Goal: Task Accomplishment & Management: Complete application form

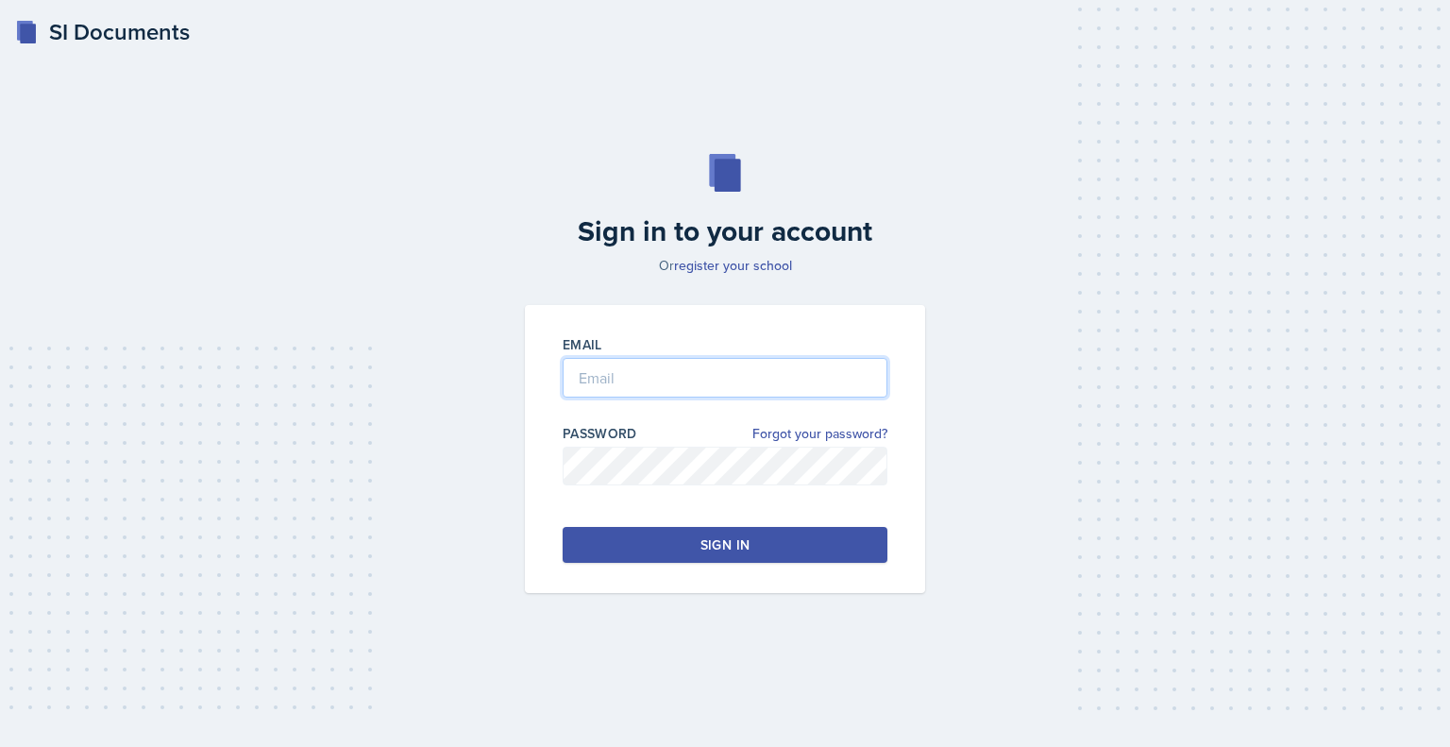
click at [652, 372] on input "email" at bounding box center [725, 378] width 325 height 40
type input "[EMAIL_ADDRESS][DOMAIN_NAME]"
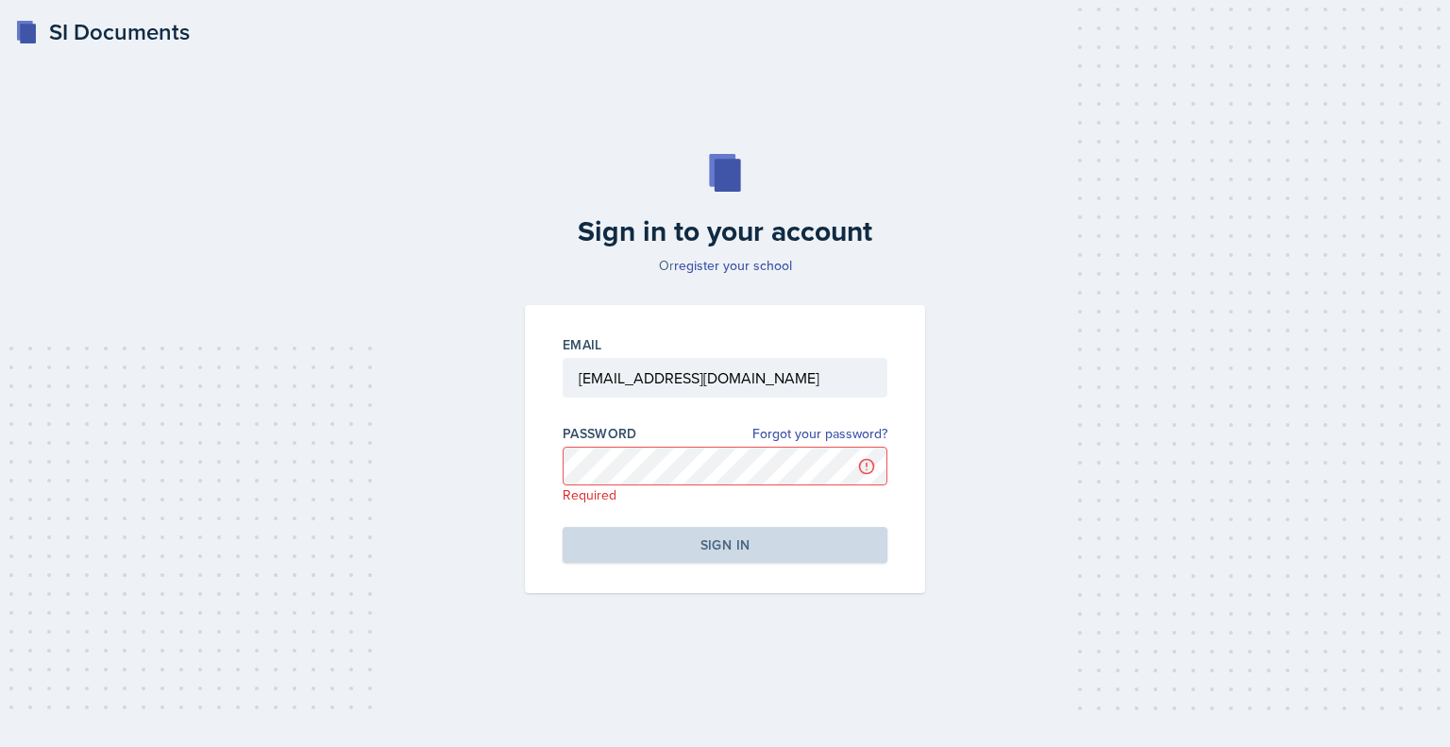
click at [207, 384] on div "Sign in to your account Or register your school Email [EMAIL_ADDRESS][DOMAIN_NA…" at bounding box center [725, 373] width 1390 height 561
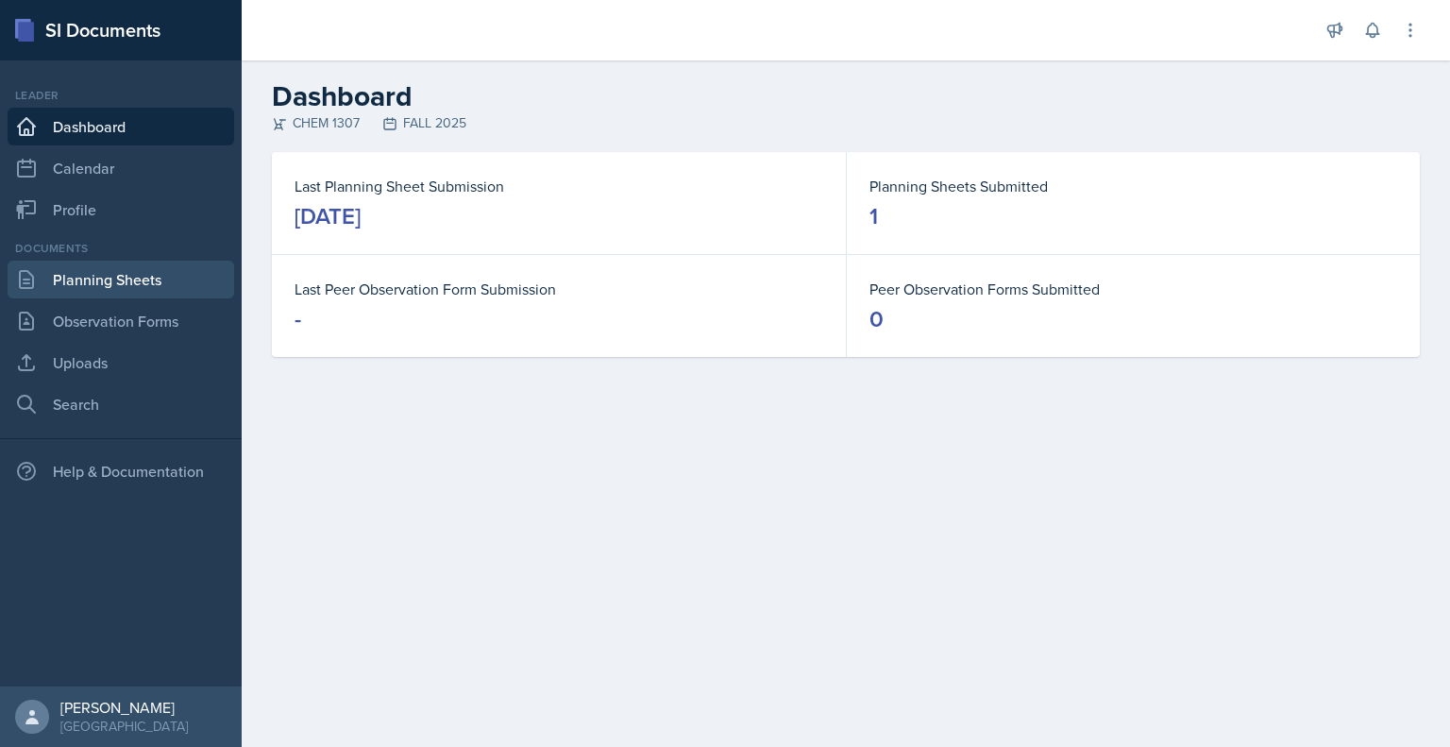
click at [125, 282] on link "Planning Sheets" at bounding box center [121, 280] width 227 height 38
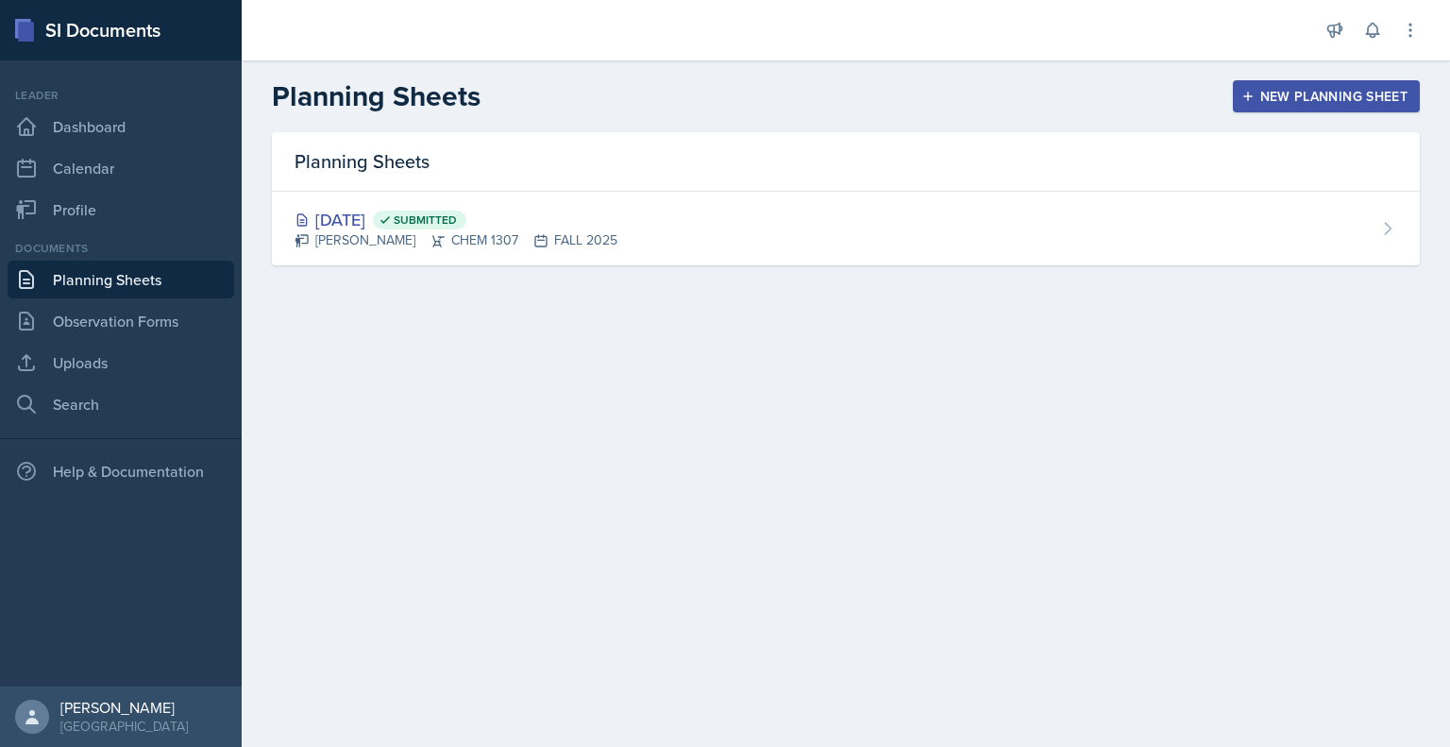
click at [1240, 93] on button "New Planning Sheet" at bounding box center [1326, 96] width 187 height 32
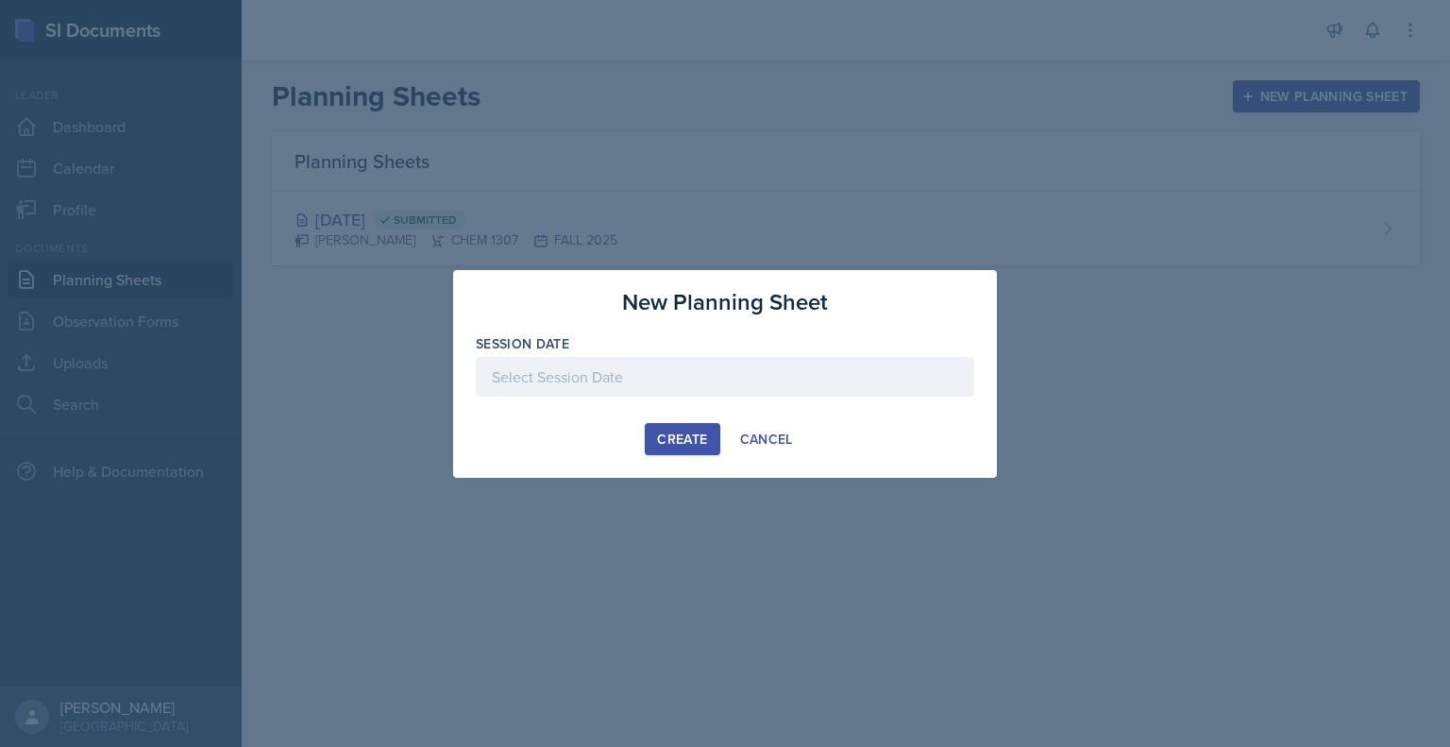
click at [706, 373] on div at bounding box center [725, 377] width 499 height 40
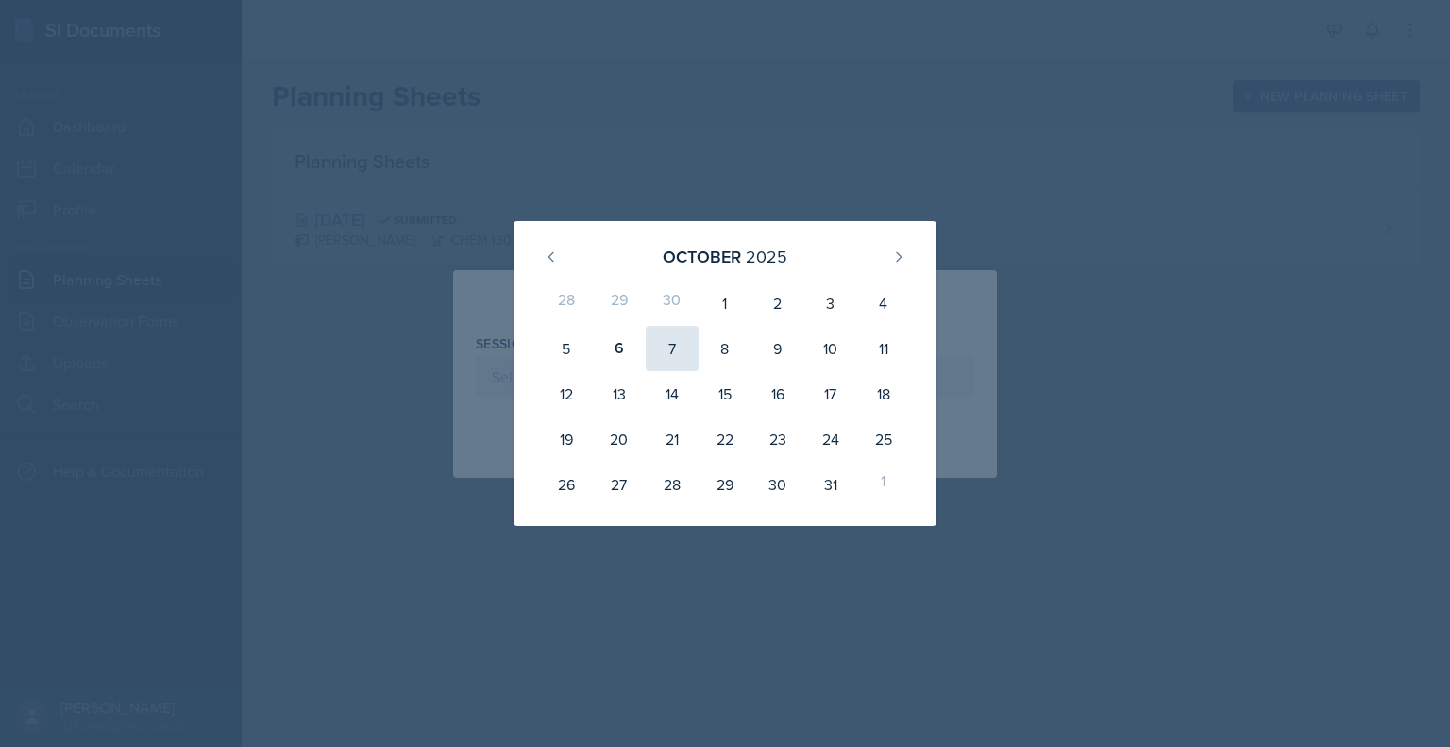
click at [676, 343] on div "7" at bounding box center [672, 348] width 53 height 45
type input "[DATE]"
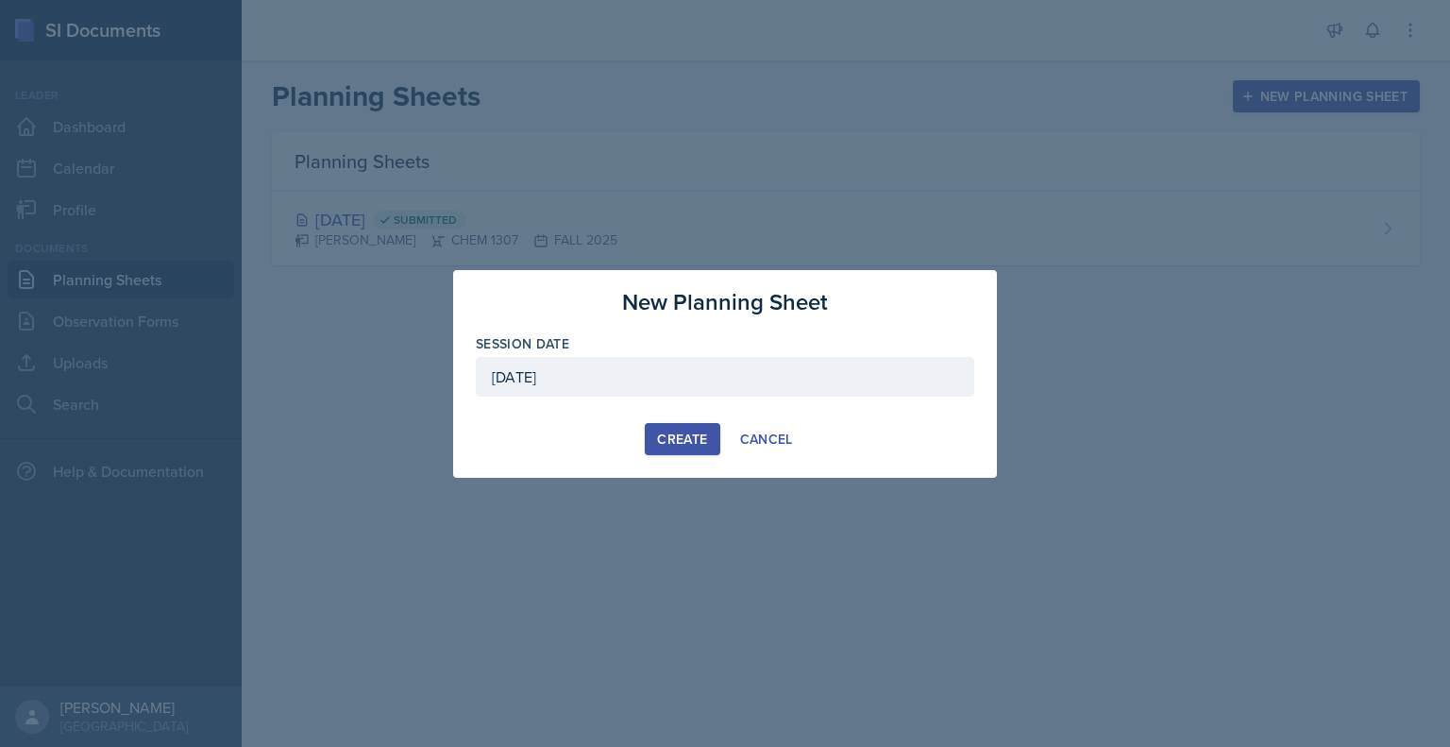
click at [672, 437] on div "Create" at bounding box center [682, 439] width 50 height 15
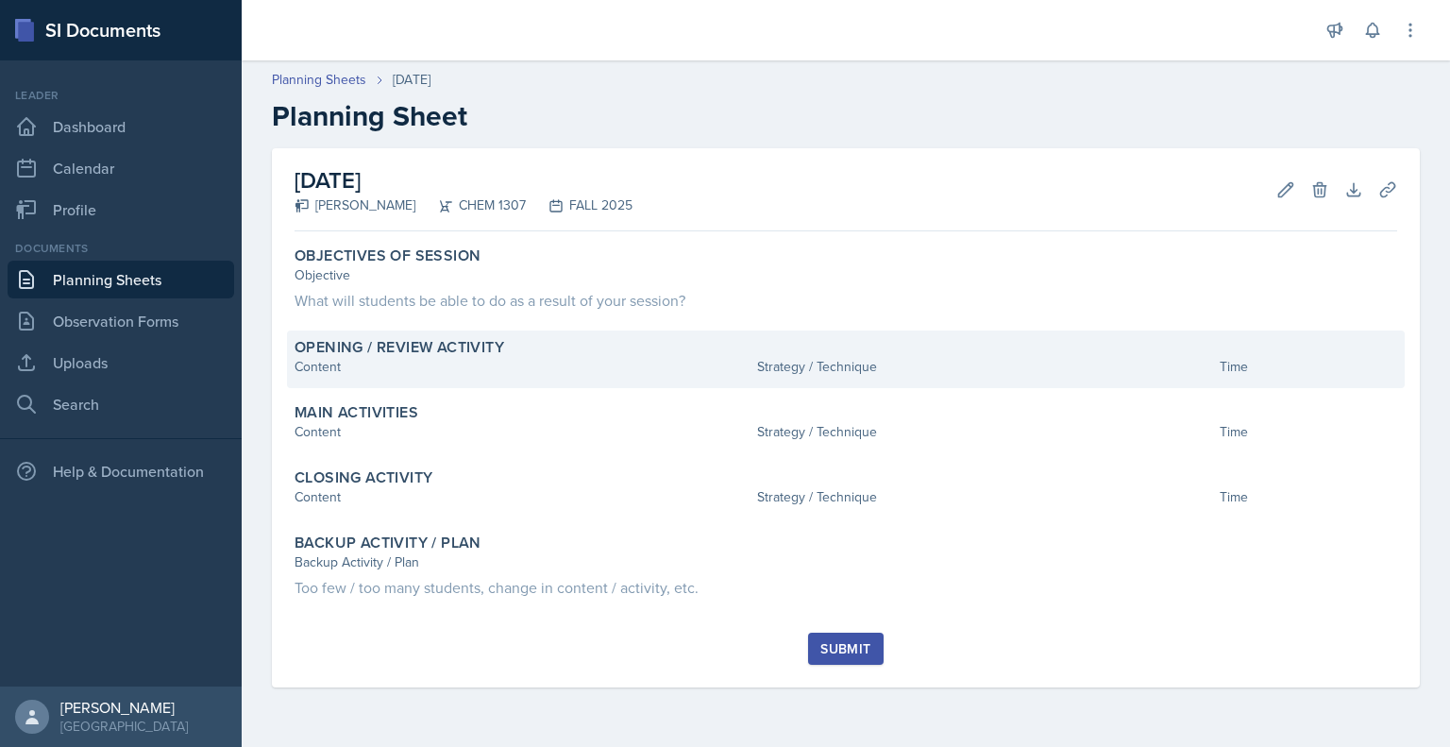
click at [365, 378] on div "Opening / Review Activity Content Strategy / Technique Time" at bounding box center [846, 359] width 1118 height 58
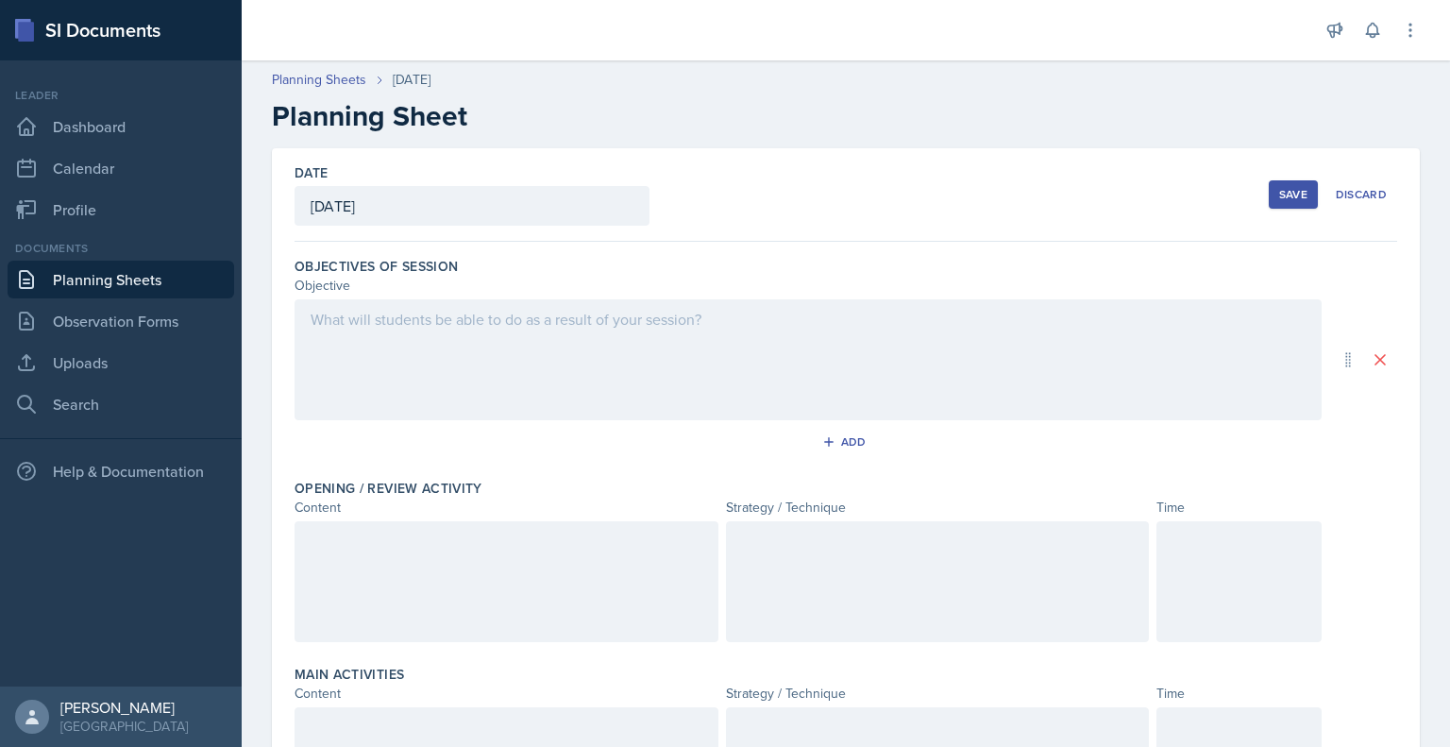
click at [421, 350] on div at bounding box center [808, 359] width 1027 height 121
click at [442, 371] on div at bounding box center [808, 359] width 1027 height 121
click at [413, 557] on div at bounding box center [507, 581] width 424 height 121
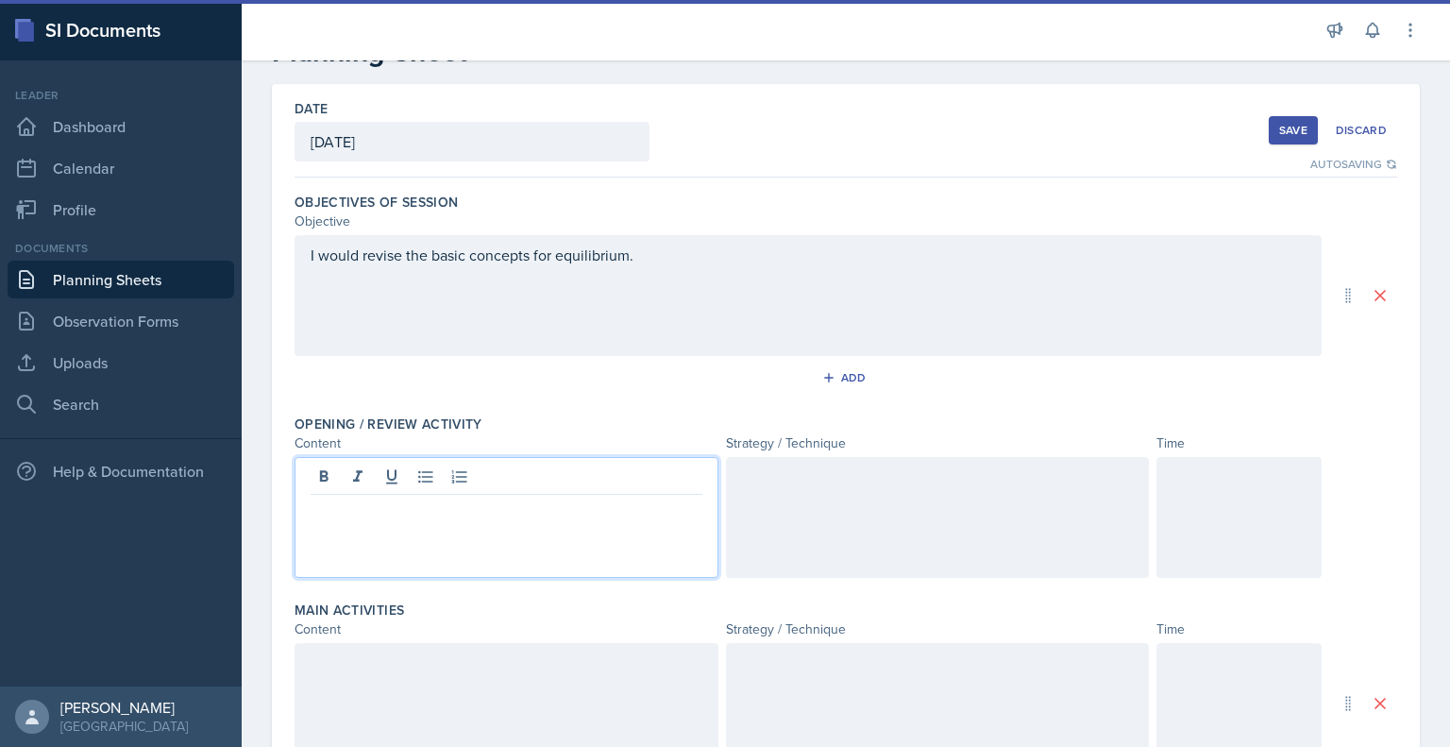
scroll to position [96, 0]
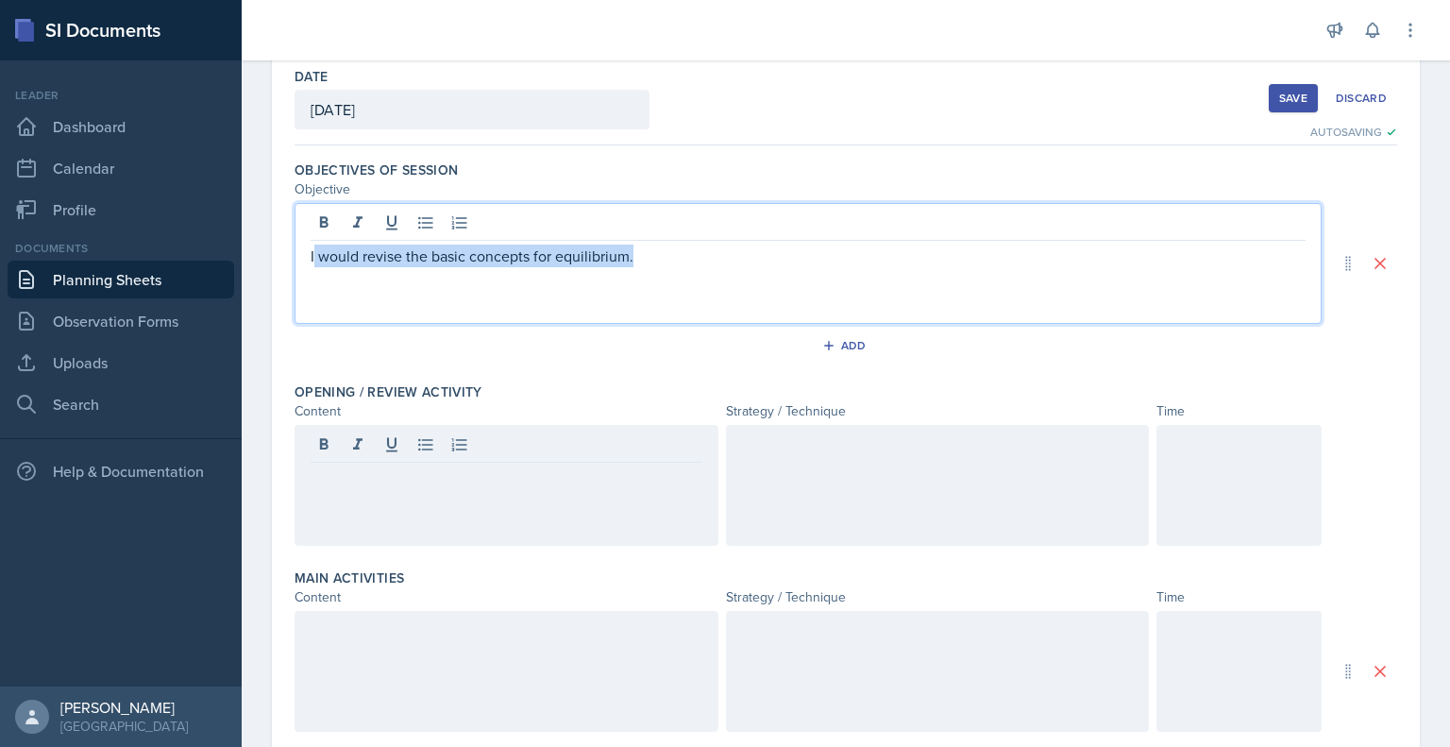
drag, startPoint x: 635, startPoint y: 252, endPoint x: 313, endPoint y: 246, distance: 323.0
click at [313, 246] on p "I would revise the basic concepts for equilibrium." at bounding box center [808, 256] width 995 height 23
copy p "would revise the basic concepts for equilibrium."
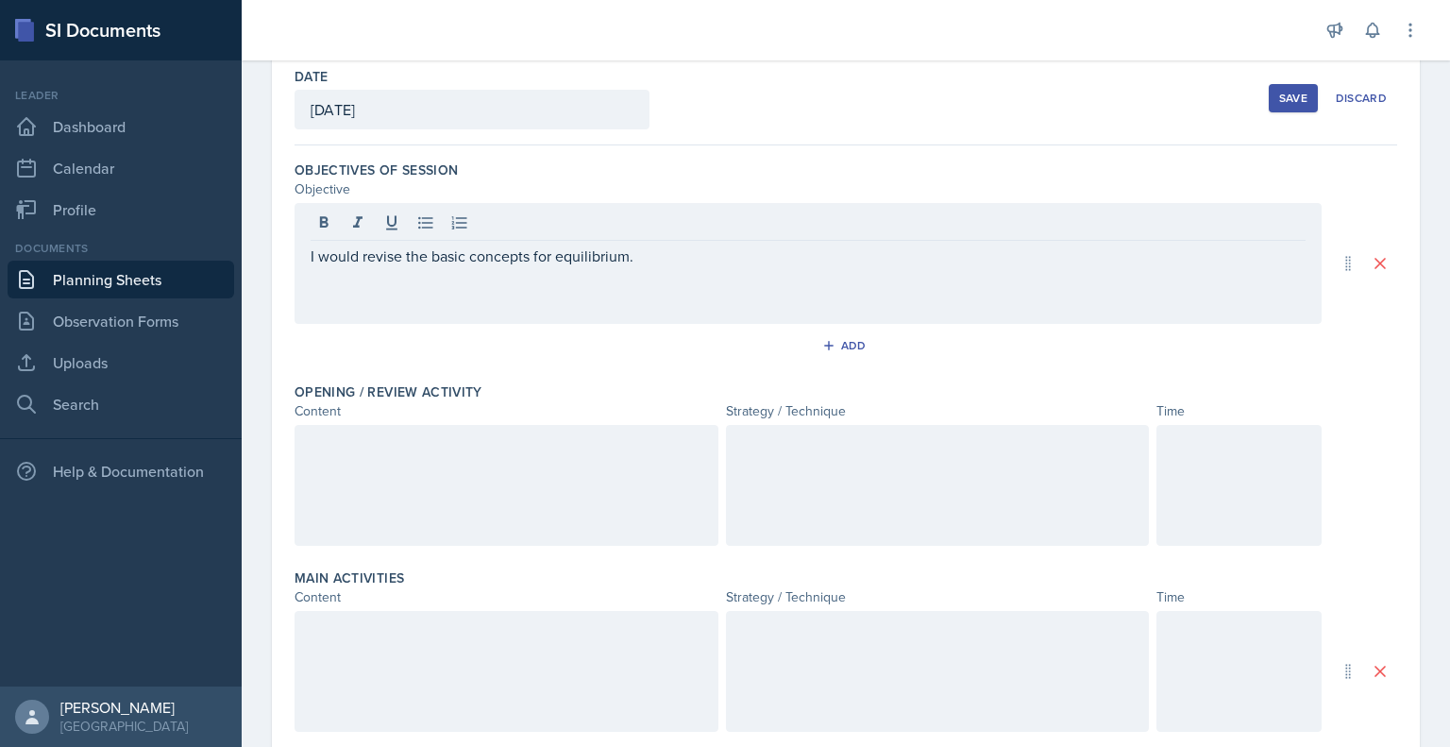
click at [447, 494] on div at bounding box center [507, 485] width 424 height 121
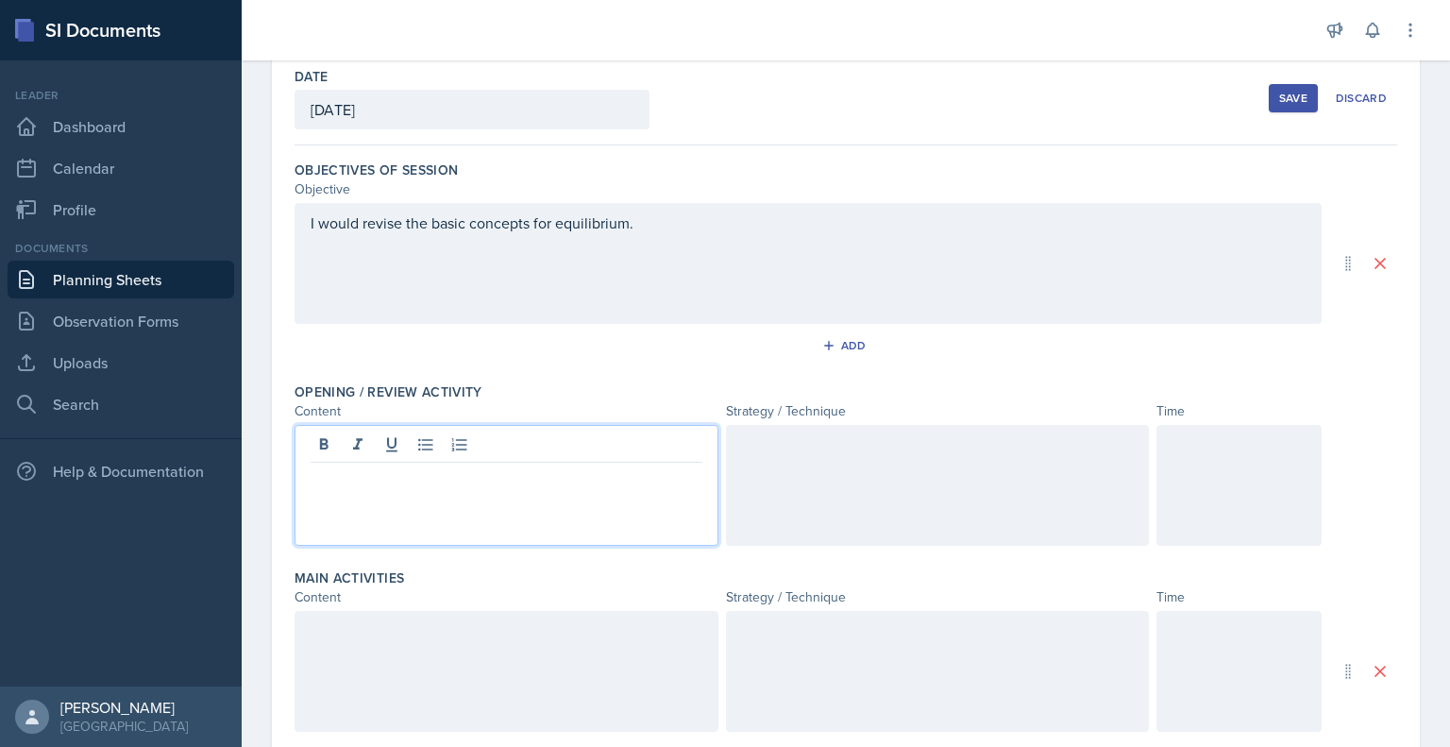
scroll to position [128, 0]
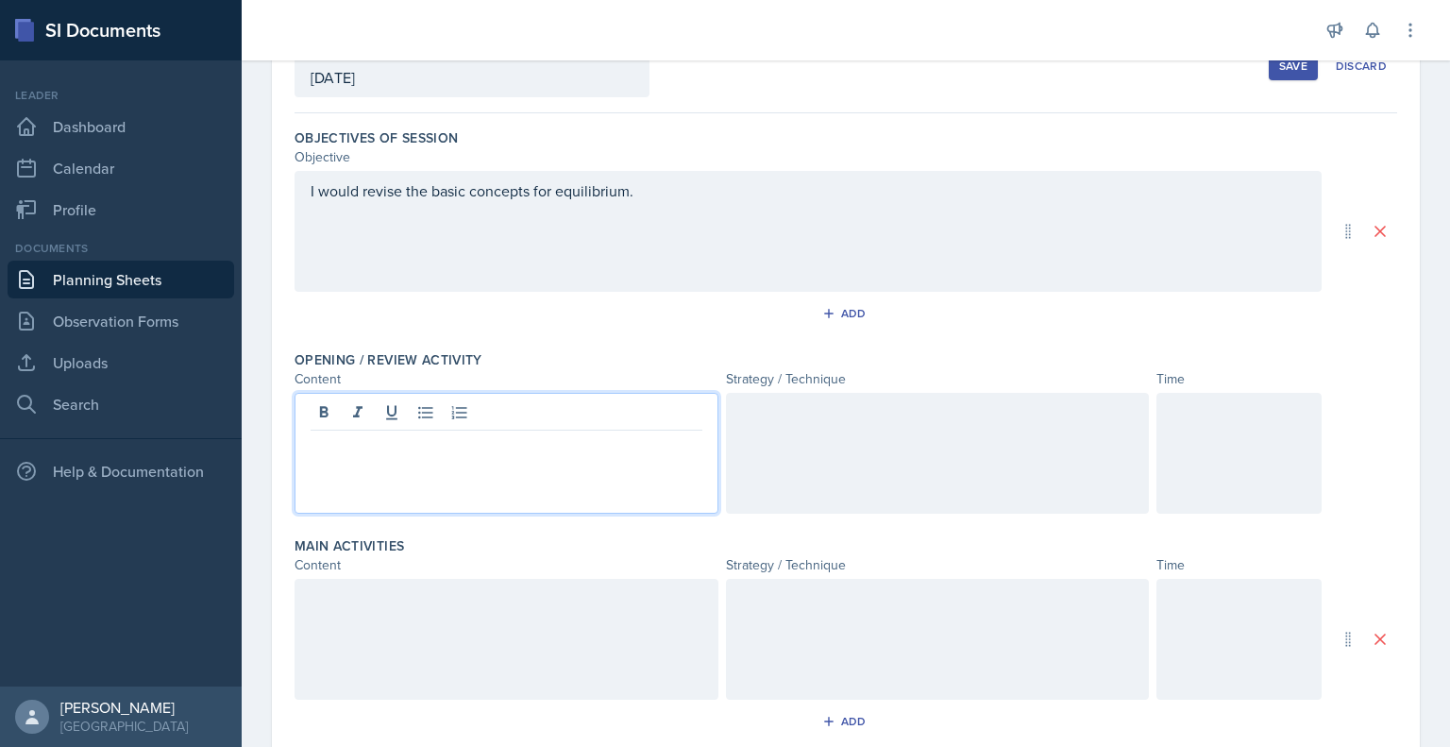
paste div
click at [311, 445] on p "would revise the basic concepts for equilibrium." at bounding box center [507, 445] width 392 height 23
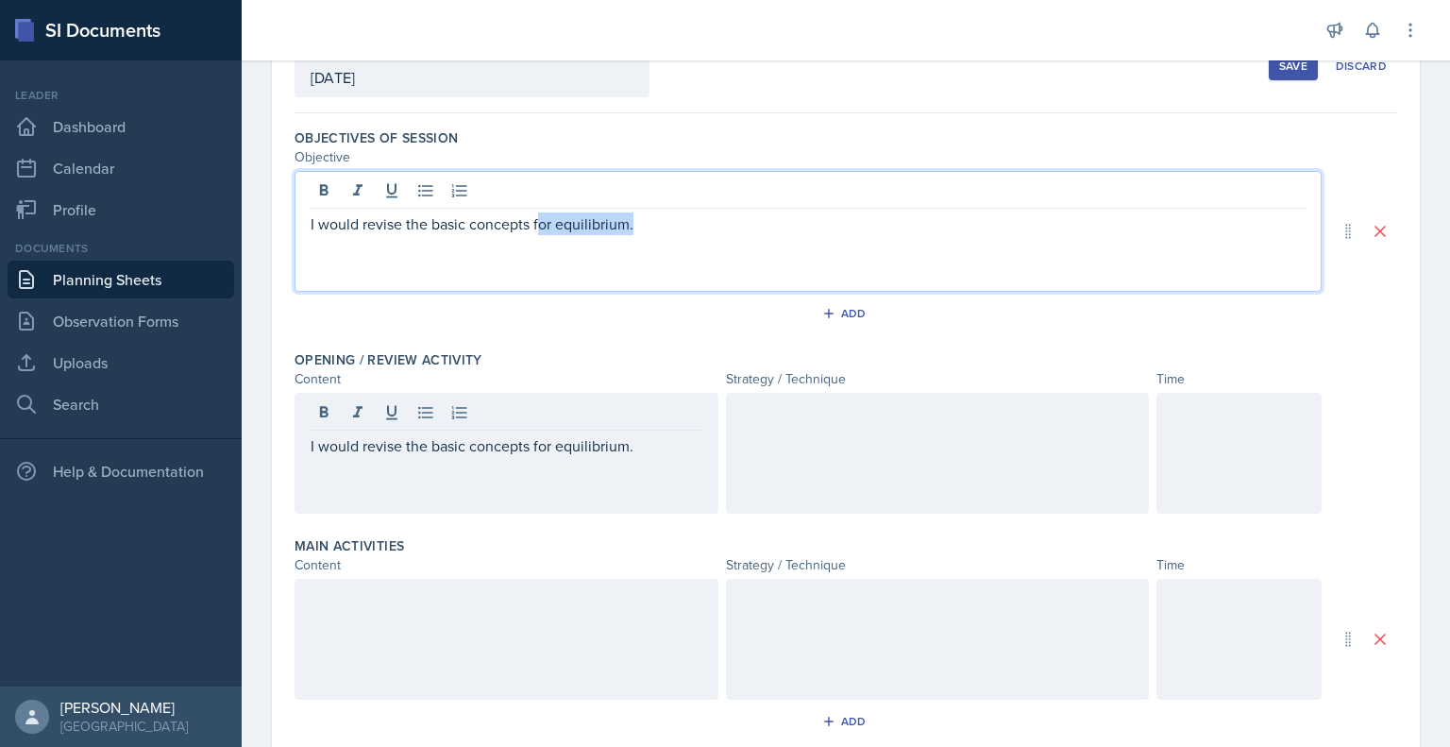
drag, startPoint x: 634, startPoint y: 192, endPoint x: 538, endPoint y: 177, distance: 96.6
click at [538, 177] on div "I would revise the basic concepts for equilibrium." at bounding box center [808, 231] width 1027 height 121
click at [657, 214] on p "I would revise the basic concepts for equilibrium." at bounding box center [808, 223] width 995 height 23
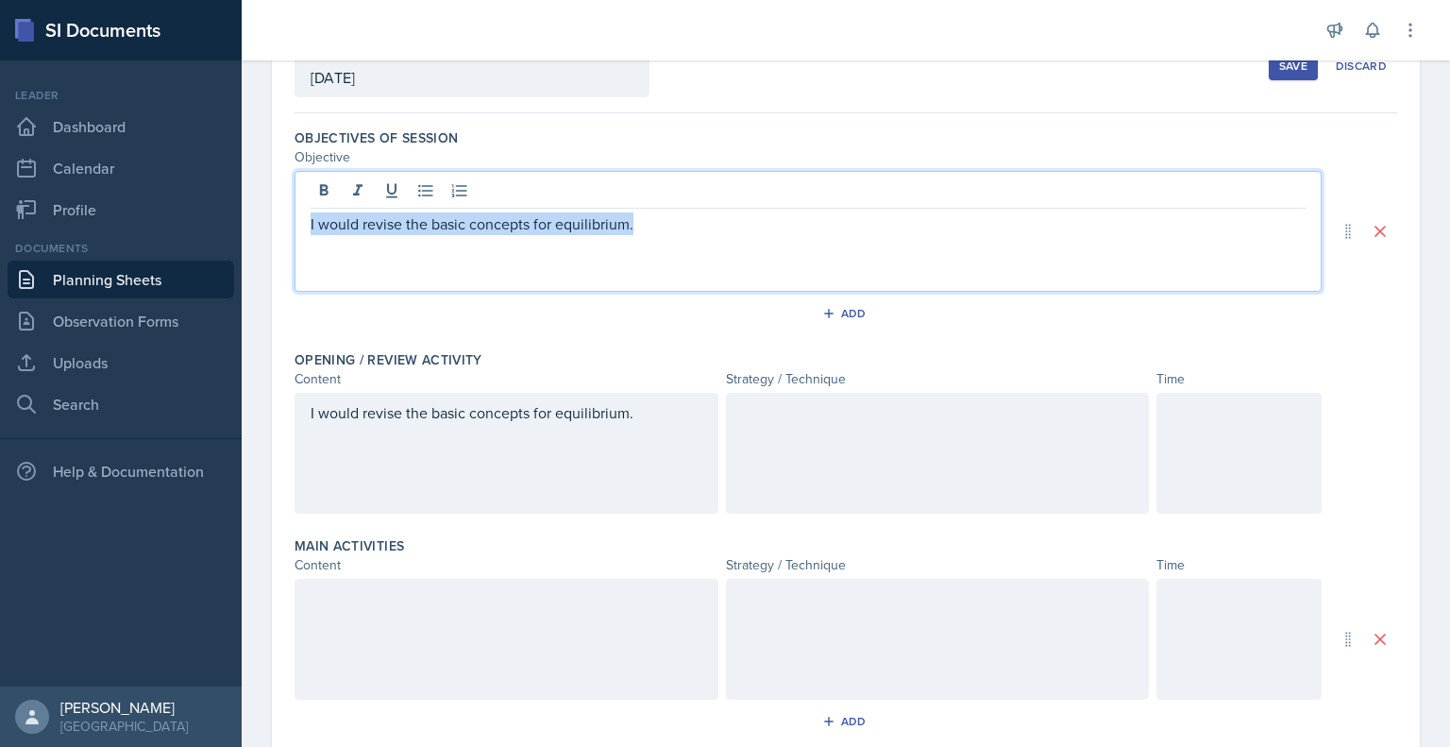
drag, startPoint x: 652, startPoint y: 218, endPoint x: 257, endPoint y: 193, distance: 395.5
click at [257, 193] on div "Date [DATE] [DATE] 28 29 30 1 2 3 4 5 6 7 8 9 10 11 12 13 14 15 16 17 18 19 20 …" at bounding box center [846, 601] width 1209 height 1163
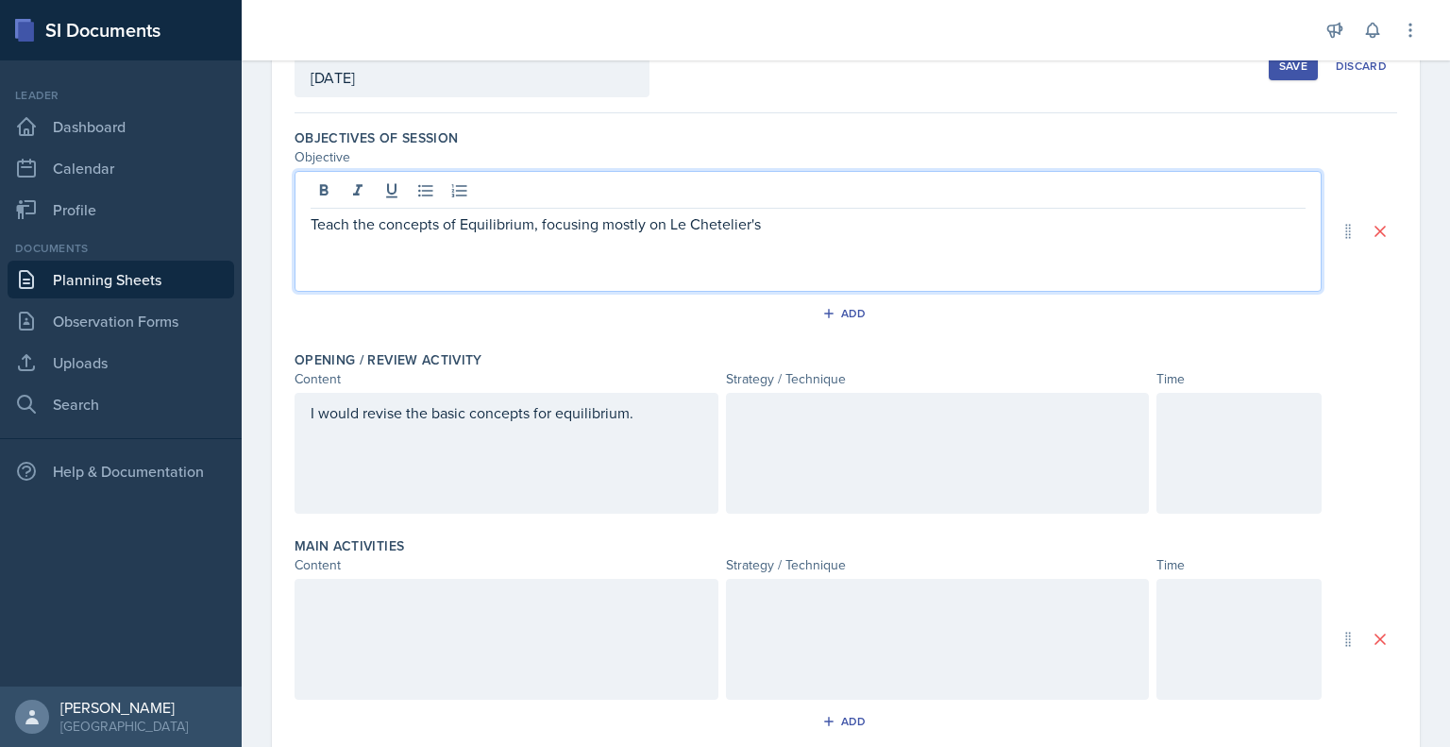
click at [716, 222] on p "Teach the concepts of Equilibrium, focusing mostly on Le Chetelier's" at bounding box center [808, 223] width 995 height 23
click at [797, 219] on p "Teach the concepts of Equilibrium, focusing mostly on Le Chatelier's" at bounding box center [808, 223] width 995 height 23
click at [733, 221] on p "Teach the concepts of Equilibrium, focusing mostly on [PERSON_NAME] Principle." at bounding box center [808, 223] width 995 height 23
click at [844, 245] on div "Teach the concepts of Equilibrium, focusing mostly on [PERSON_NAME] Principle." at bounding box center [808, 231] width 1027 height 121
click at [842, 224] on p "Teach the concepts of Equilibrium, focusing mostly on [PERSON_NAME] Principle." at bounding box center [808, 223] width 995 height 23
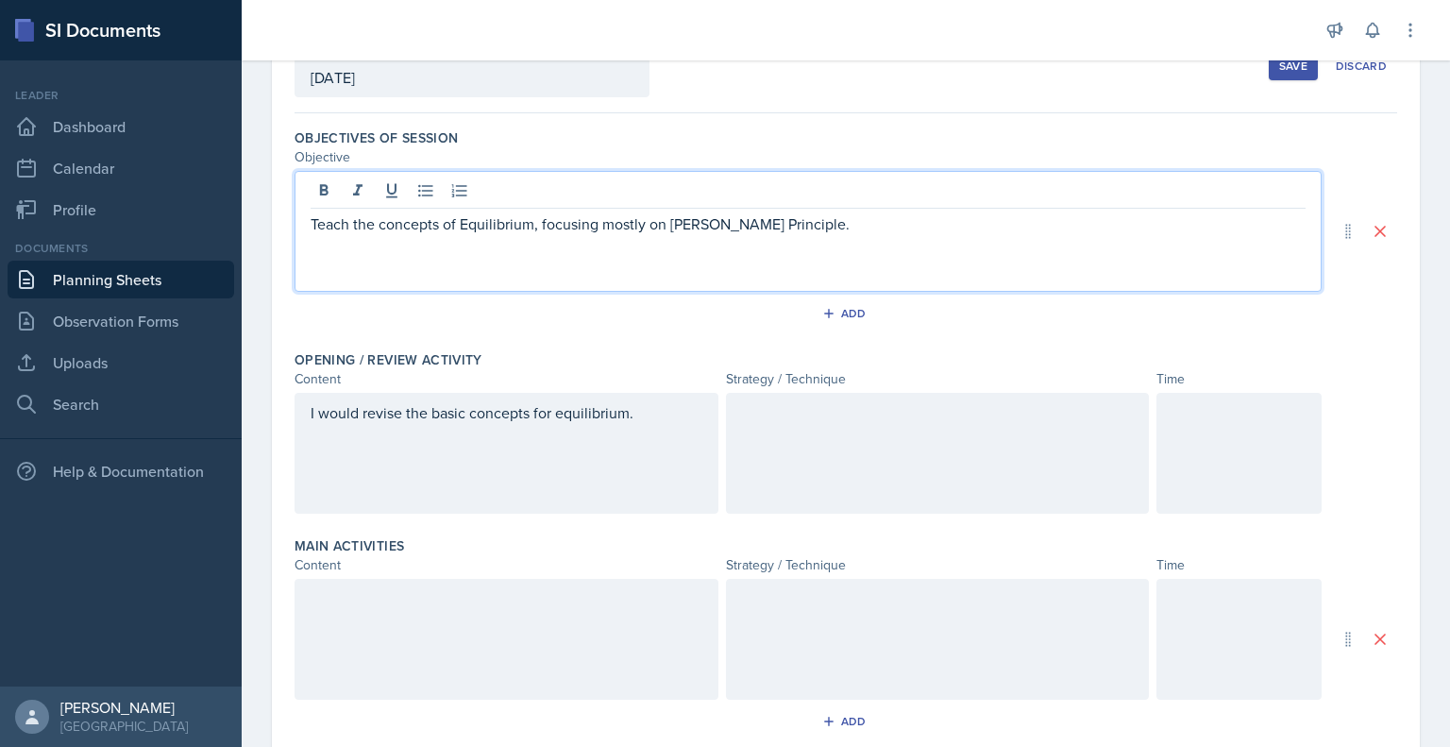
scroll to position [287, 0]
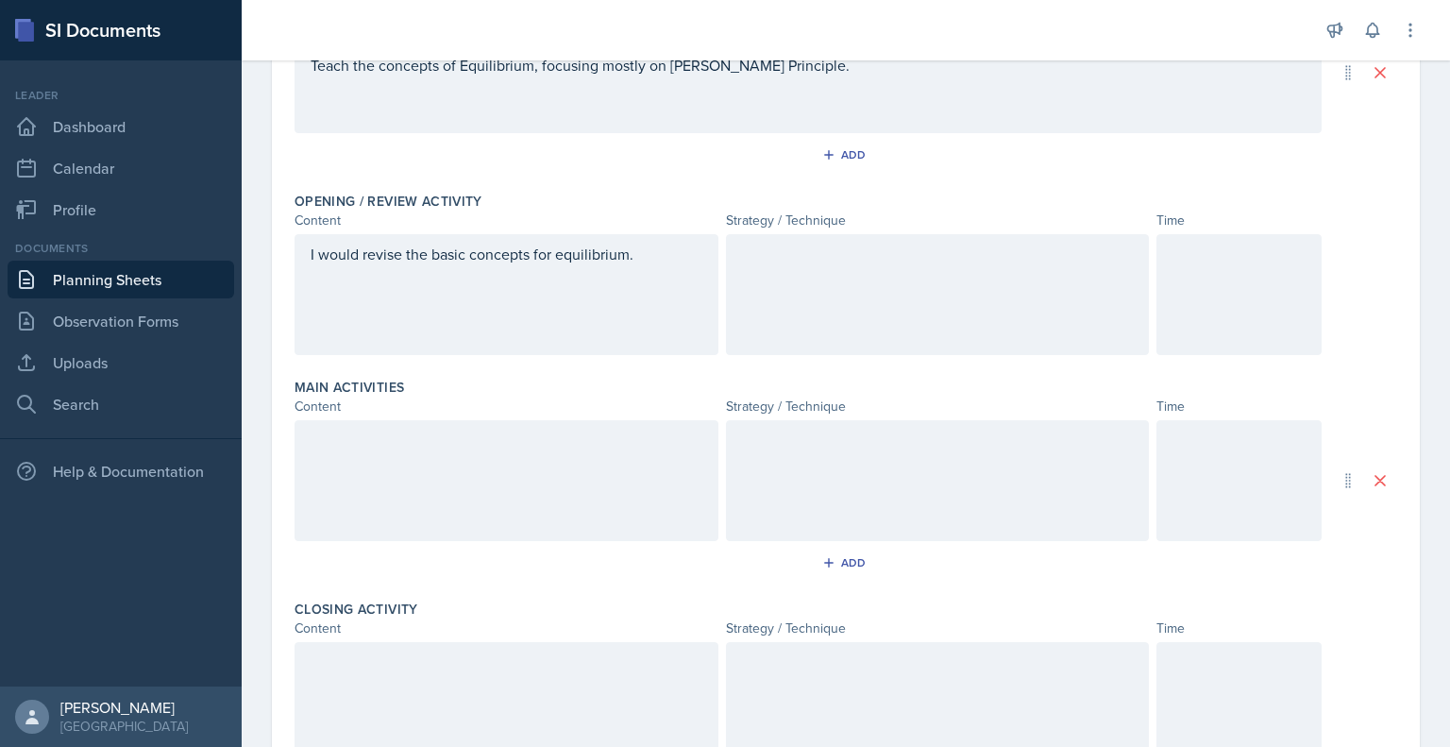
click at [795, 280] on div at bounding box center [938, 294] width 424 height 121
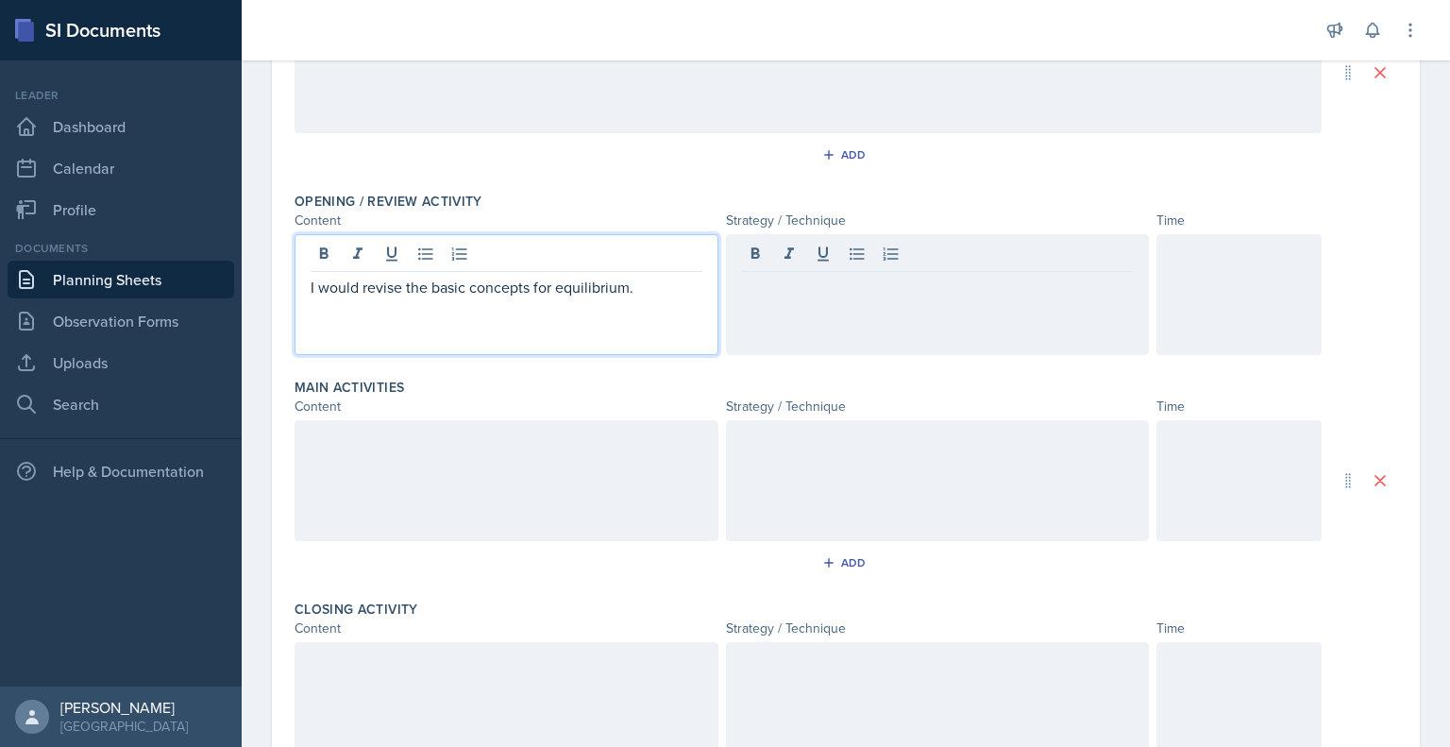
click at [636, 245] on div "I would revise the basic concepts for equilibrium." at bounding box center [507, 294] width 424 height 121
click at [788, 316] on div at bounding box center [938, 294] width 424 height 121
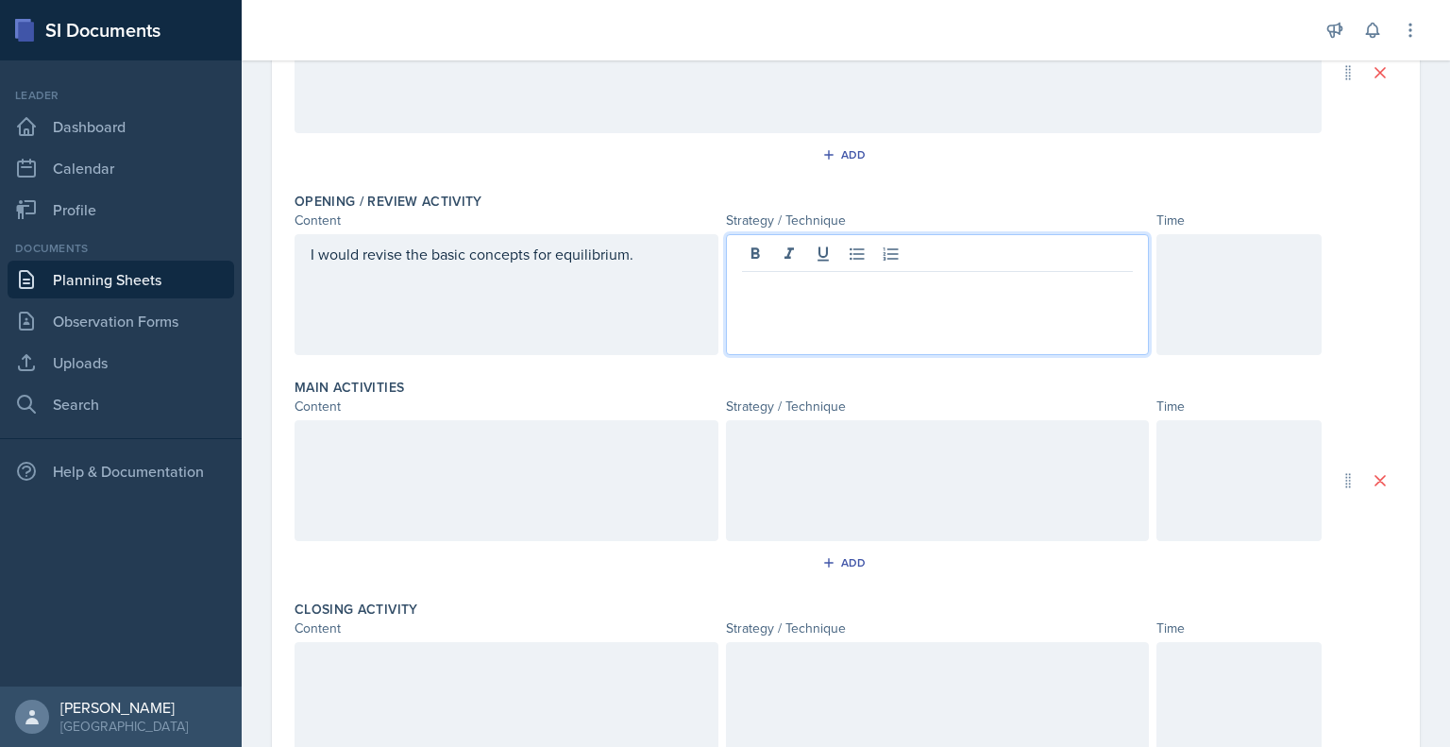
scroll to position [319, 0]
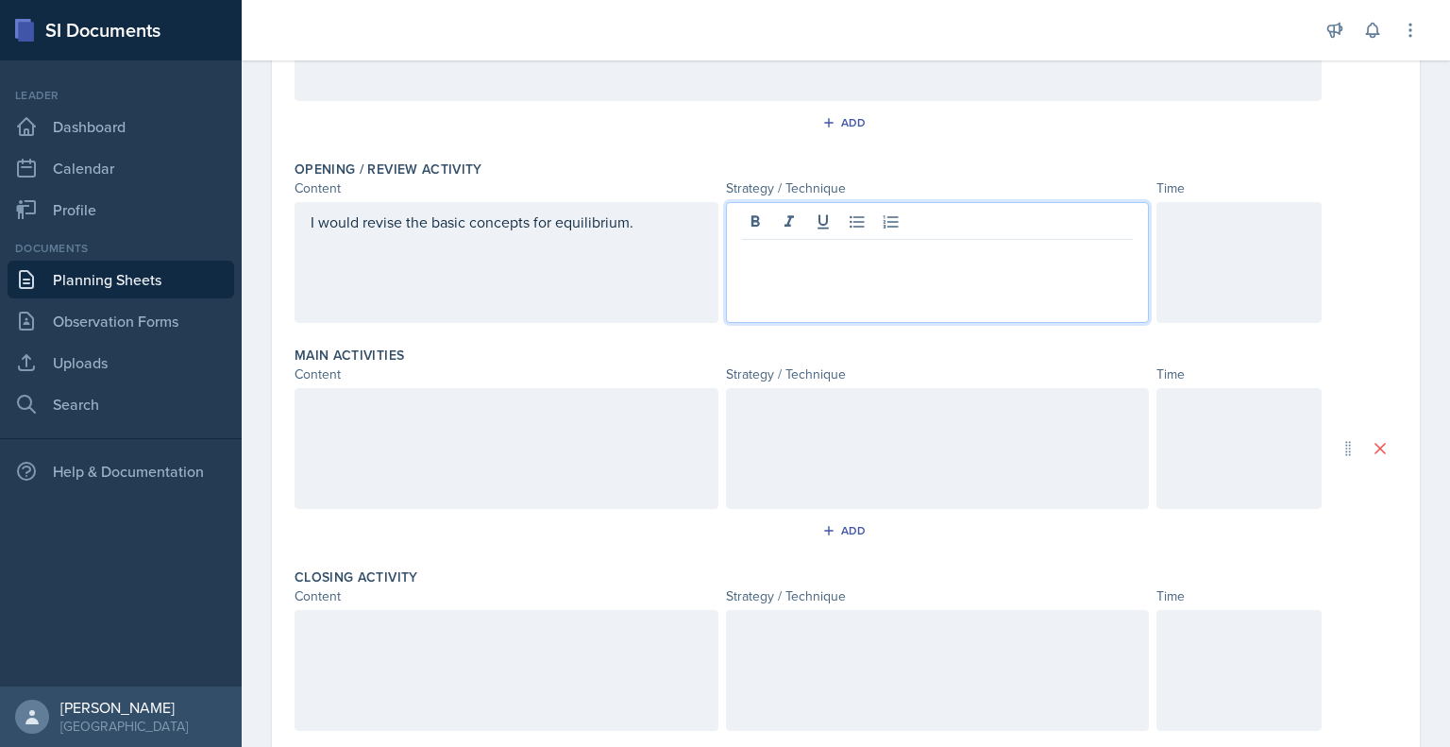
click at [749, 258] on p at bounding box center [938, 255] width 392 height 23
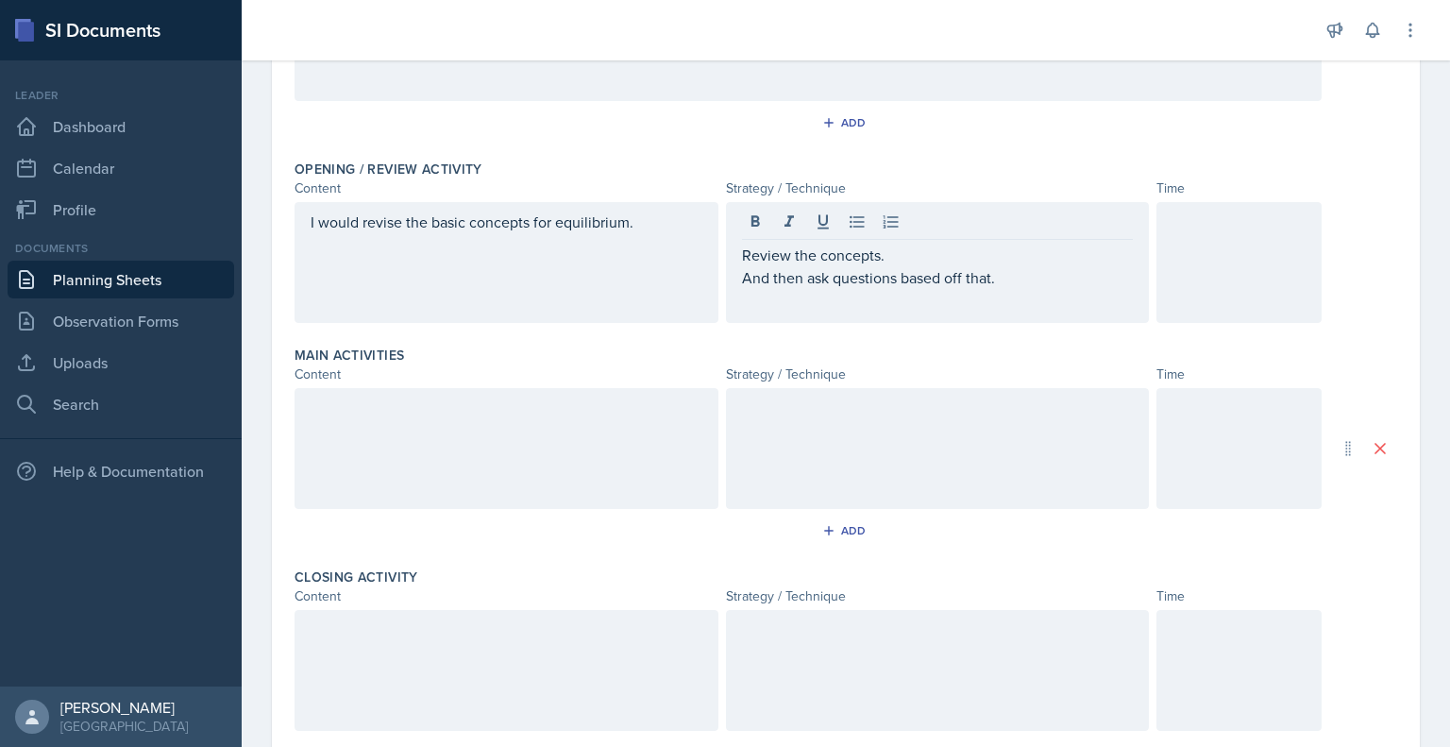
click at [1206, 240] on div at bounding box center [1239, 262] width 165 height 121
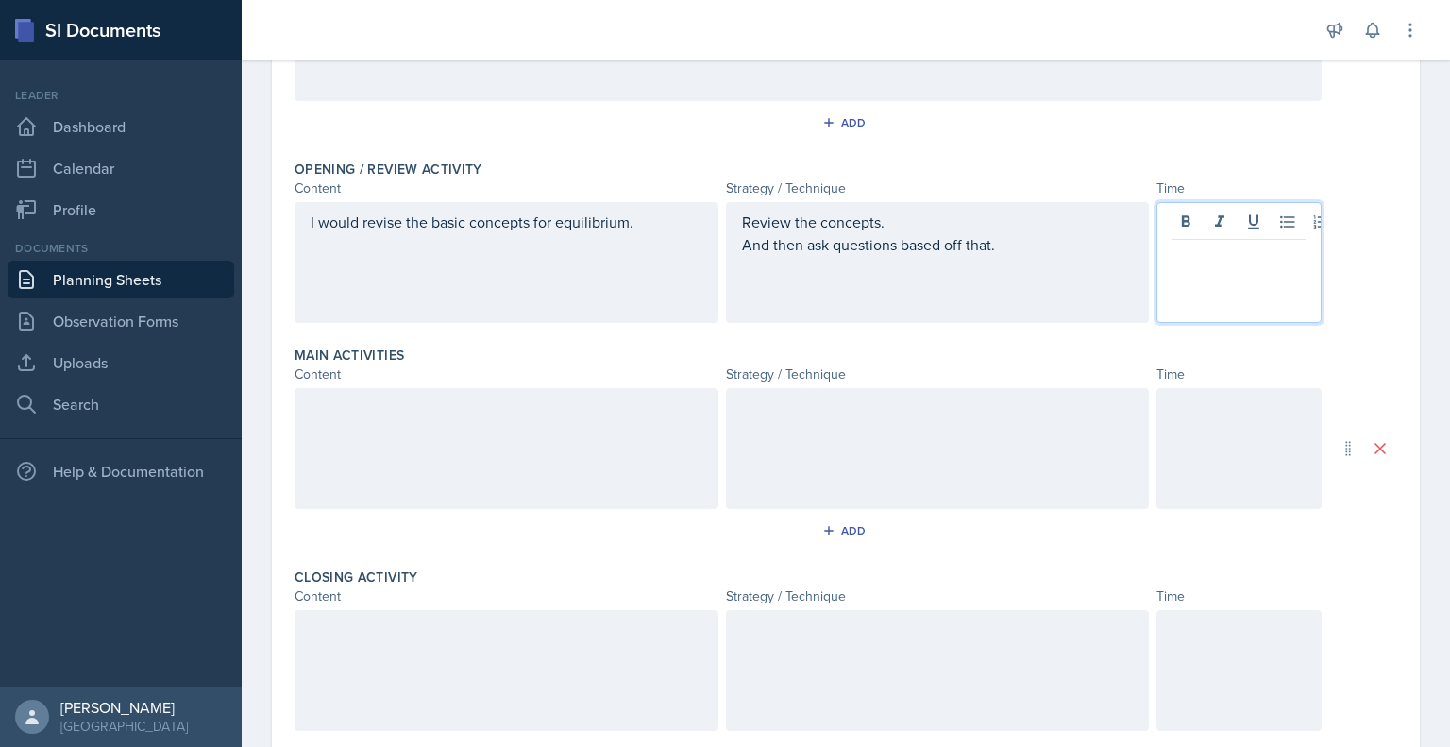
scroll to position [351, 0]
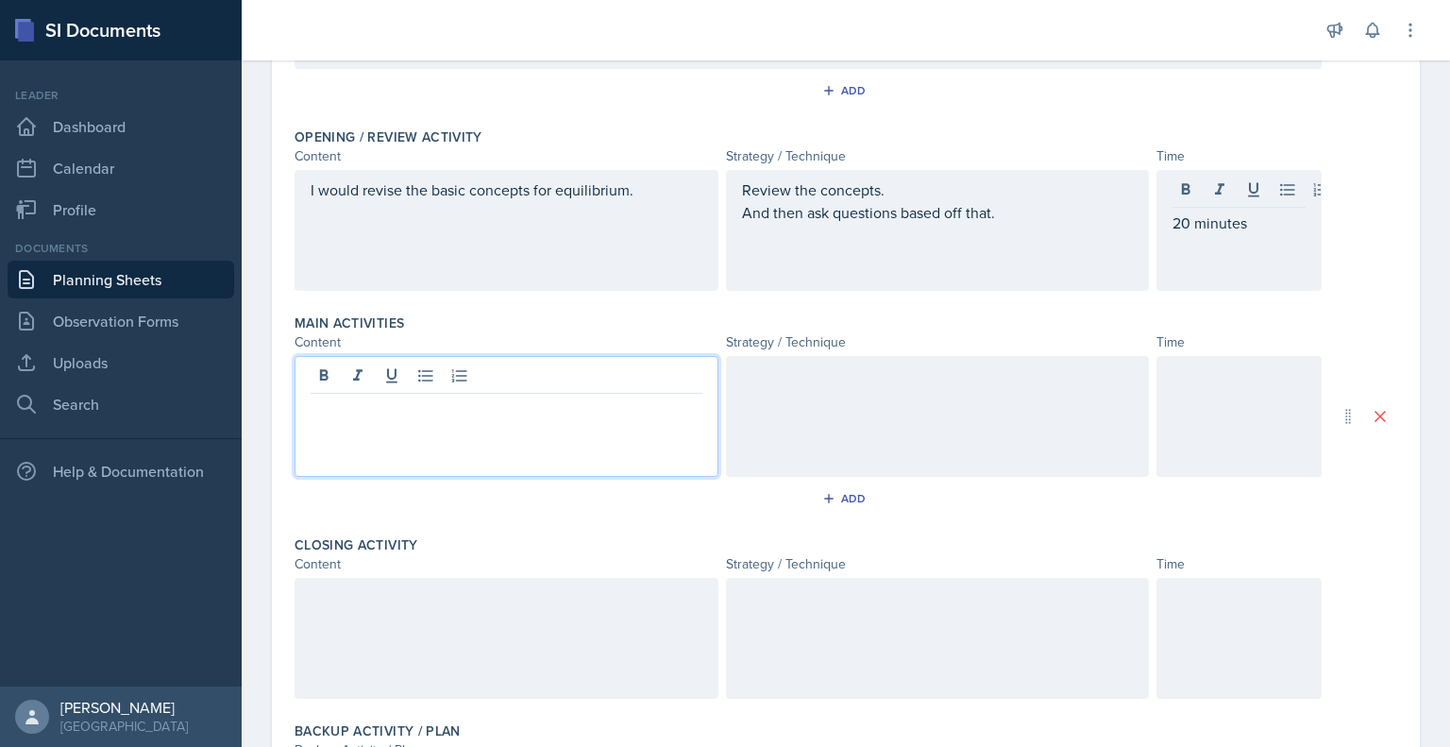
click at [567, 379] on div at bounding box center [507, 416] width 424 height 121
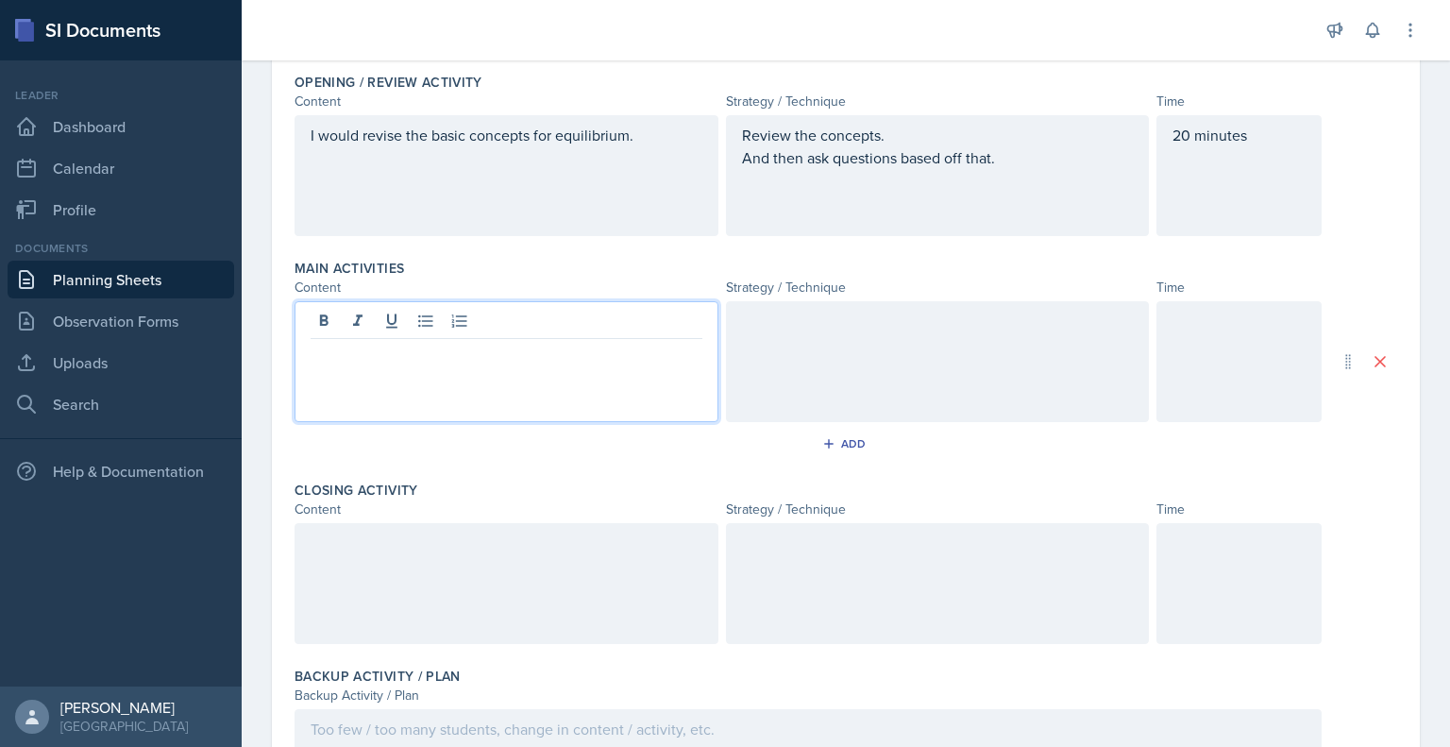
scroll to position [400, 0]
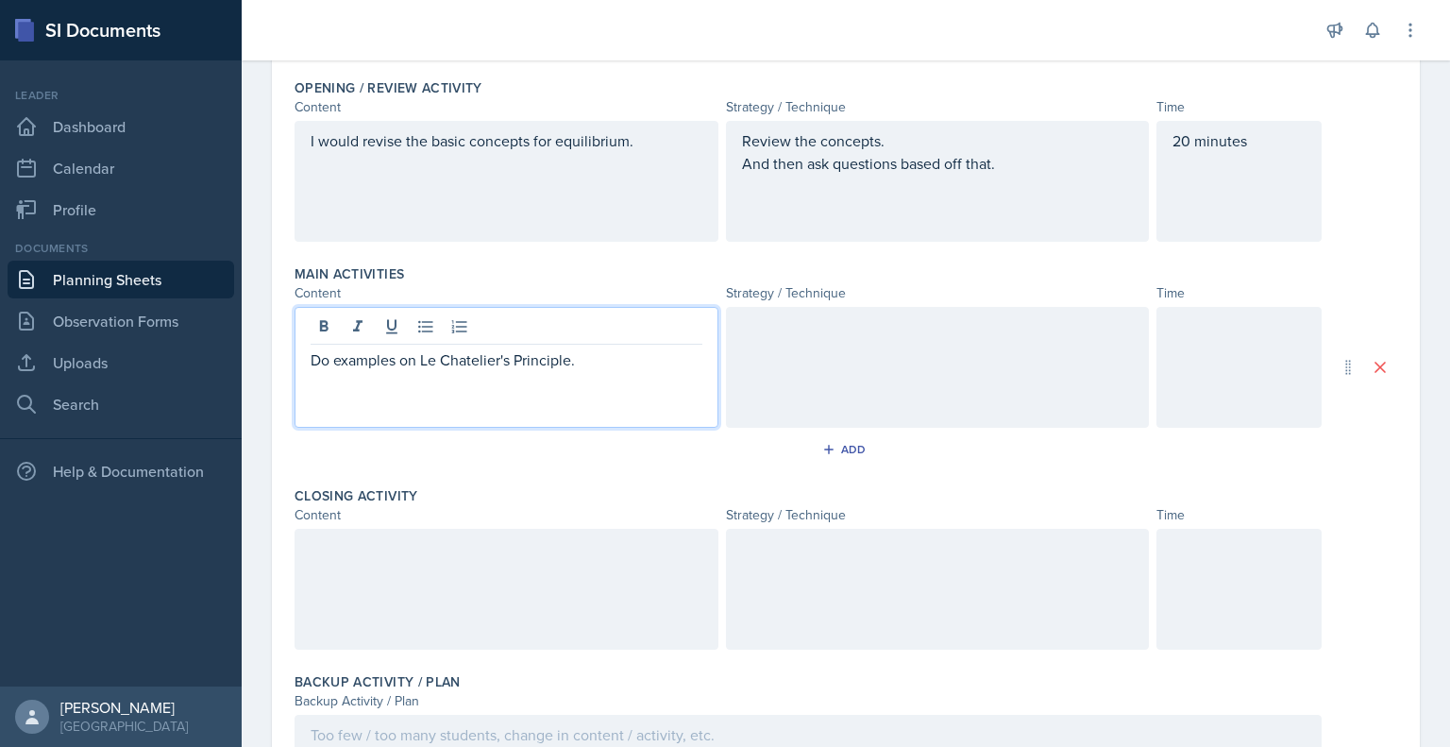
click at [486, 368] on p "Do examples on Le Chatelier's Principle." at bounding box center [507, 359] width 392 height 23
click at [582, 360] on p "Do examples on Le Chatelier's Principle." at bounding box center [507, 359] width 392 height 23
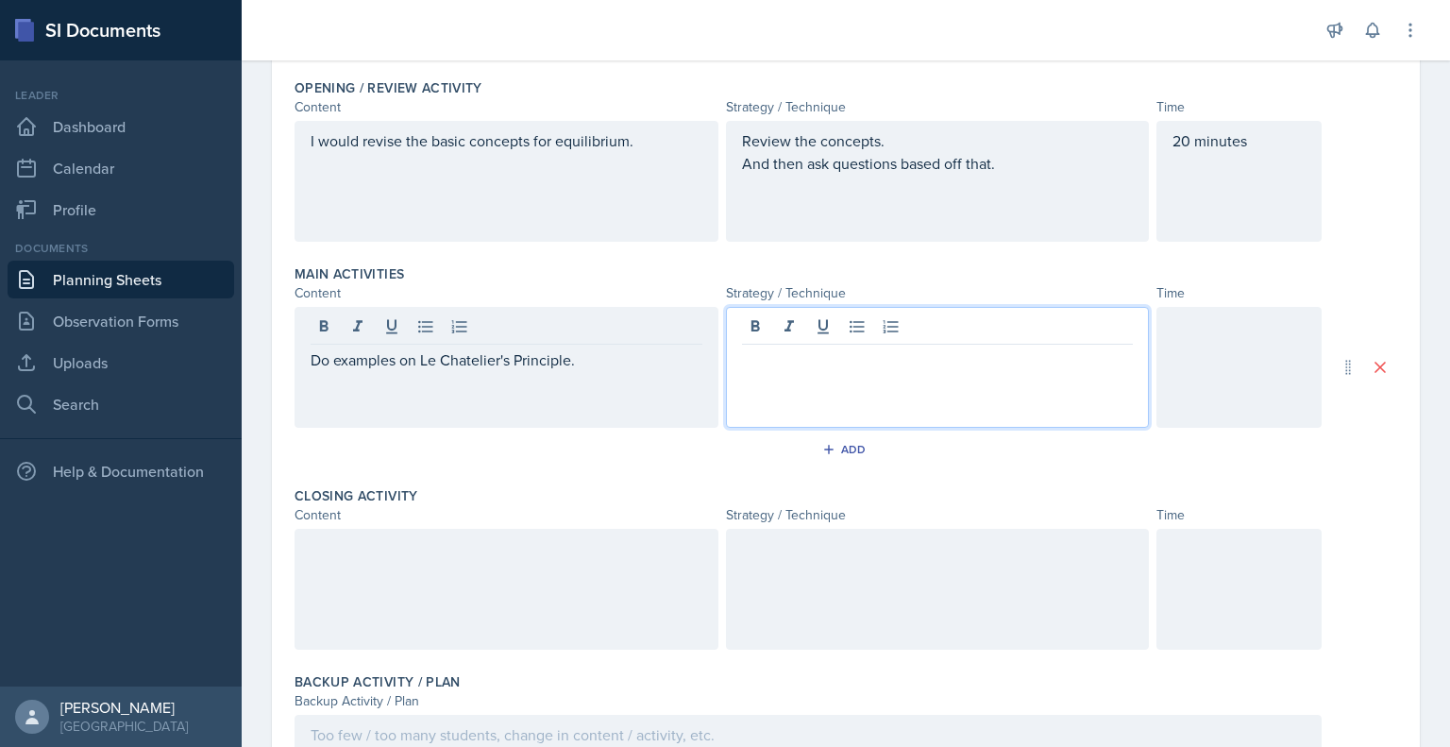
click at [809, 321] on div at bounding box center [938, 367] width 424 height 121
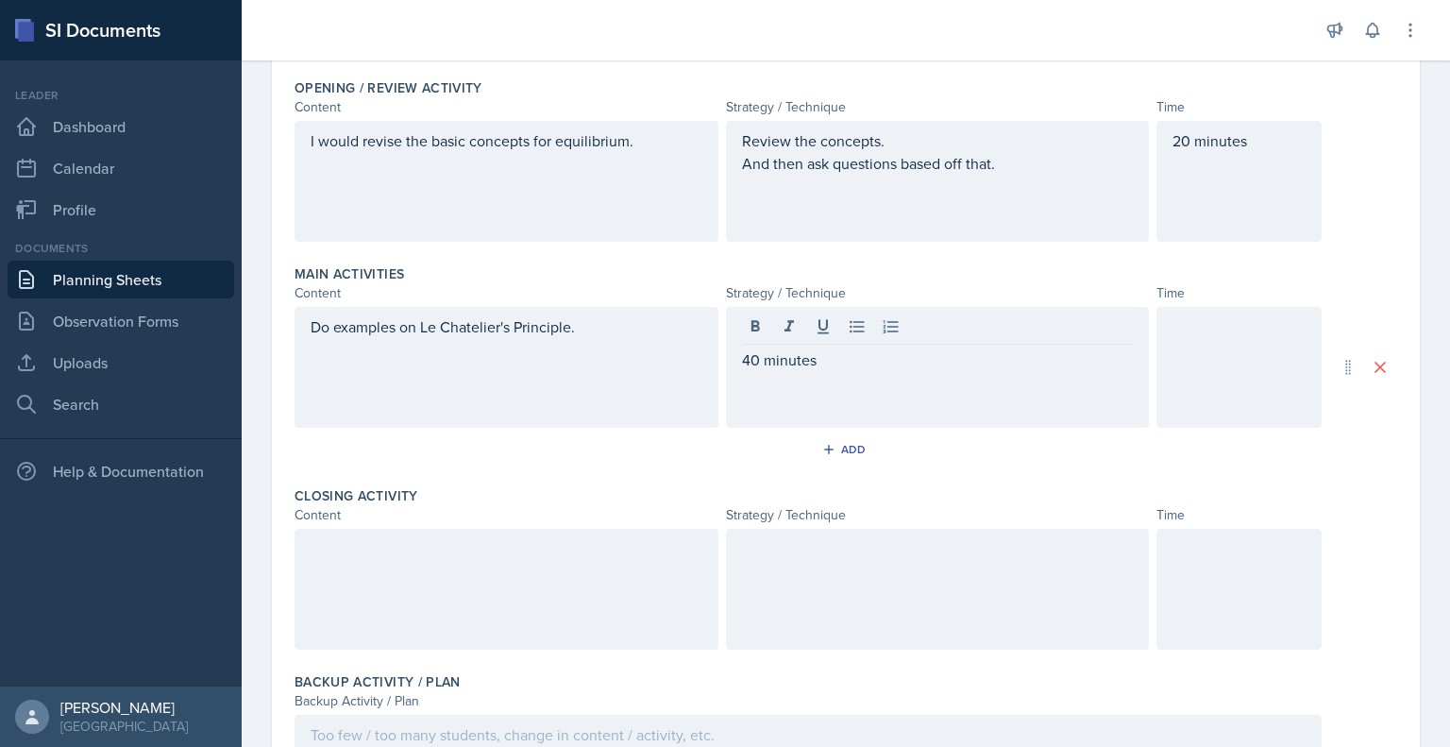
click at [1226, 375] on div at bounding box center [1239, 367] width 165 height 121
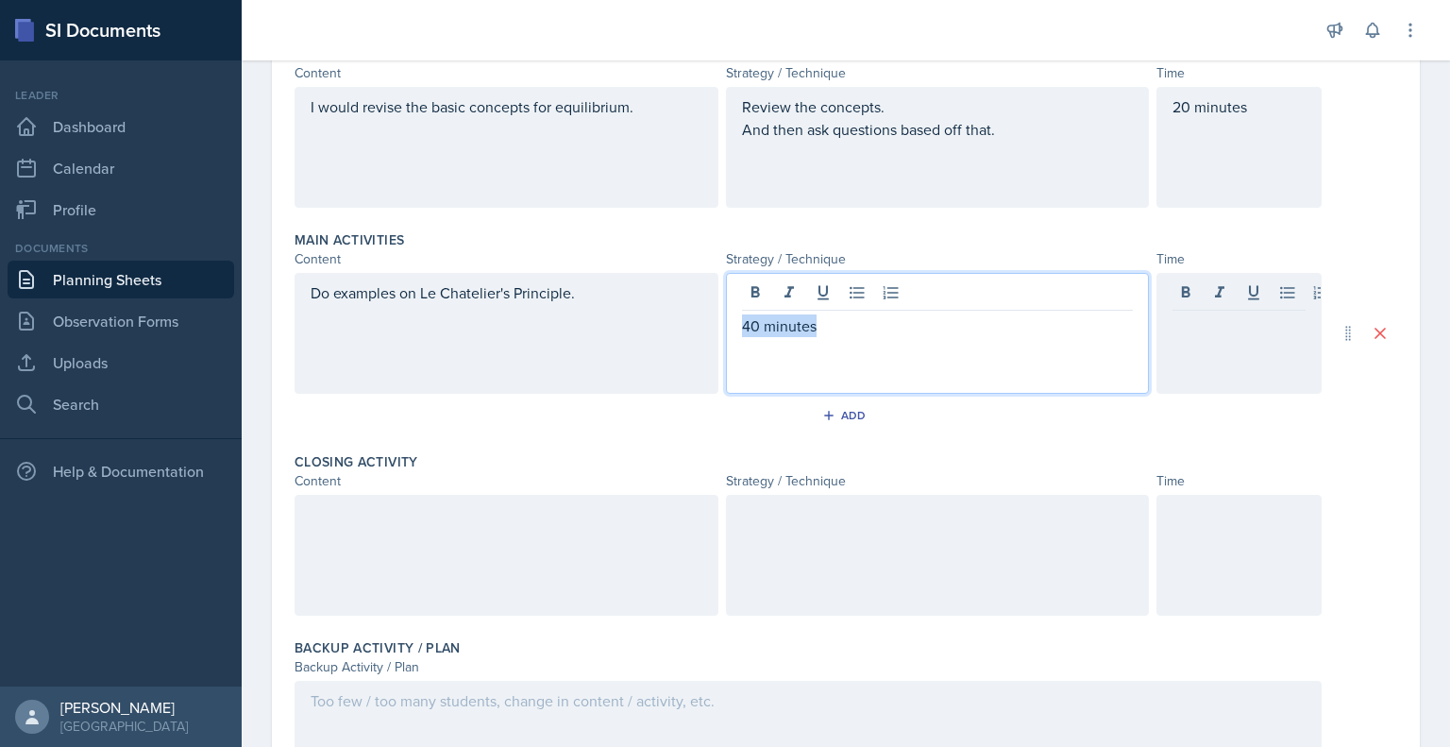
drag, startPoint x: 882, startPoint y: 296, endPoint x: 707, endPoint y: 310, distance: 175.3
click at [707, 310] on div "Do examples on Le Chatelier's Principle. 40 minutes" at bounding box center [808, 333] width 1027 height 121
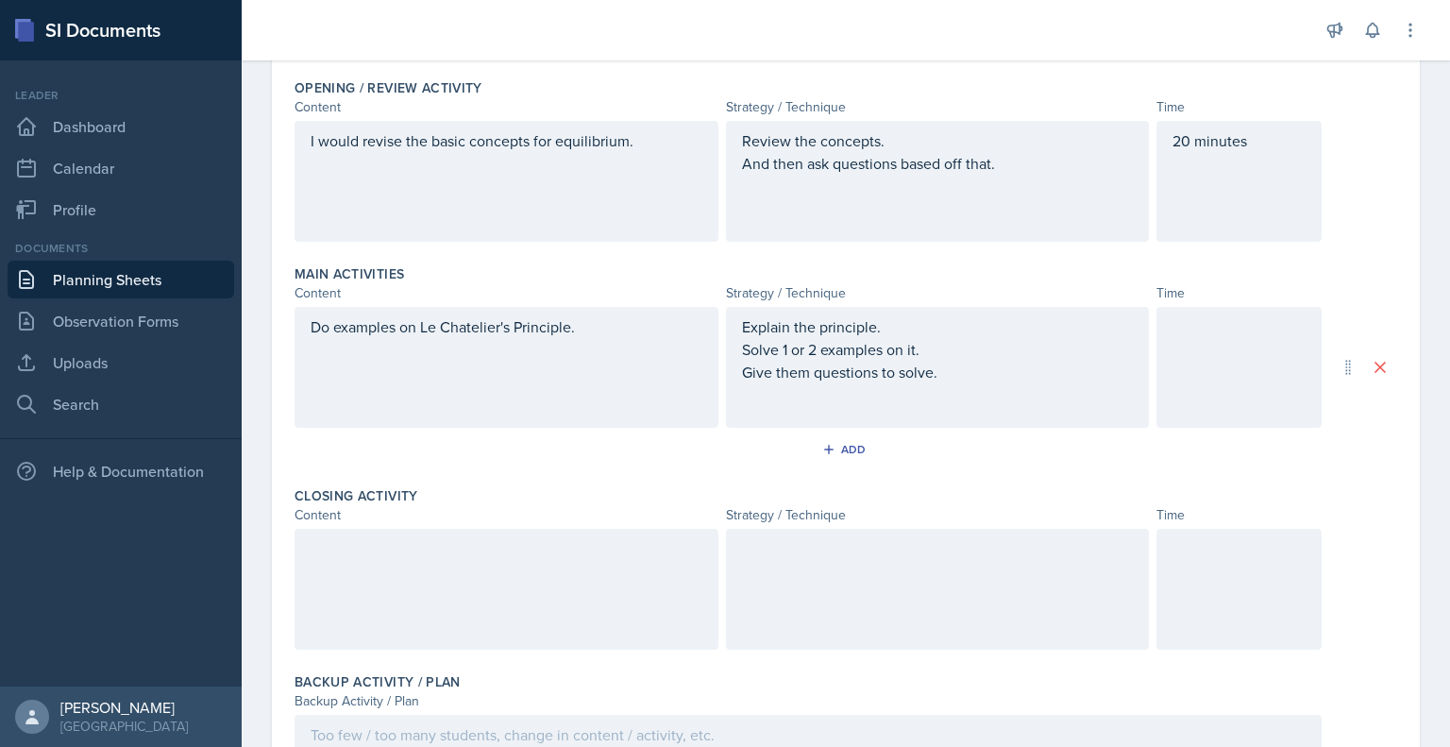
click at [1259, 354] on div at bounding box center [1239, 367] width 165 height 121
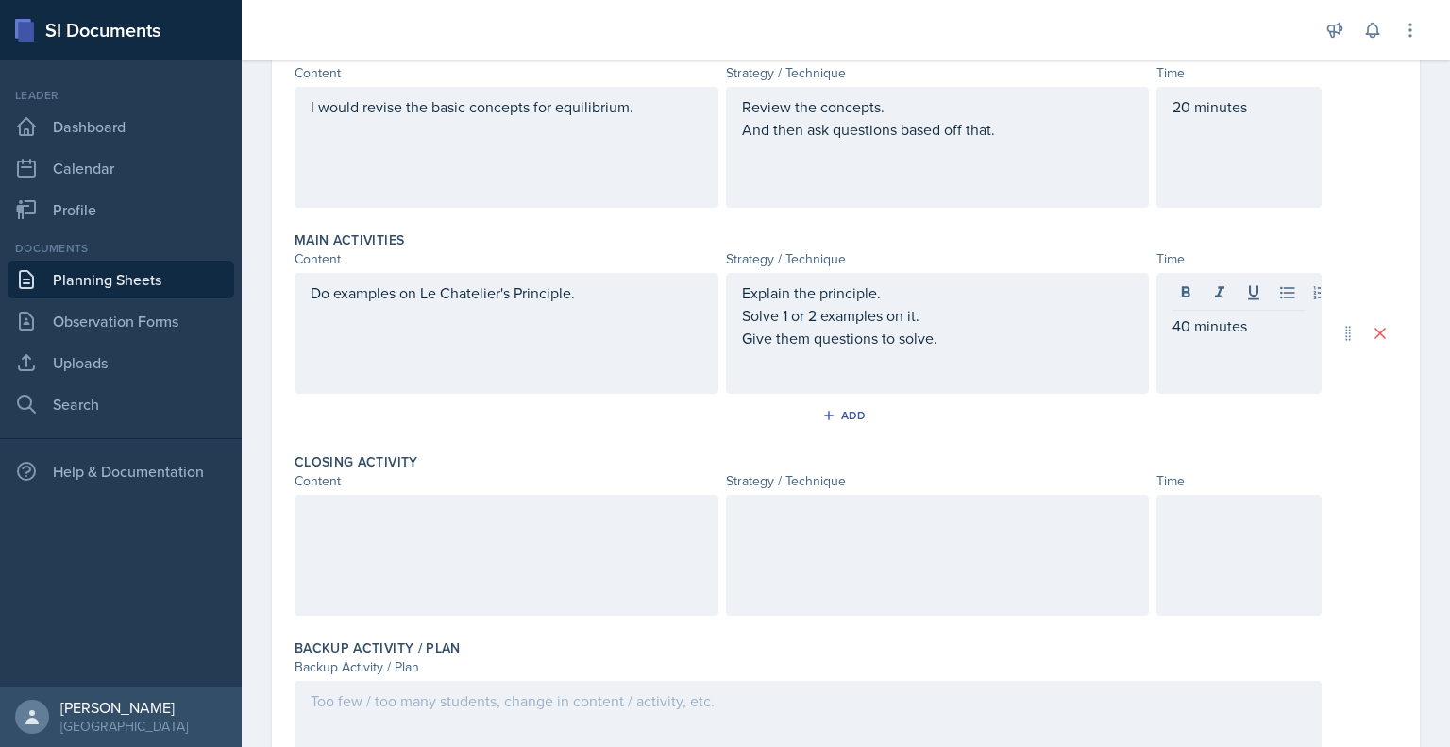
click at [454, 560] on div at bounding box center [507, 555] width 424 height 121
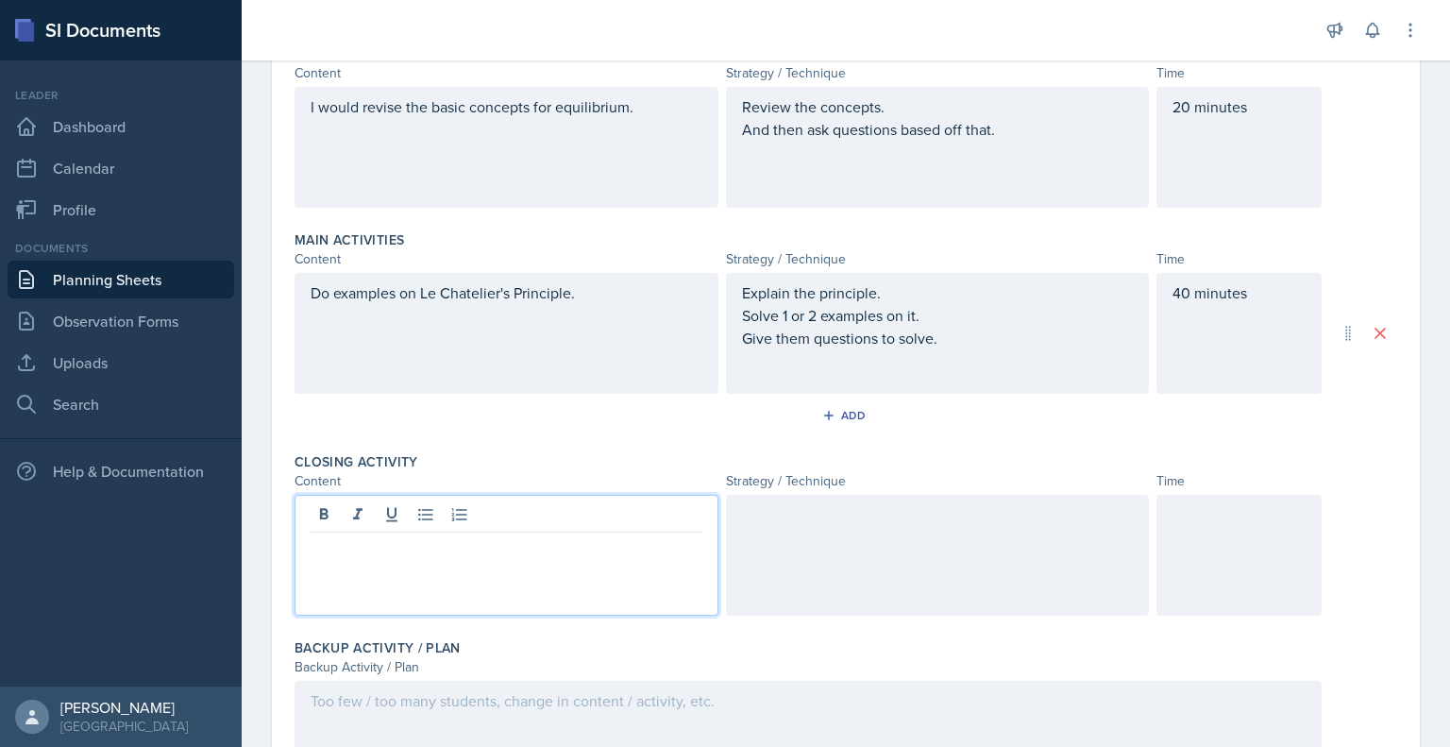
scroll to position [467, 0]
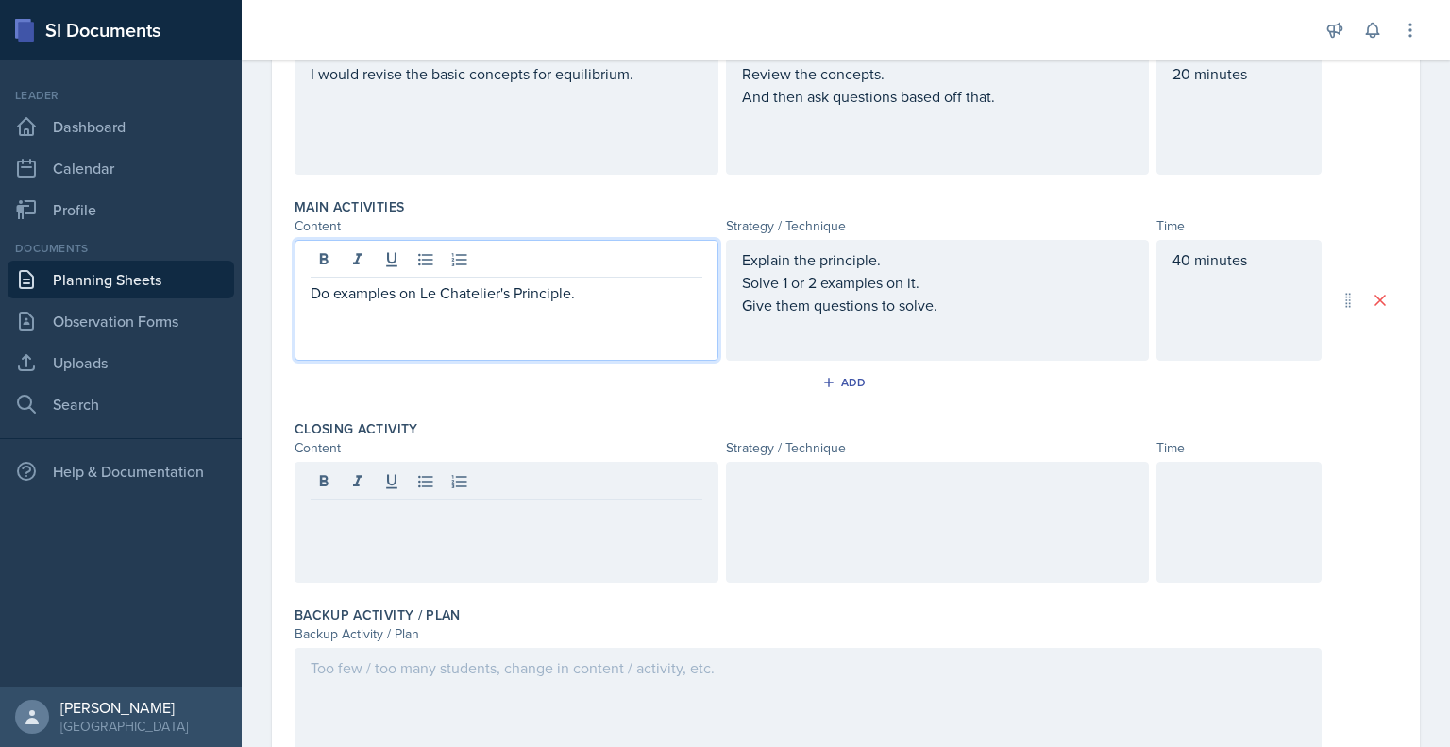
click at [325, 259] on div "Do examples on Le Chatelier's Principle." at bounding box center [507, 300] width 424 height 121
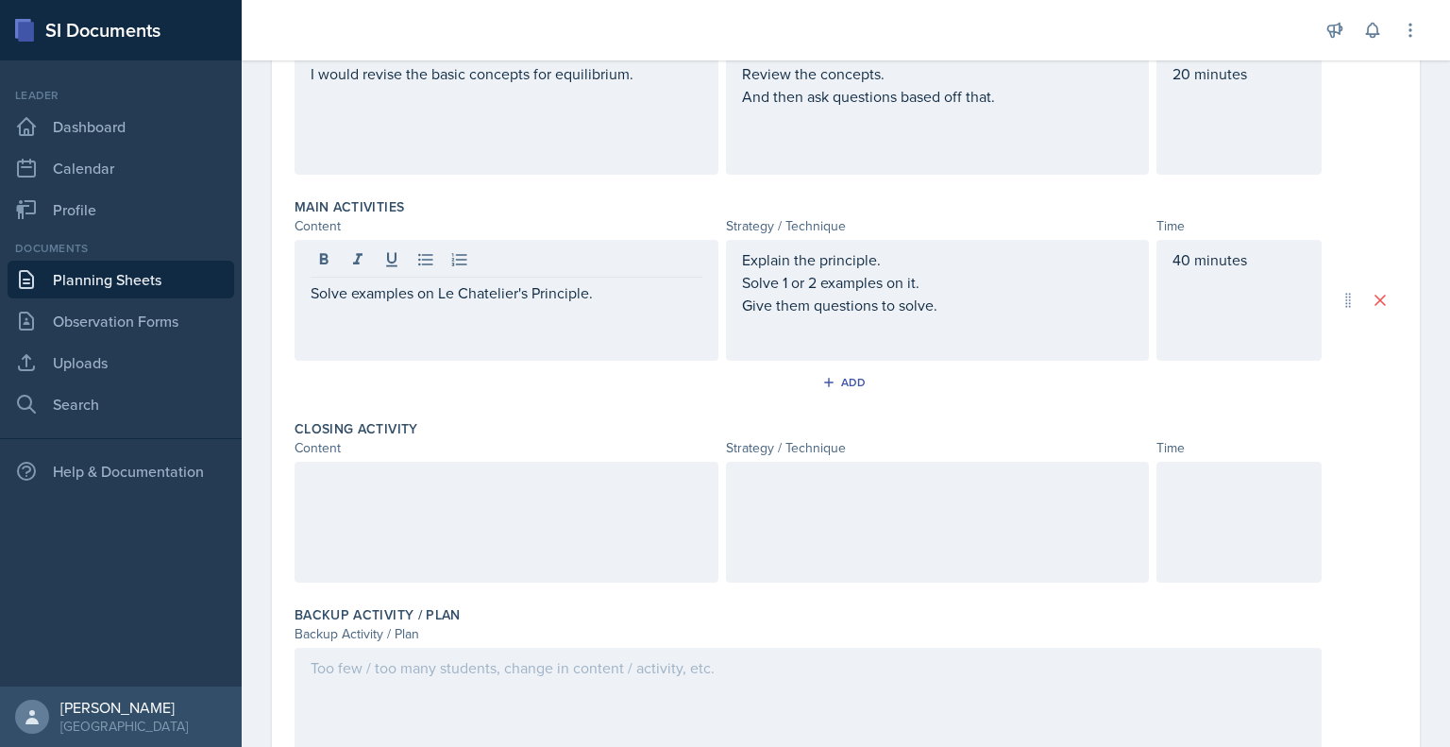
click at [336, 505] on div at bounding box center [507, 522] width 424 height 121
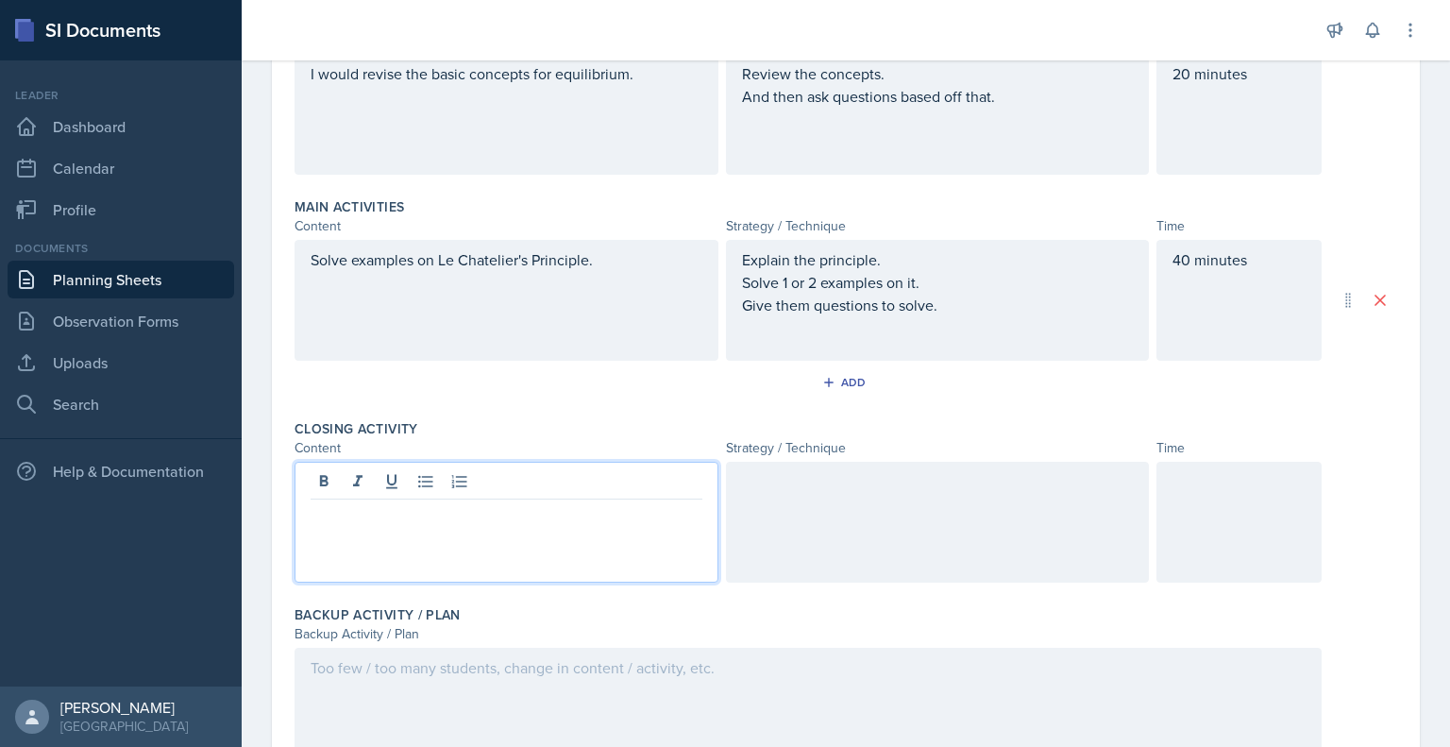
scroll to position [500, 0]
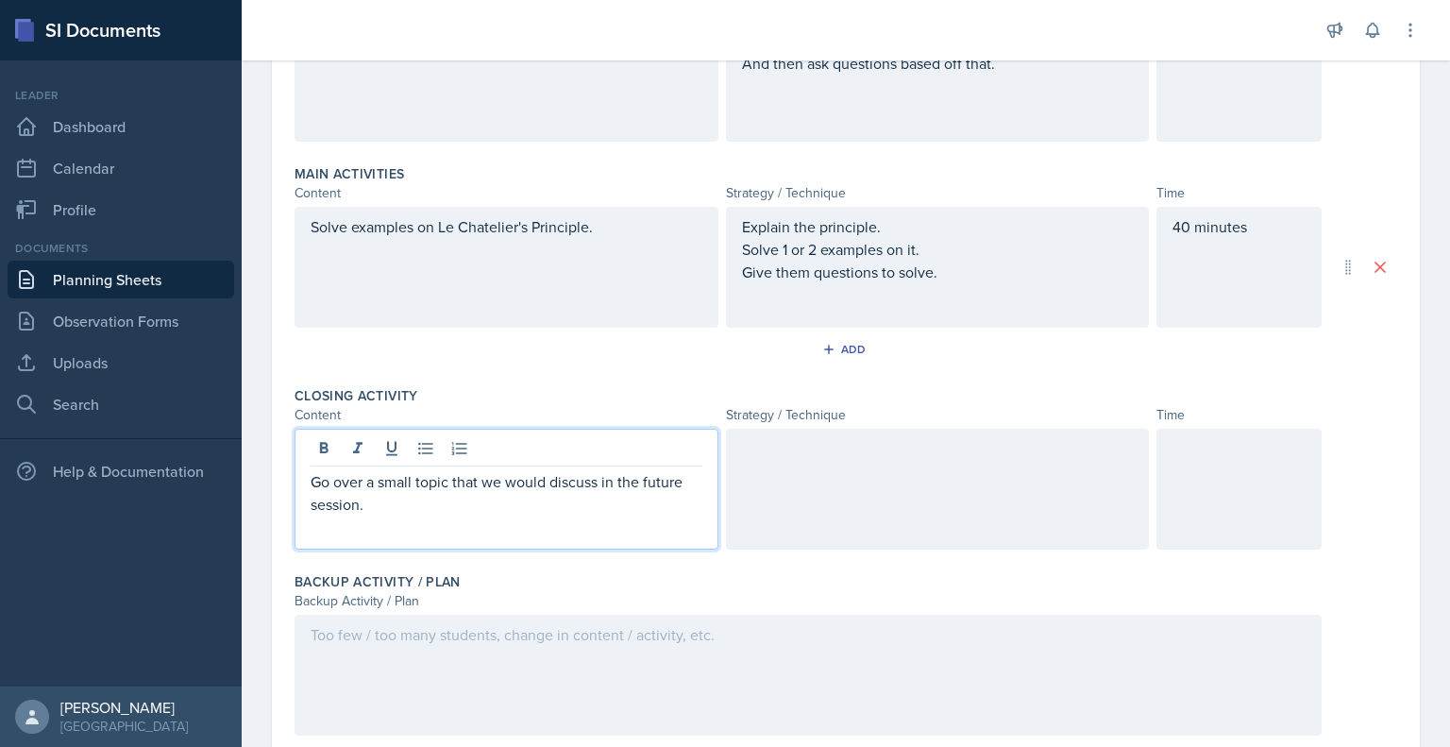
click at [795, 478] on div at bounding box center [938, 489] width 424 height 121
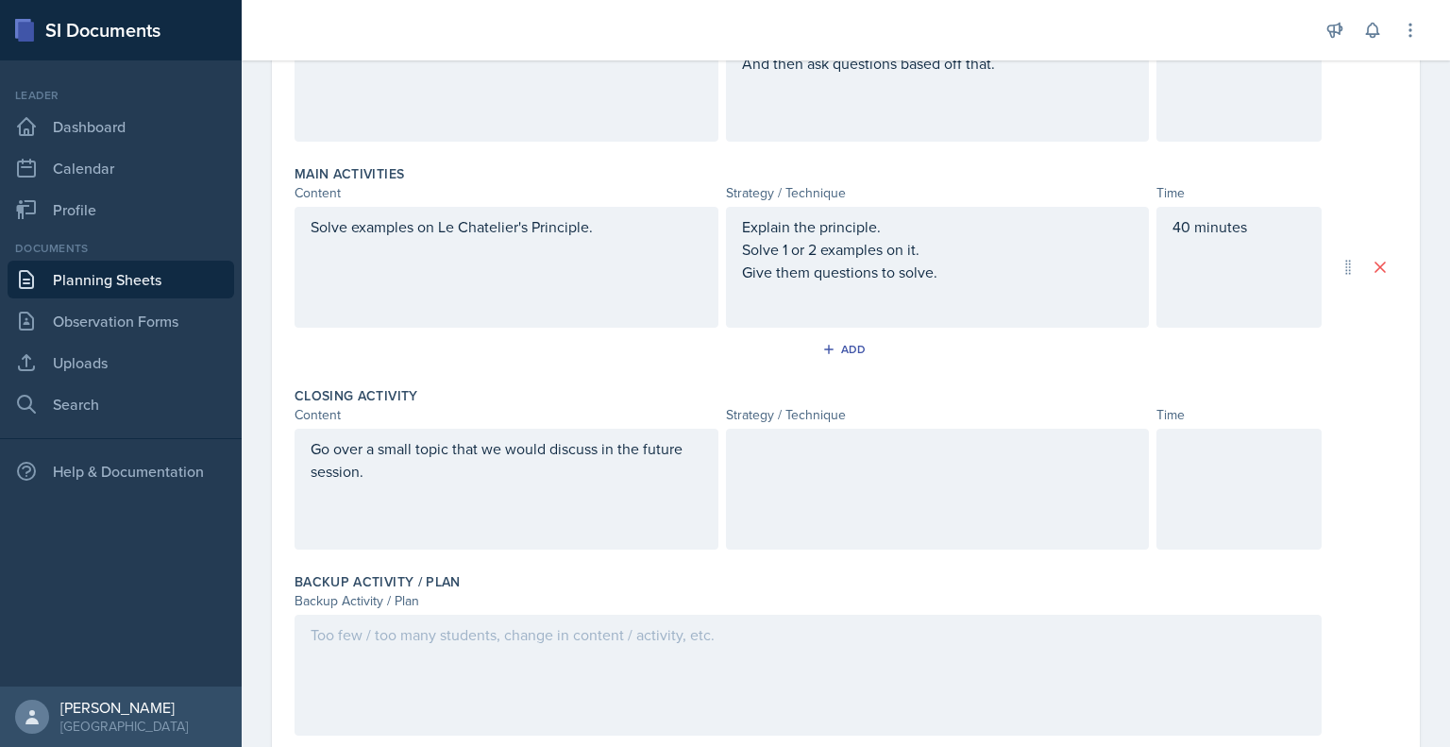
scroll to position [533, 0]
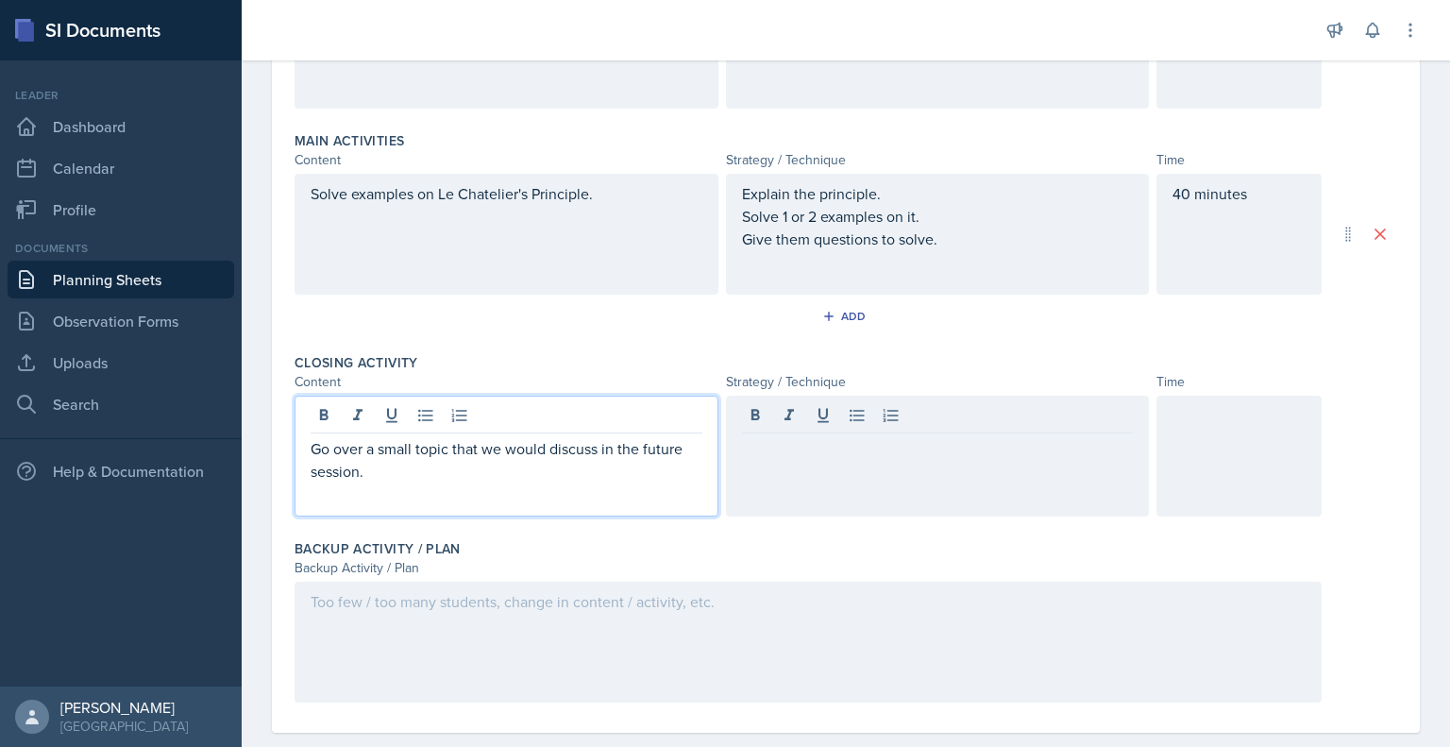
click at [367, 438] on p "Go over a small topic that we would discuss in the future session." at bounding box center [507, 459] width 392 height 45
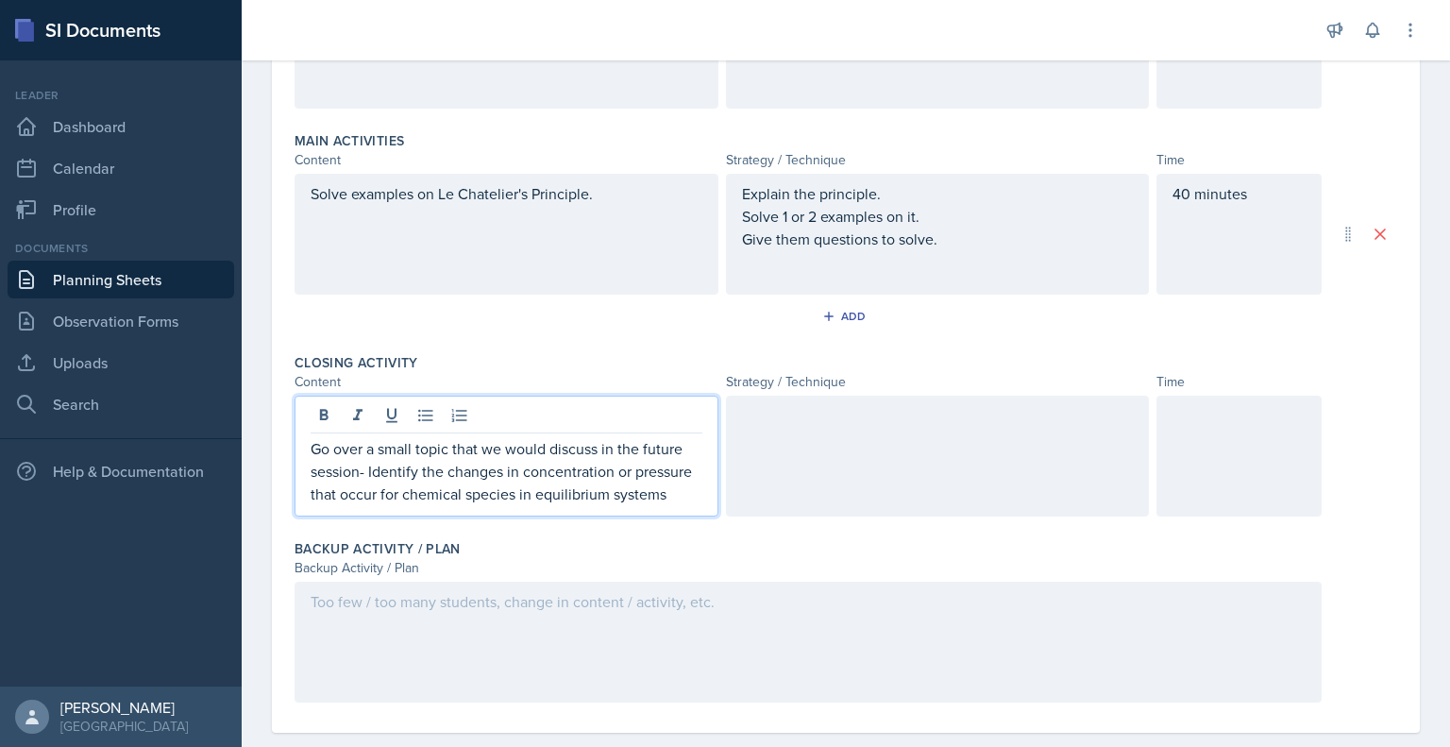
click at [905, 463] on div at bounding box center [938, 456] width 424 height 121
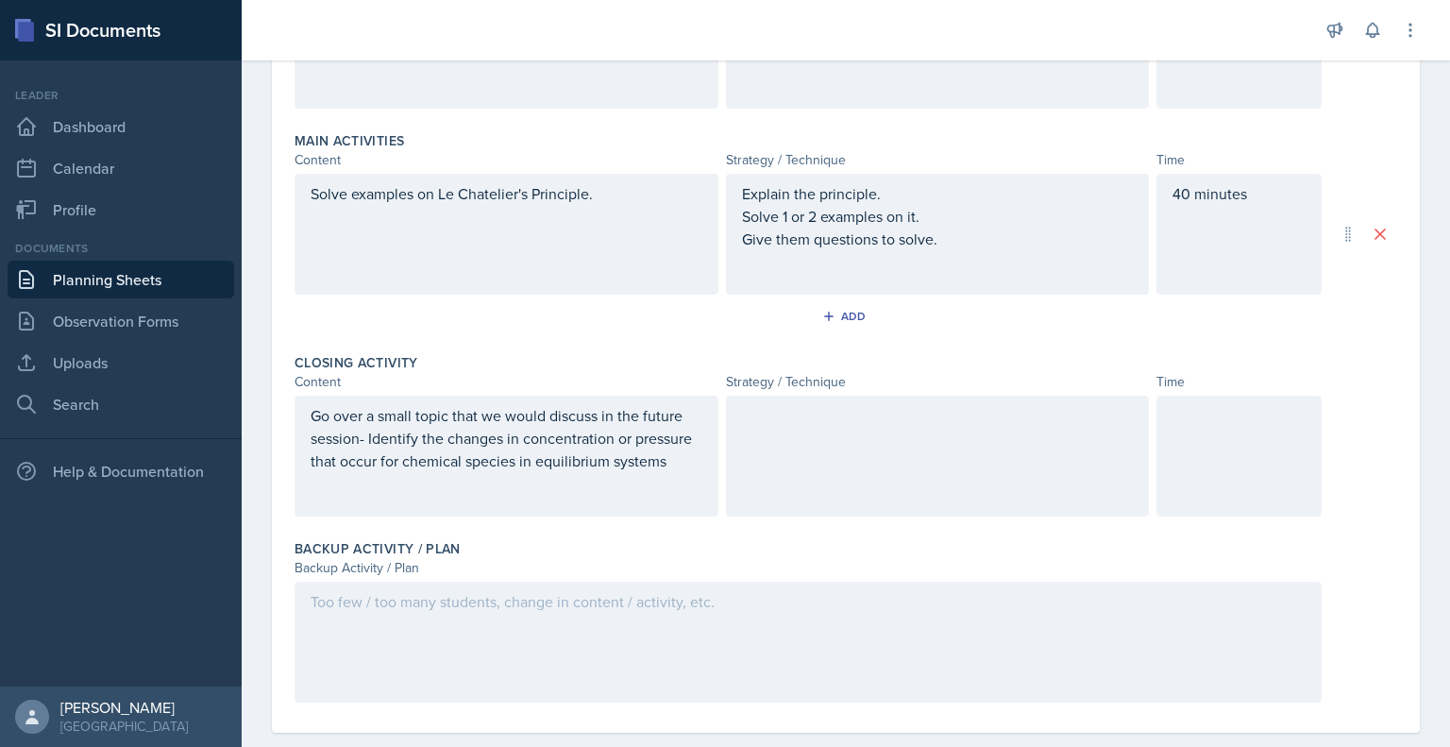
scroll to position [563, 0]
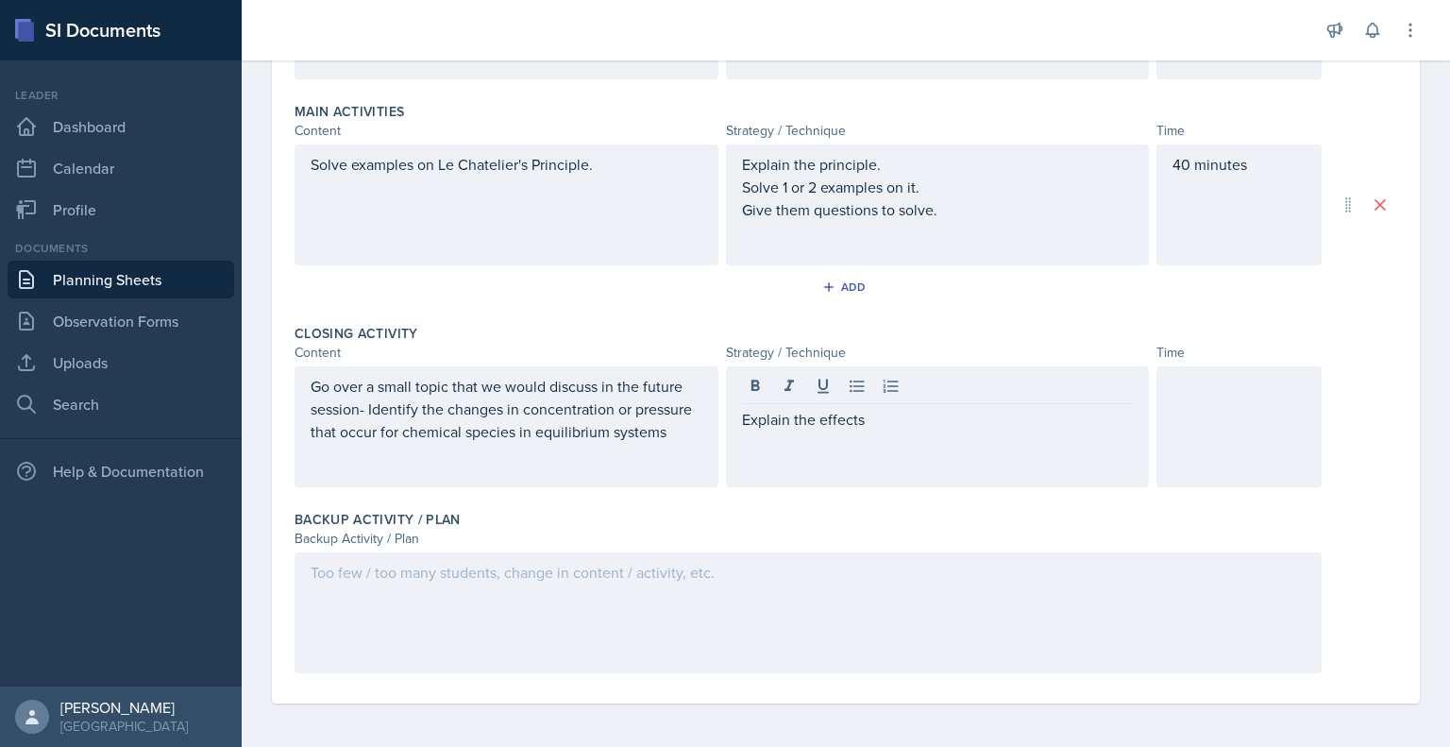
click at [687, 446] on div "Go over a small topic that we would discuss in the future session- Identify the…" at bounding box center [507, 426] width 424 height 121
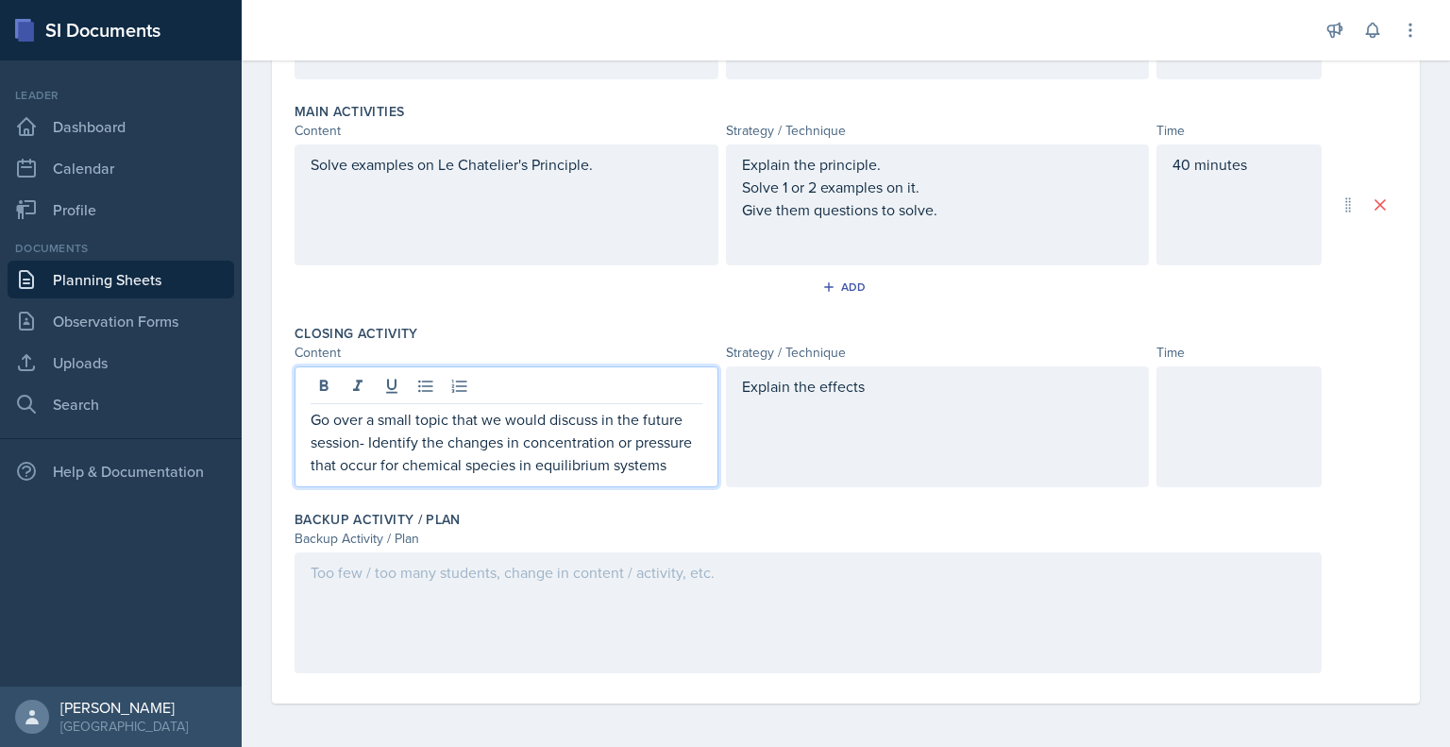
scroll to position [582, 0]
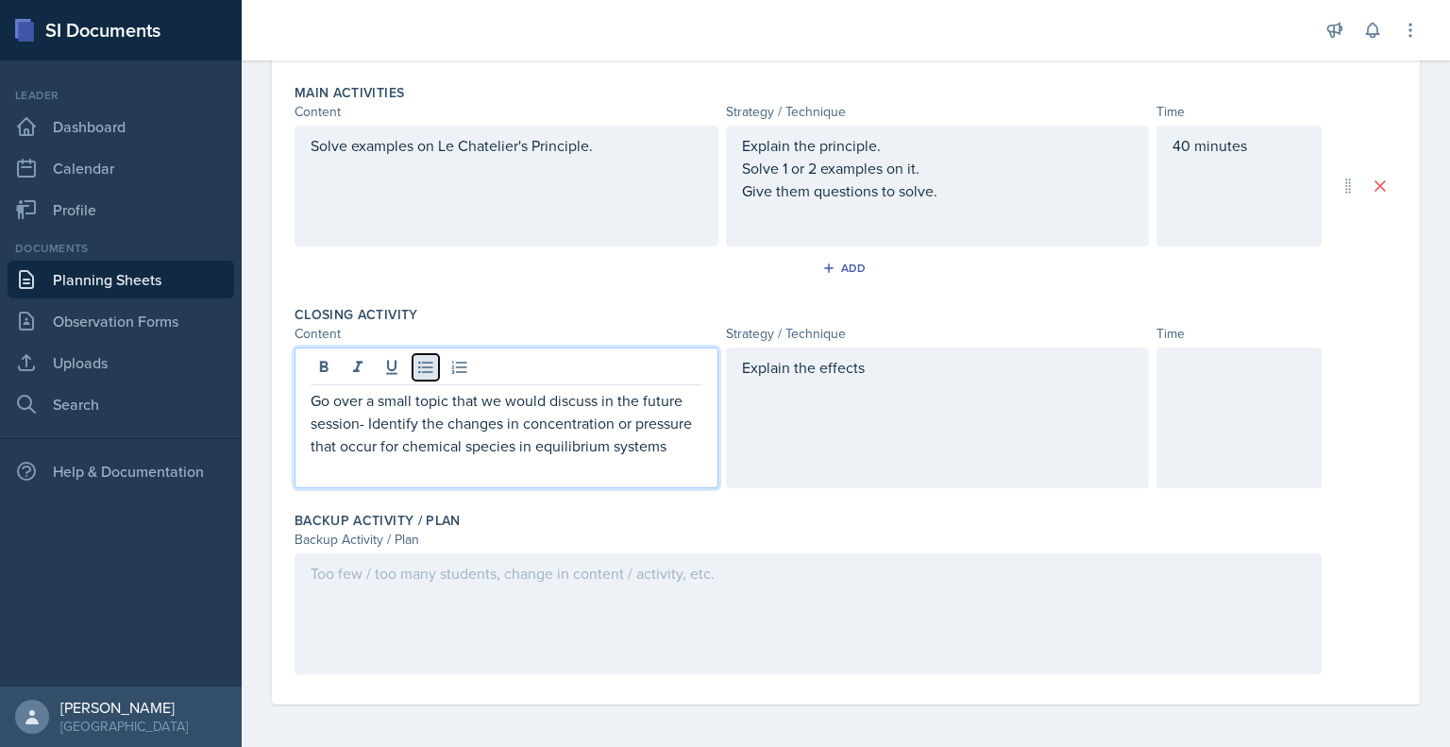
click at [414, 371] on button at bounding box center [426, 367] width 26 height 26
click at [312, 396] on p "Go over a small topic that we would discuss in the future session- Identify the…" at bounding box center [507, 423] width 392 height 68
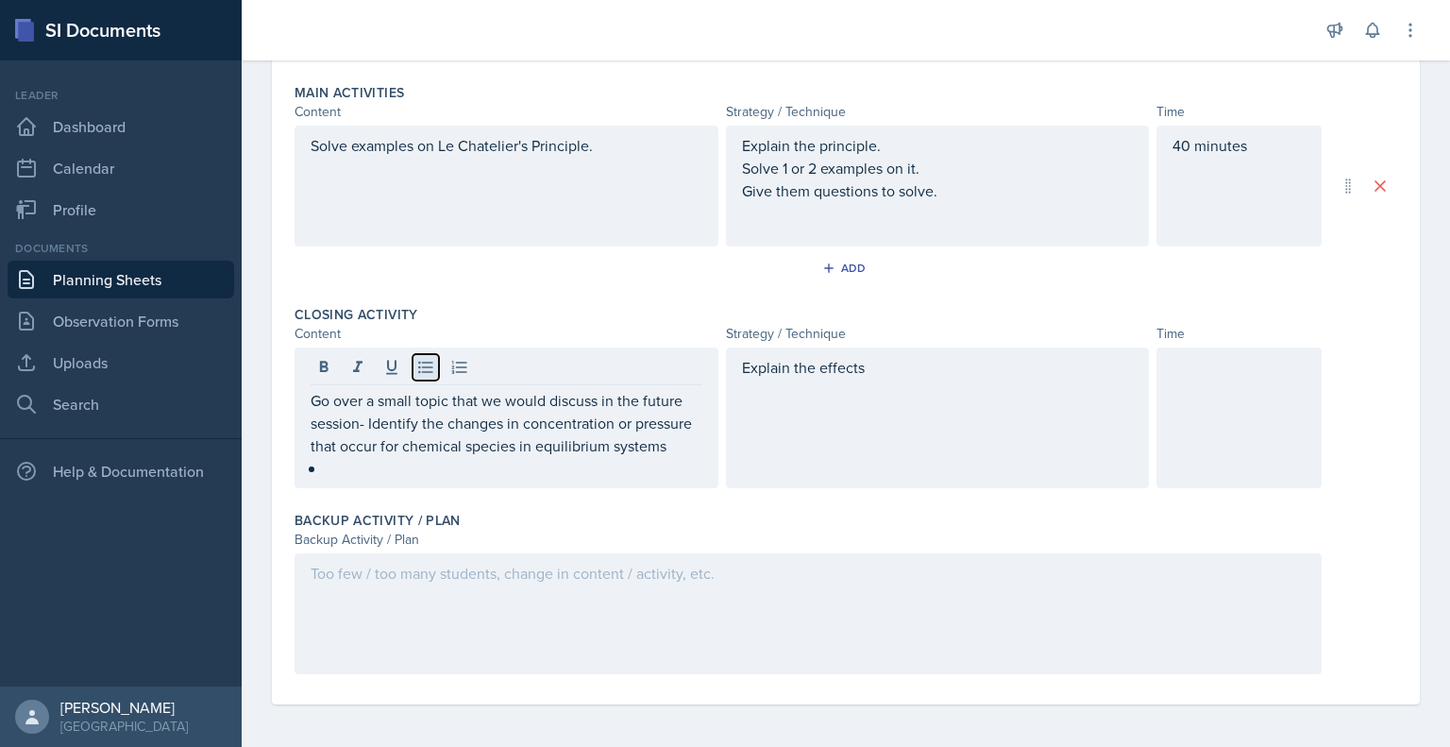
click at [424, 371] on icon at bounding box center [425, 367] width 19 height 19
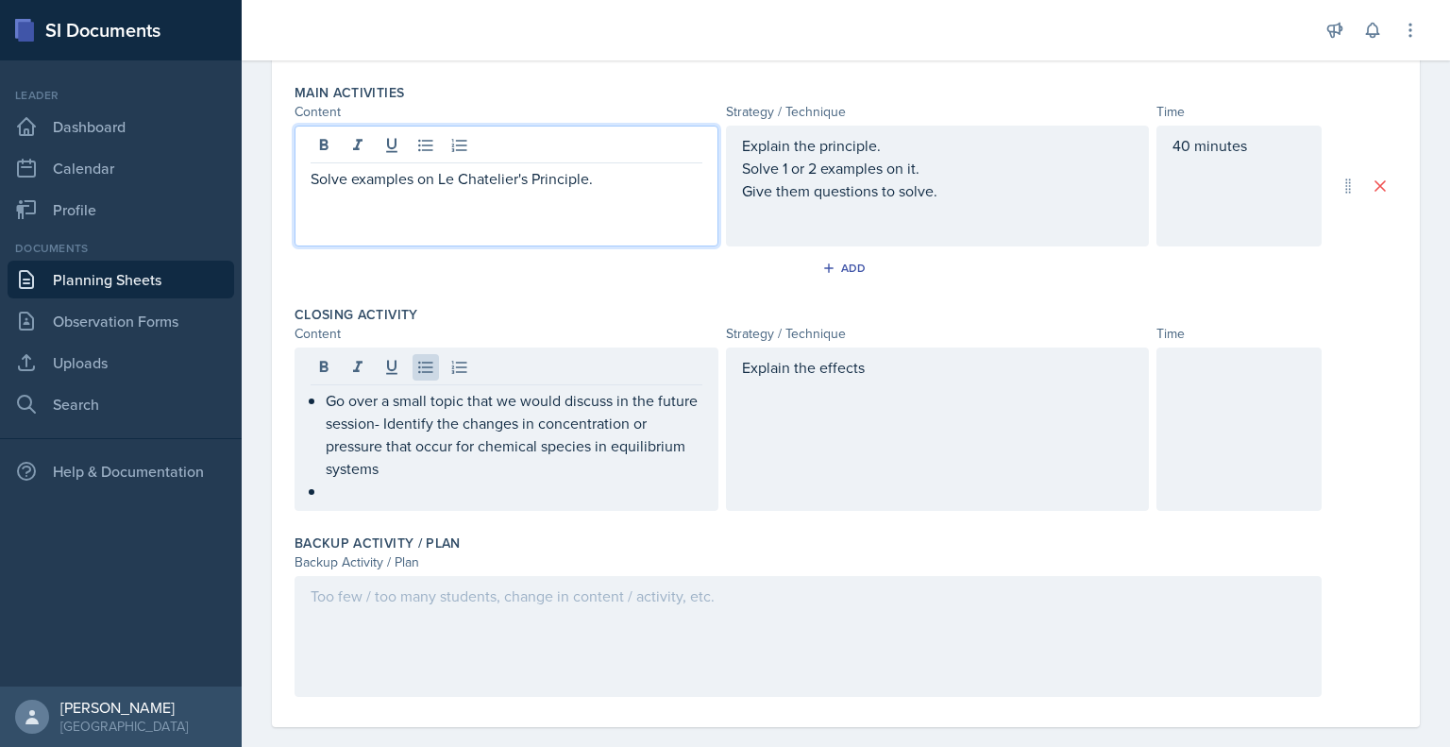
click at [311, 149] on div "Solve examples on Le Chatelier's Principle." at bounding box center [507, 186] width 424 height 121
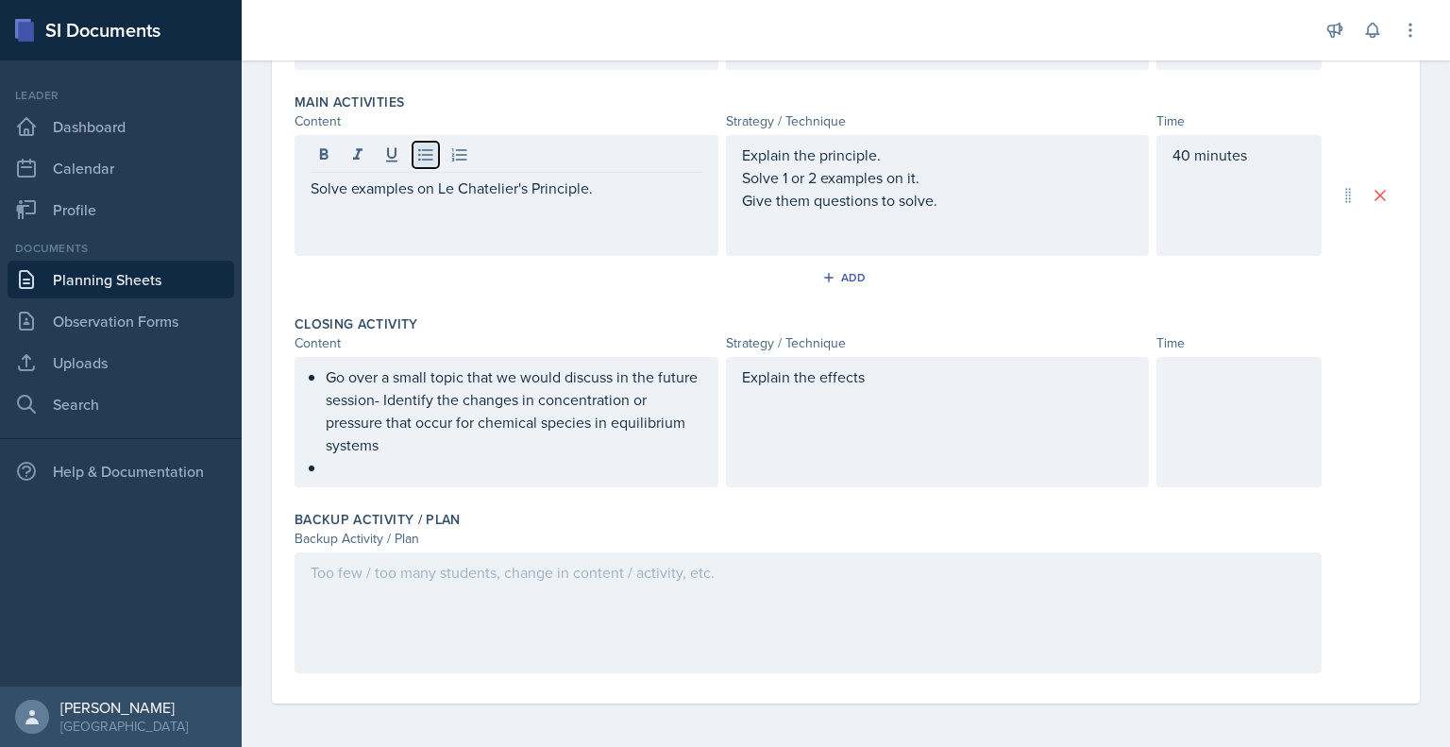
click at [424, 155] on icon at bounding box center [425, 154] width 19 height 19
click at [733, 147] on div "Explain the principle. Solve 1 or 2 examples on it. Give them questions to solv…" at bounding box center [938, 195] width 424 height 121
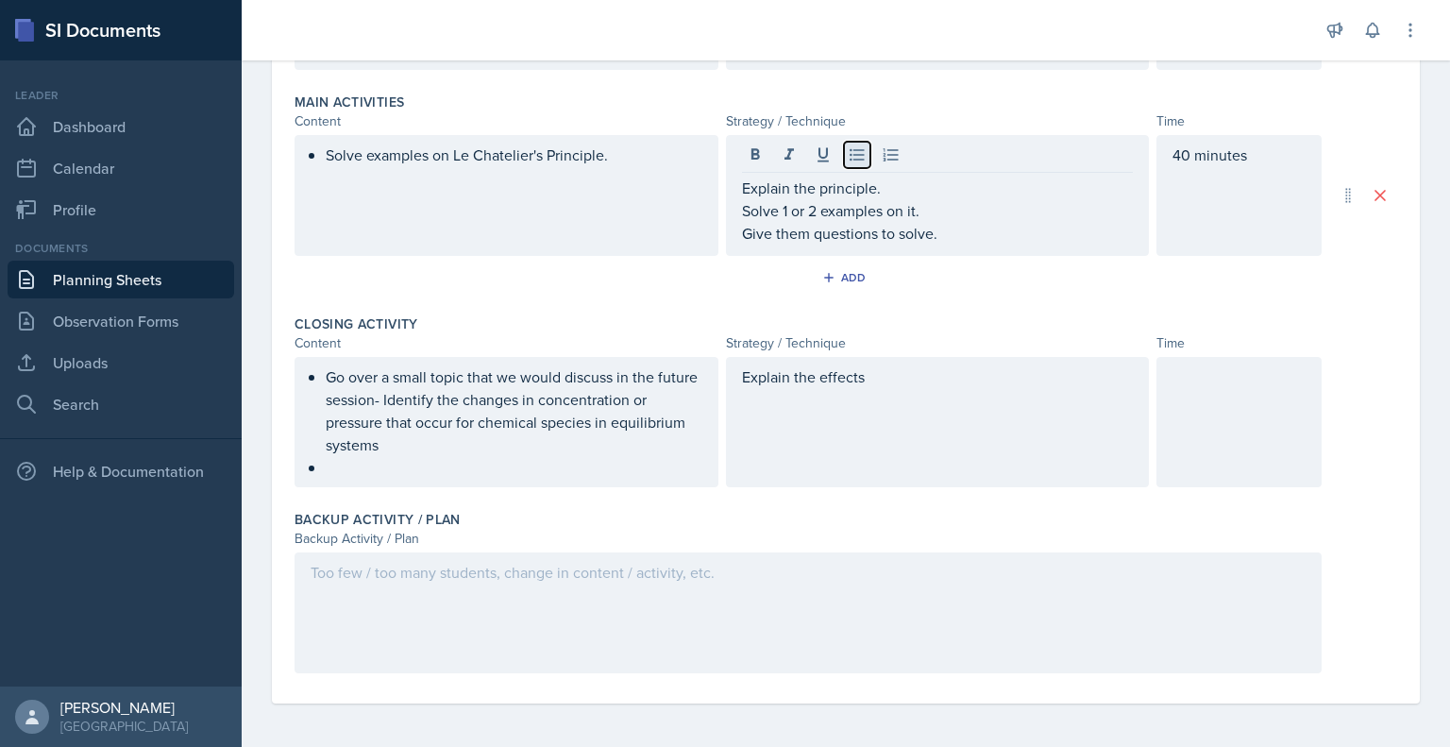
click at [848, 158] on icon at bounding box center [857, 154] width 19 height 19
click at [731, 188] on div "Explain the principle. Solve 1 or 2 examples on it. Give them questions to solv…" at bounding box center [938, 195] width 424 height 121
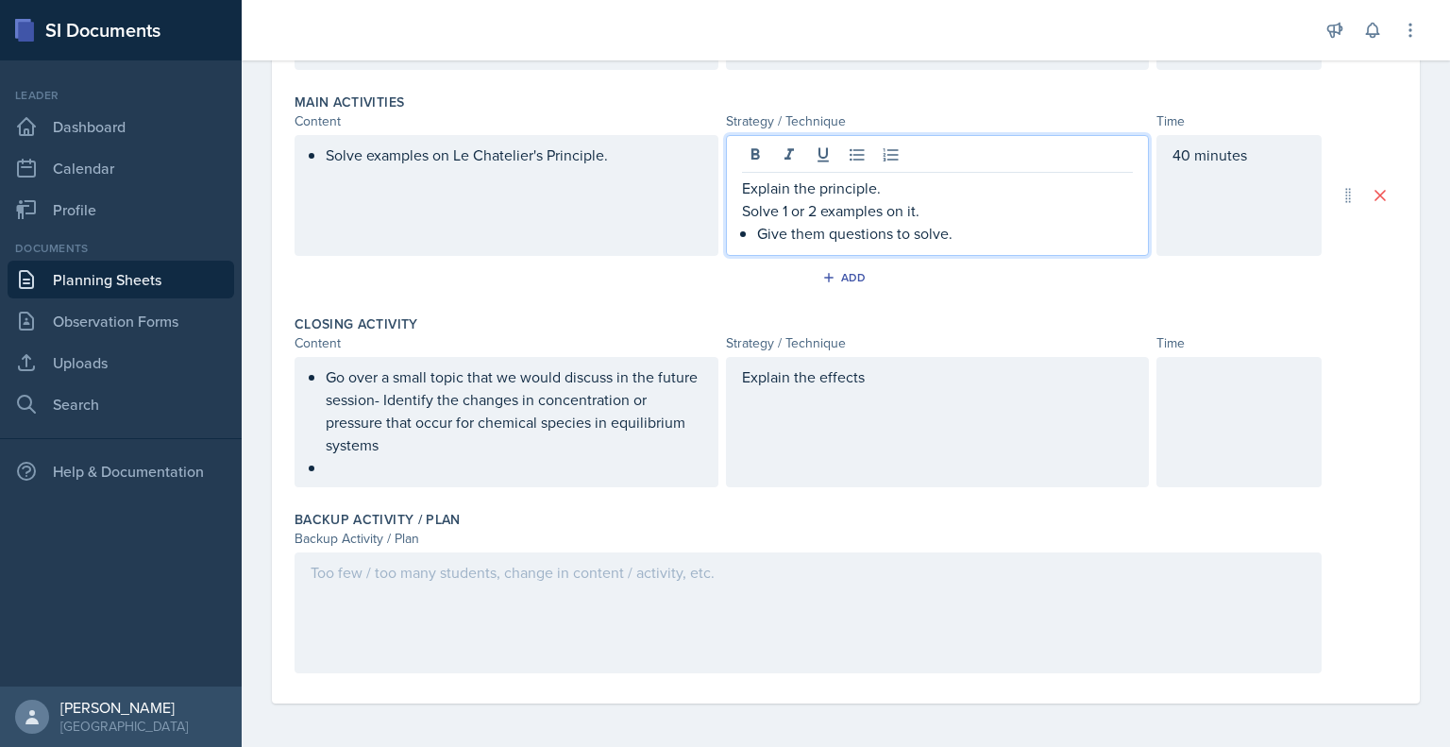
click at [744, 188] on p "Explain the principle." at bounding box center [938, 188] width 392 height 23
click at [850, 145] on icon at bounding box center [857, 154] width 19 height 19
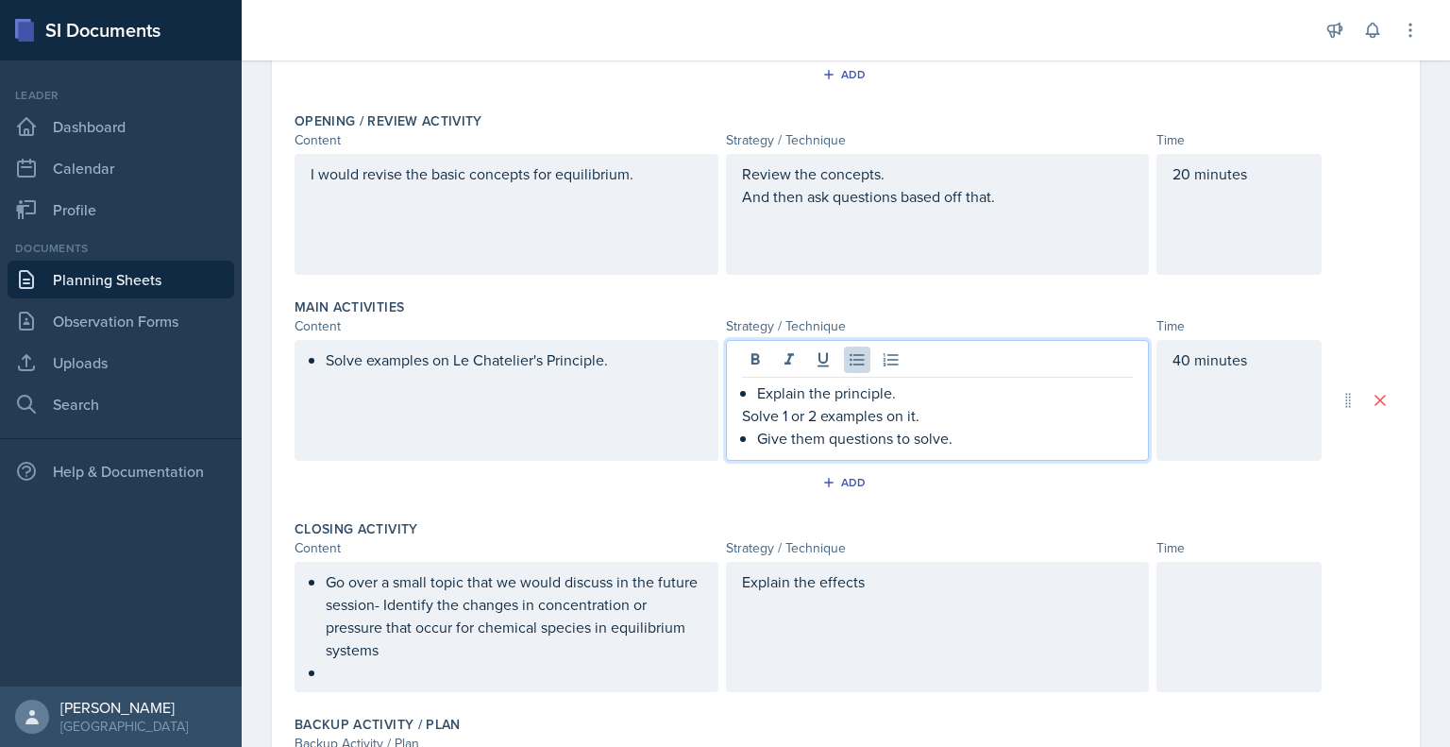
scroll to position [343, 0]
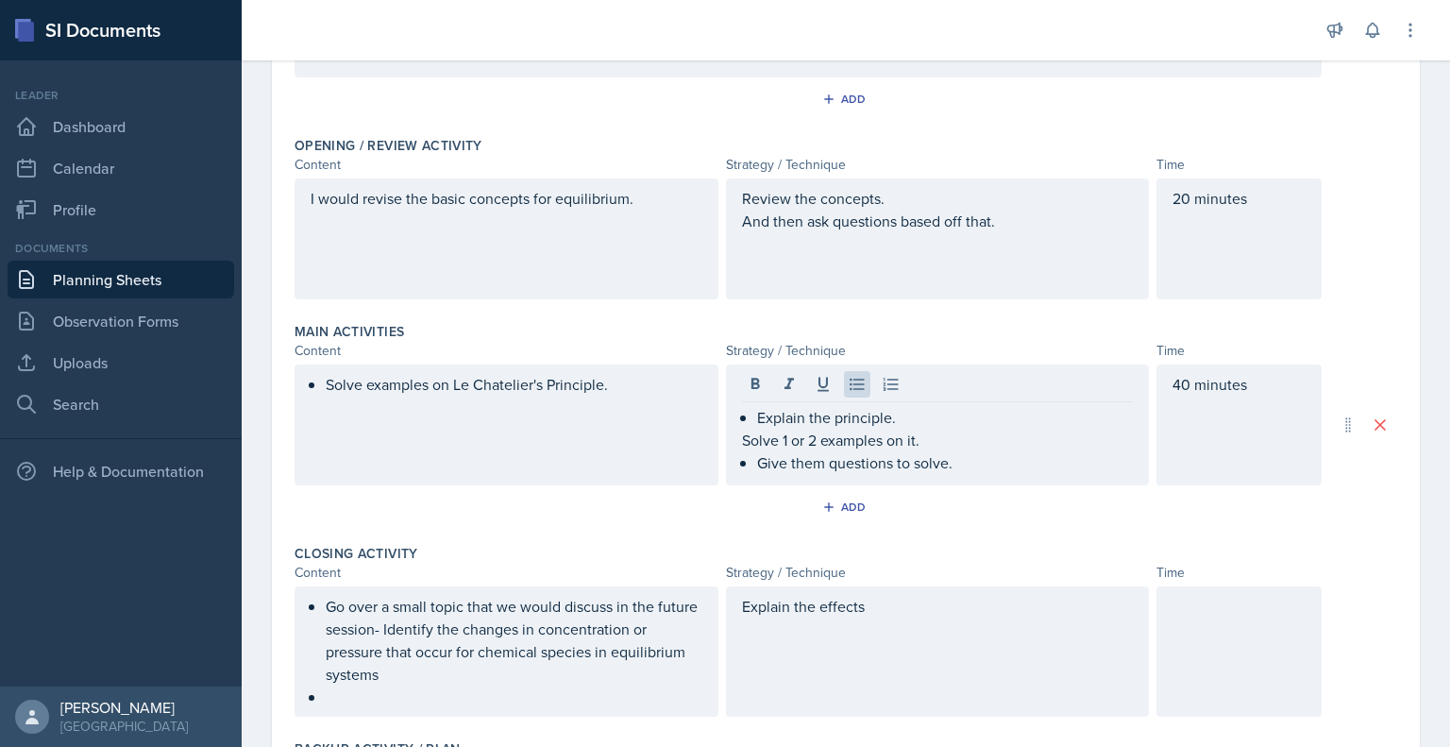
click at [306, 184] on div "I would revise the basic concepts for equilibrium." at bounding box center [507, 238] width 424 height 121
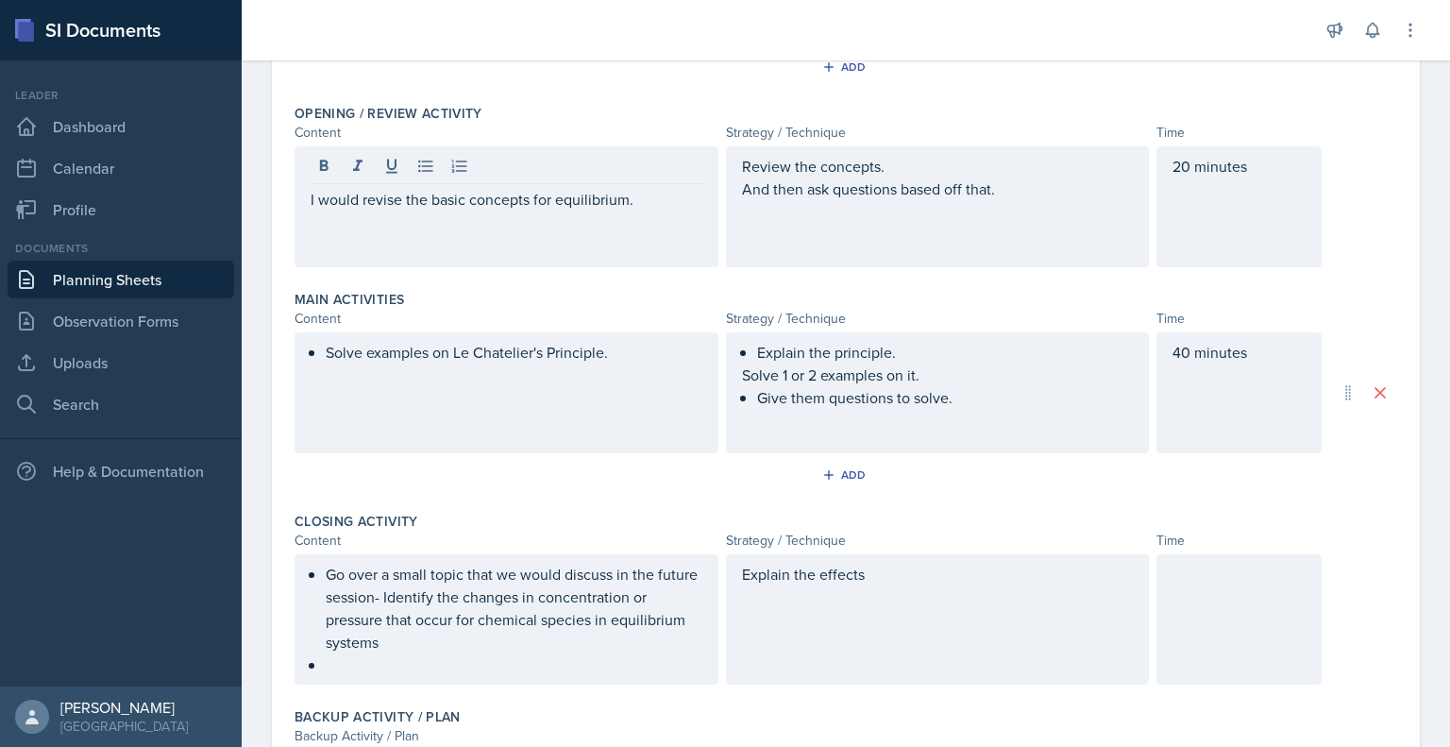
click at [305, 199] on div "I would revise the basic concepts for equilibrium." at bounding box center [507, 206] width 424 height 121
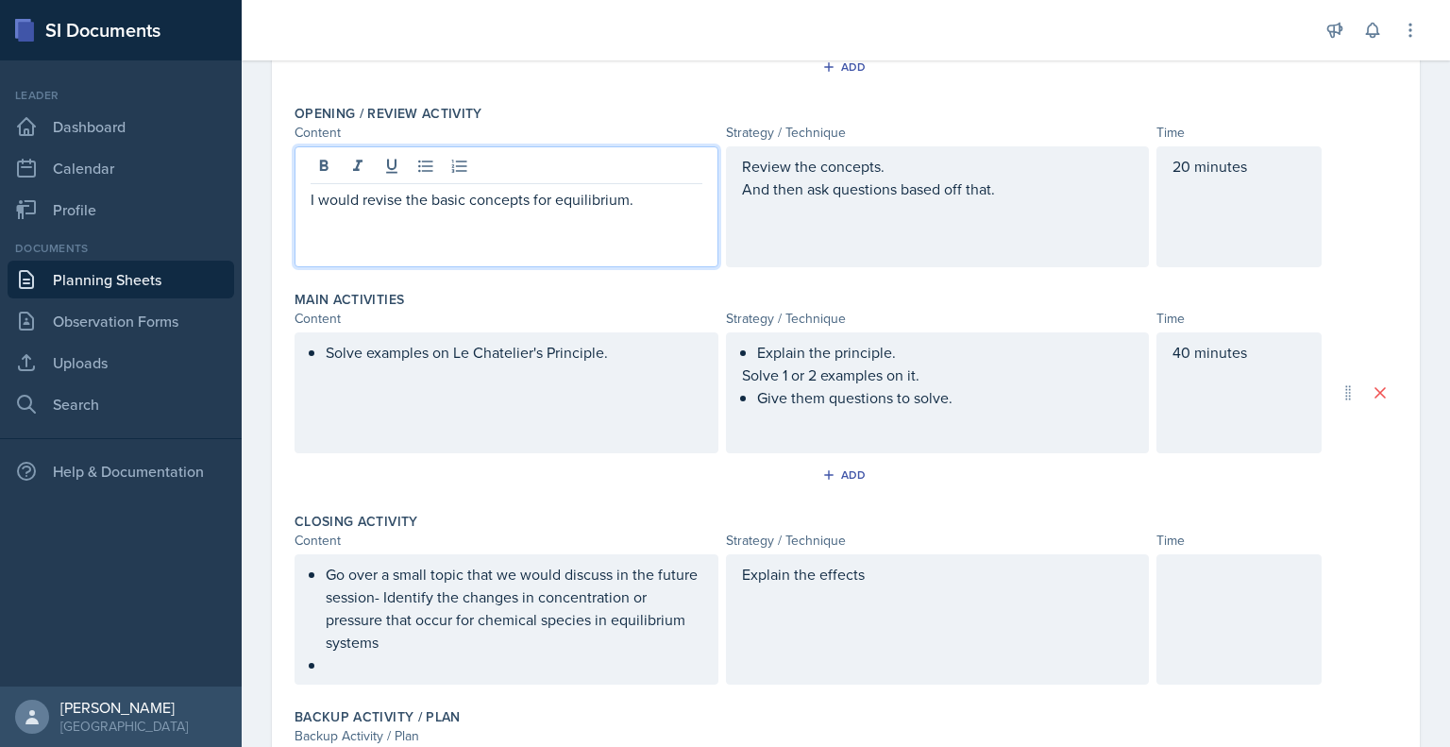
click at [367, 194] on p "I would revise the basic concepts for equilibrium." at bounding box center [507, 199] width 392 height 23
click at [423, 161] on icon at bounding box center [425, 166] width 19 height 19
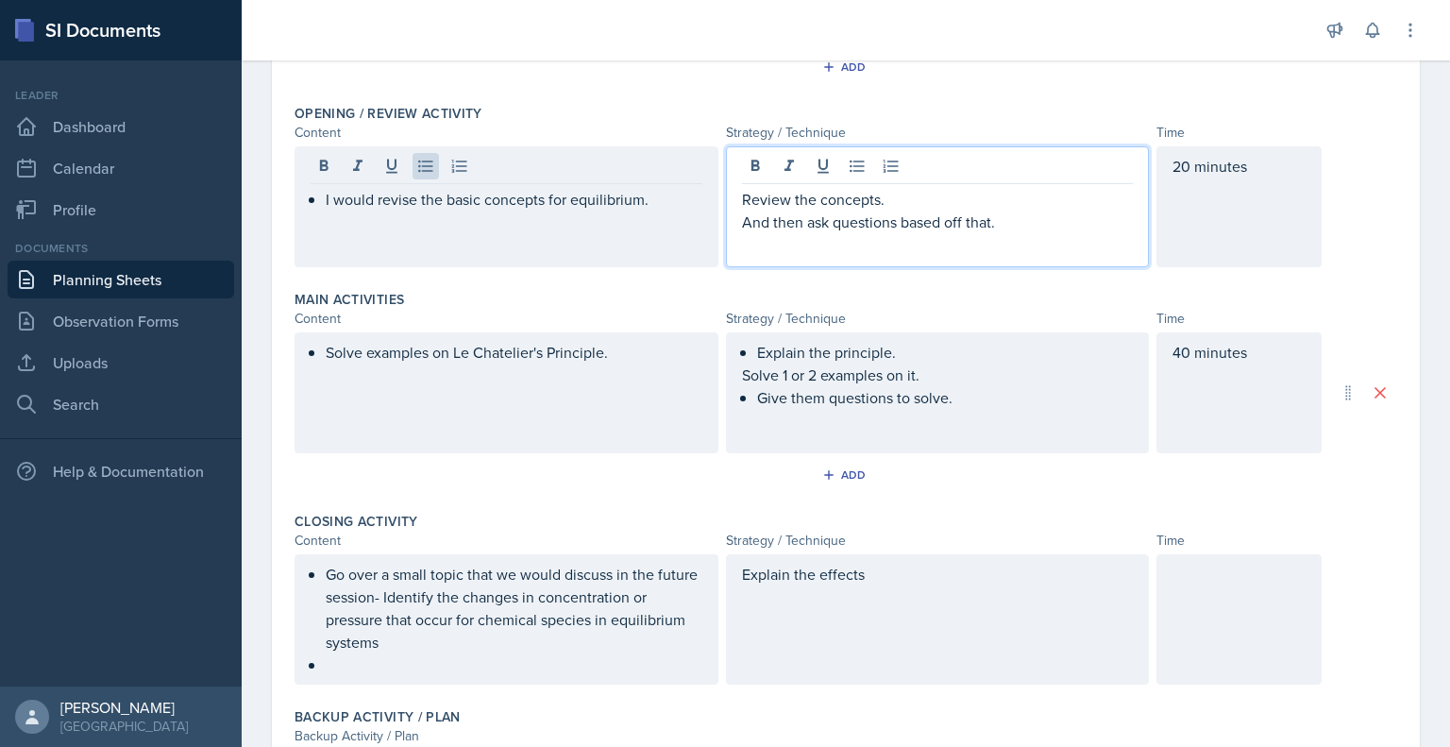
click at [737, 161] on div "Review the concepts. And then ask questions based off that." at bounding box center [938, 206] width 424 height 121
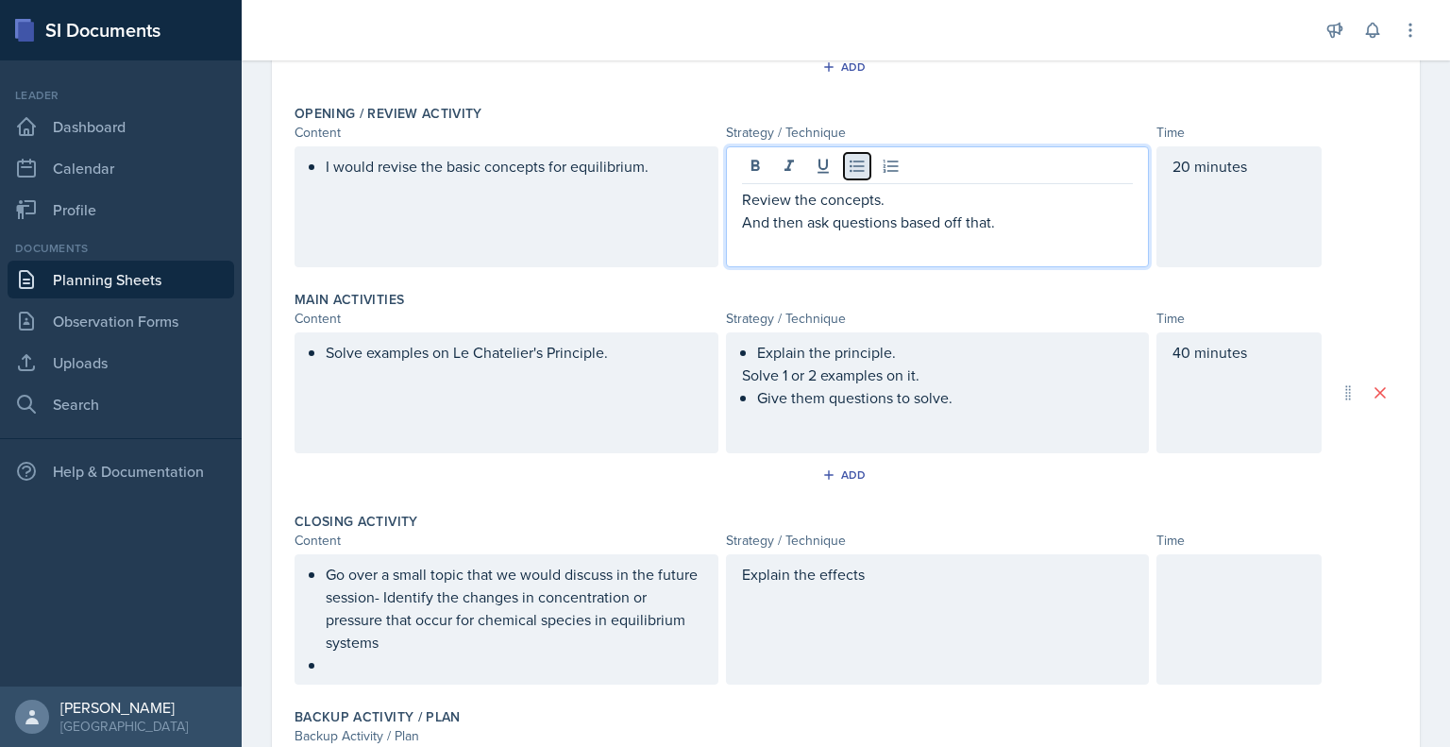
click at [854, 161] on icon at bounding box center [857, 167] width 14 height 12
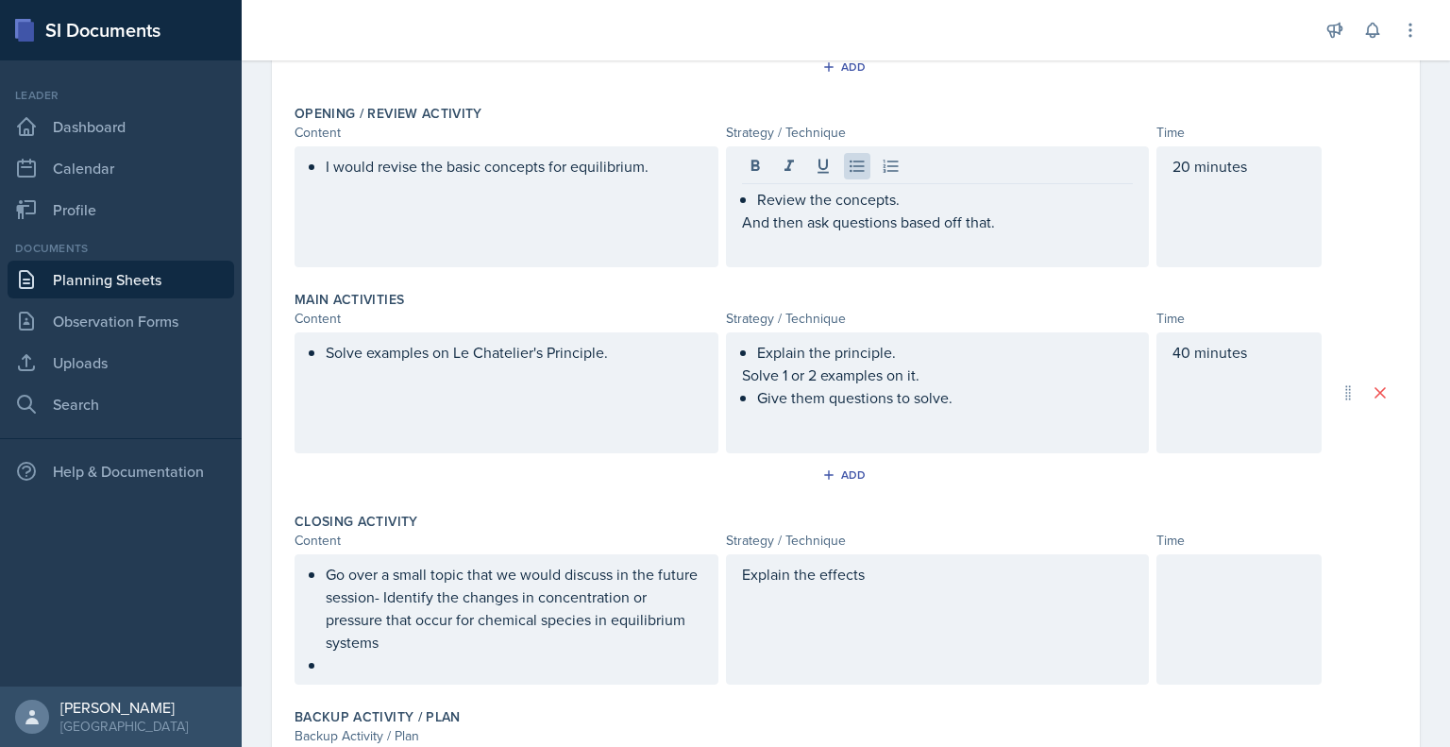
click at [733, 222] on div "Review the concepts. And then ask questions based off that." at bounding box center [938, 206] width 424 height 121
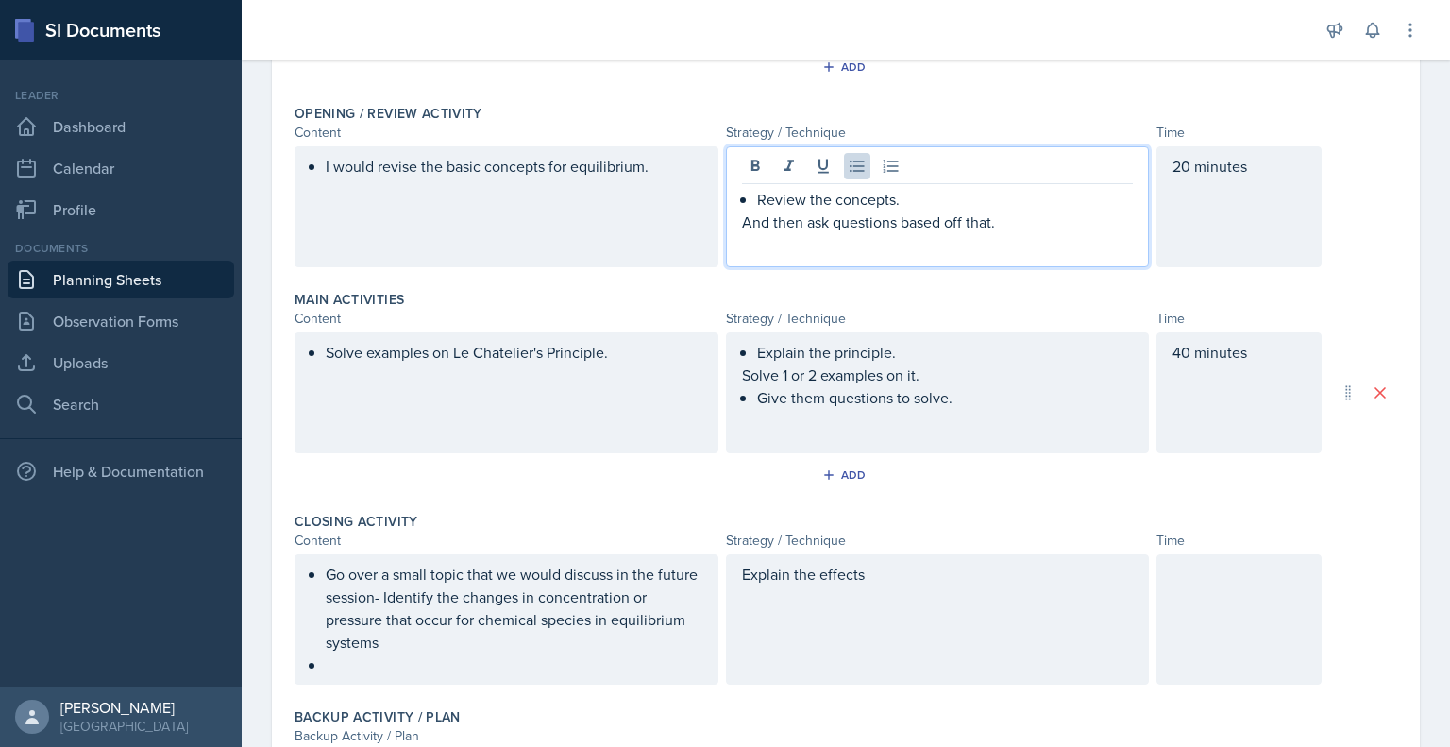
click at [733, 222] on div "Review the concepts. And then ask questions based off that." at bounding box center [938, 206] width 424 height 121
click at [906, 211] on p "And then ask questions based off that." at bounding box center [938, 222] width 392 height 23
click at [855, 158] on icon at bounding box center [857, 166] width 19 height 19
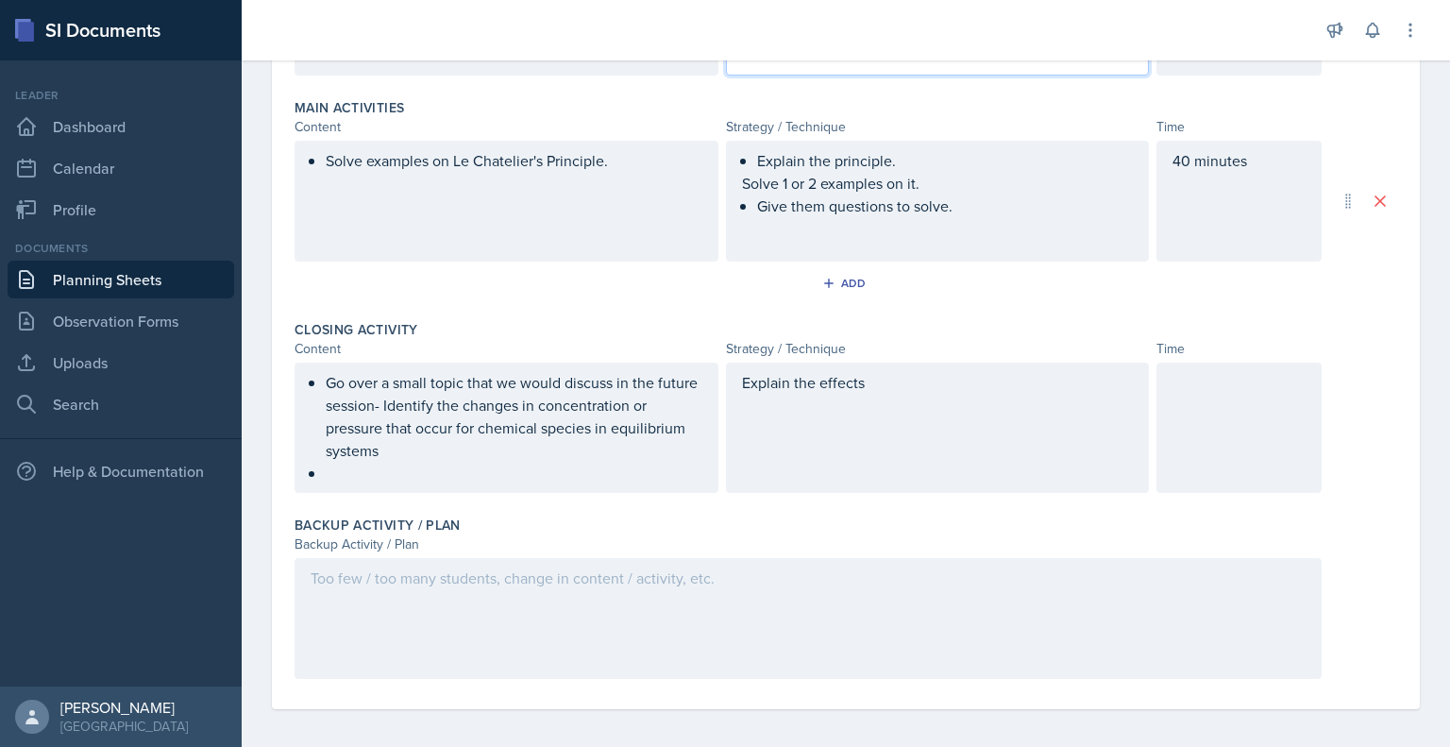
scroll to position [572, 0]
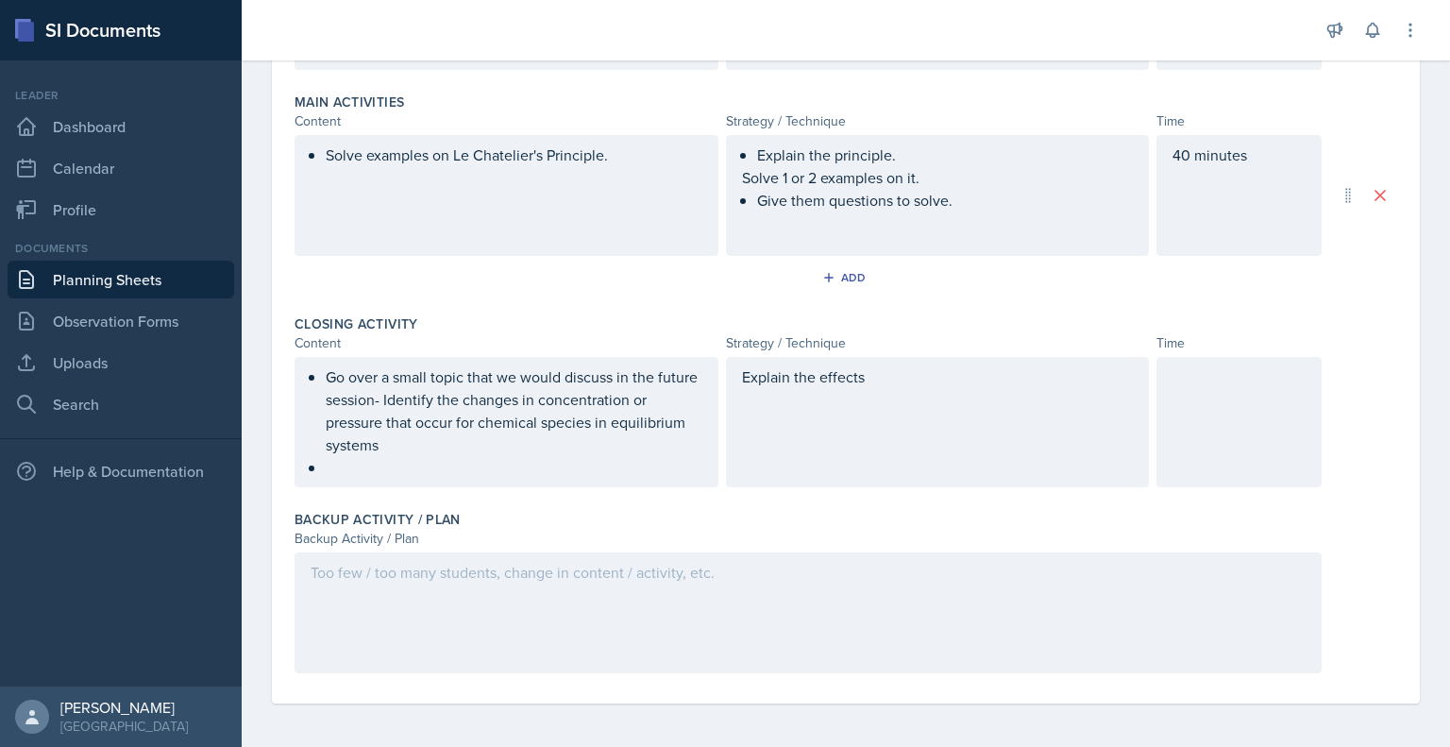
click at [837, 447] on div "Explain the effects" at bounding box center [938, 422] width 424 height 130
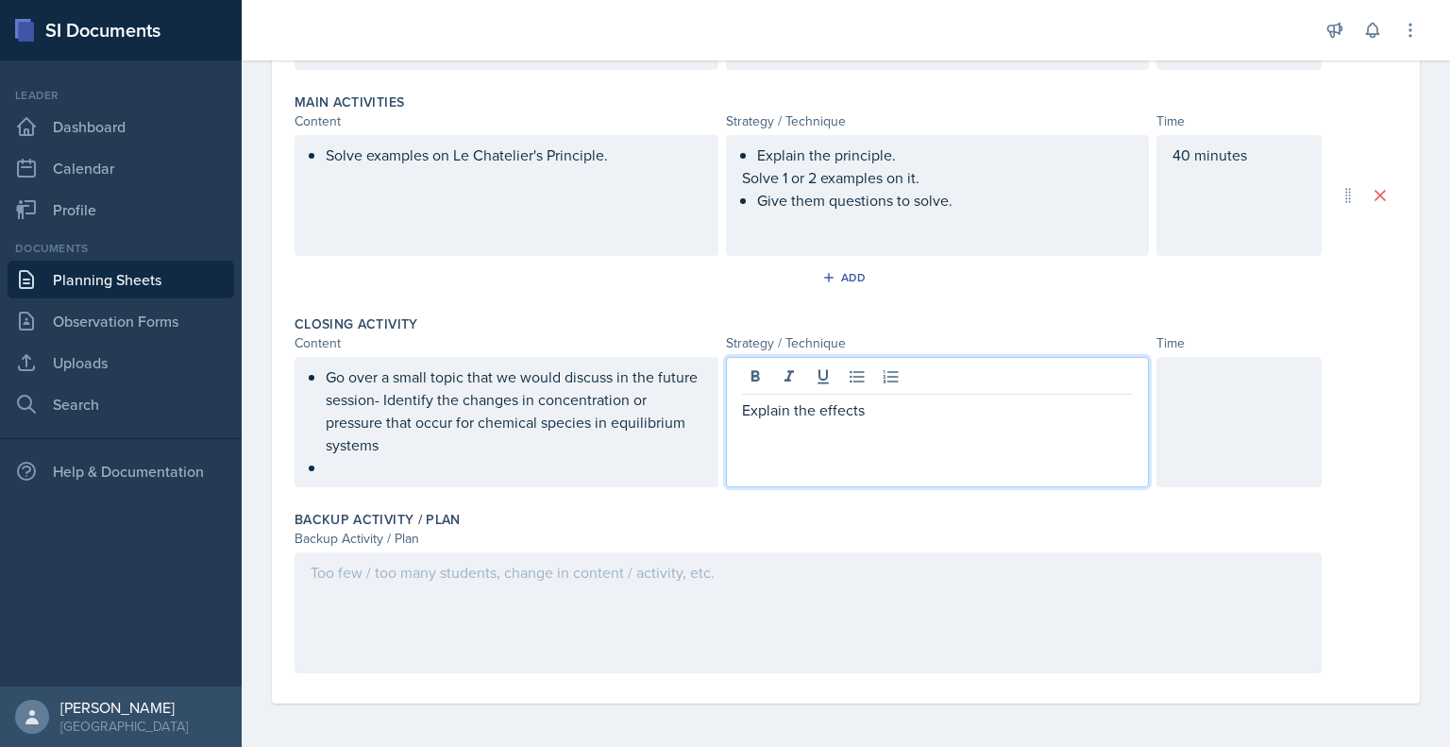
scroll to position [604, 0]
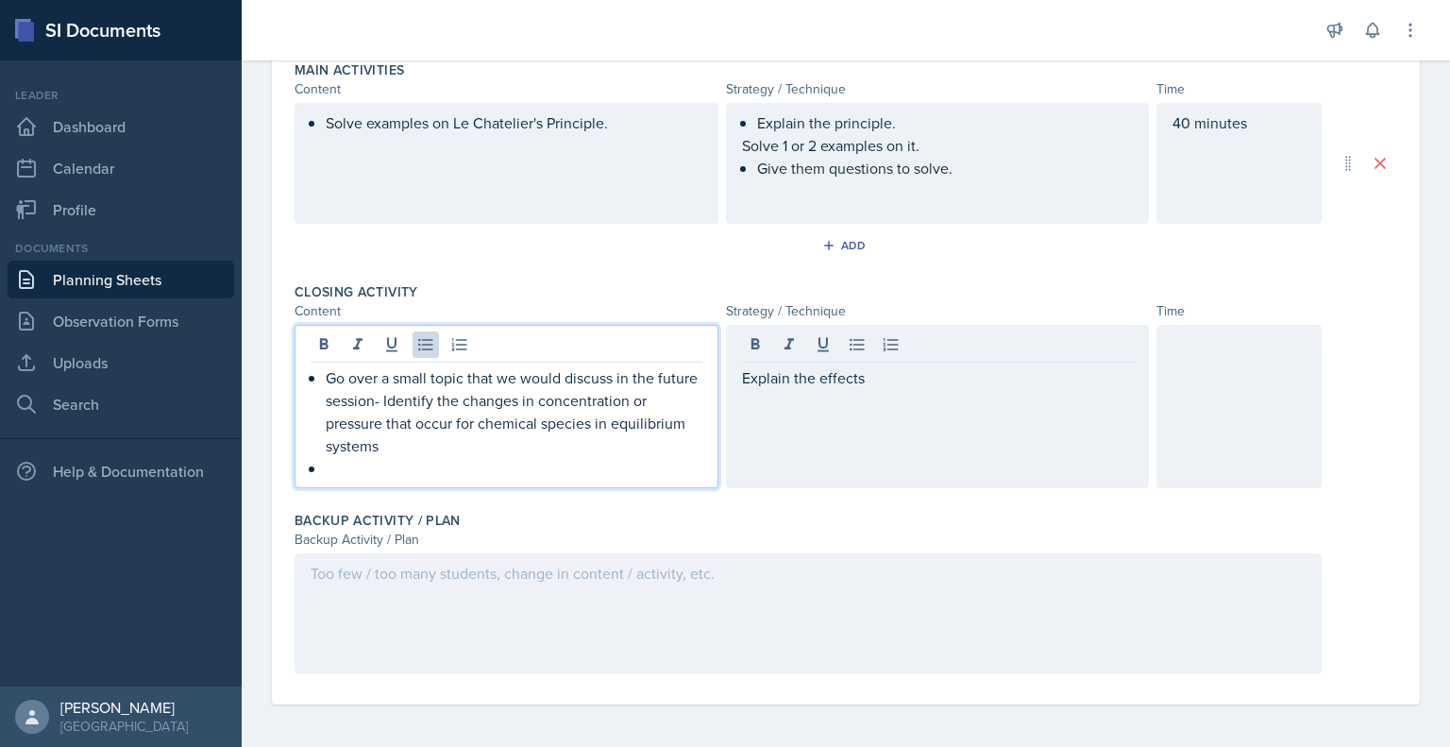
click at [384, 466] on p at bounding box center [514, 468] width 377 height 23
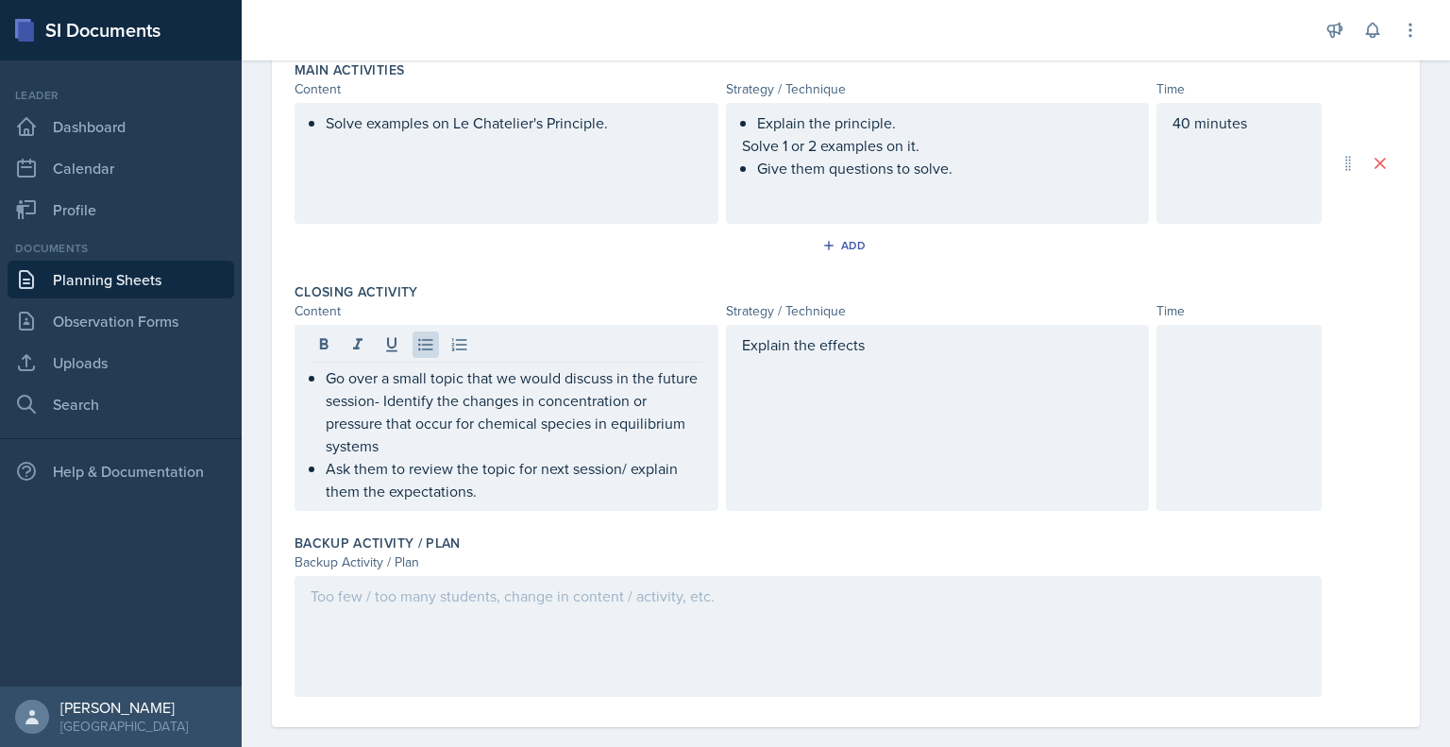
click at [1212, 369] on div at bounding box center [1239, 418] width 165 height 186
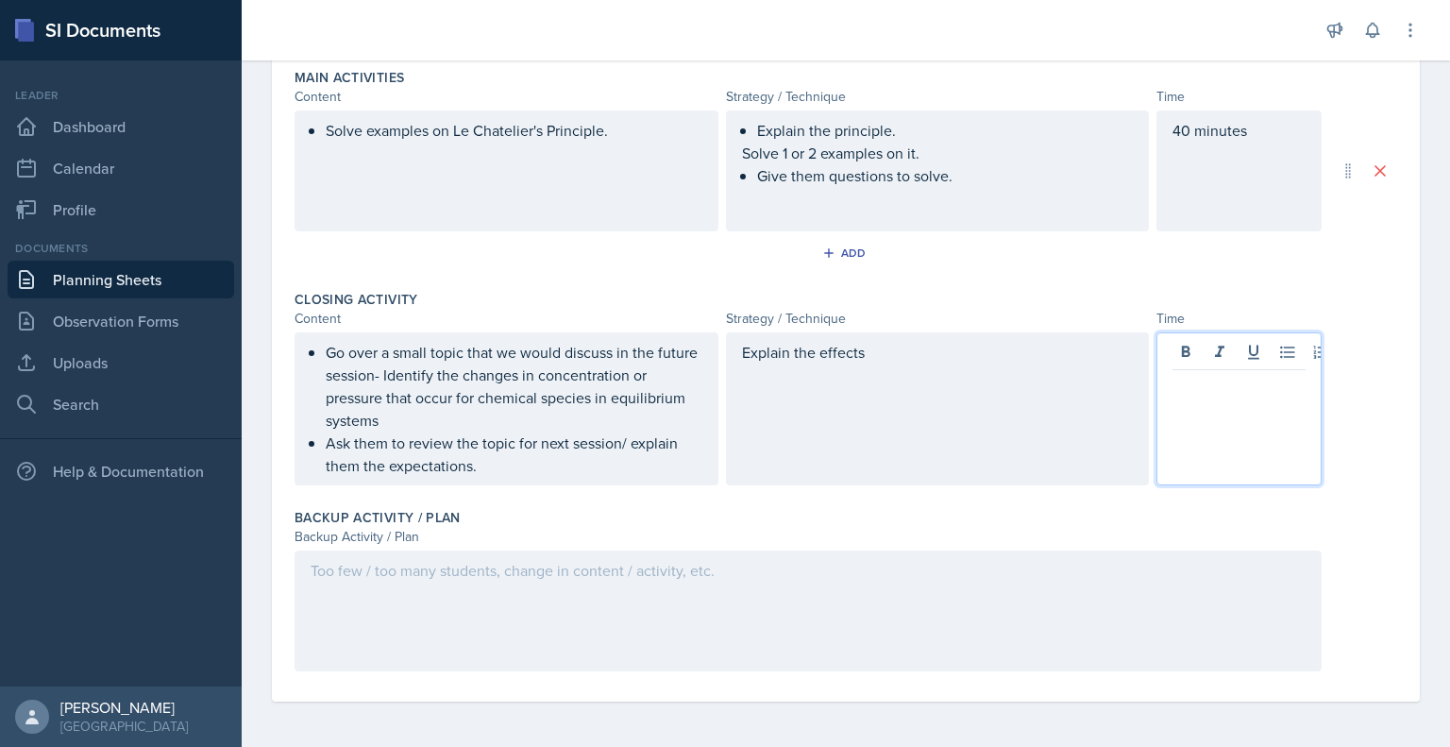
scroll to position [595, 0]
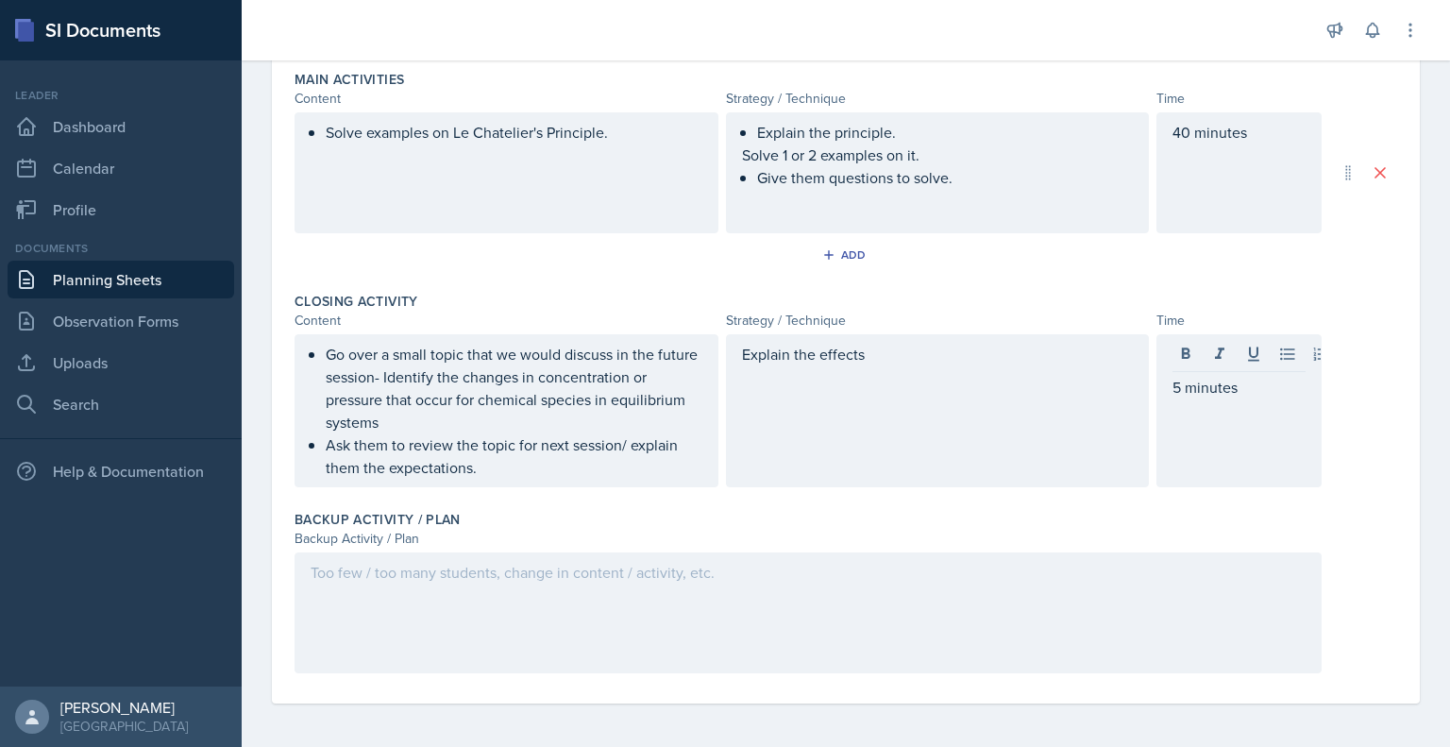
click at [1184, 593] on div at bounding box center [808, 612] width 1027 height 121
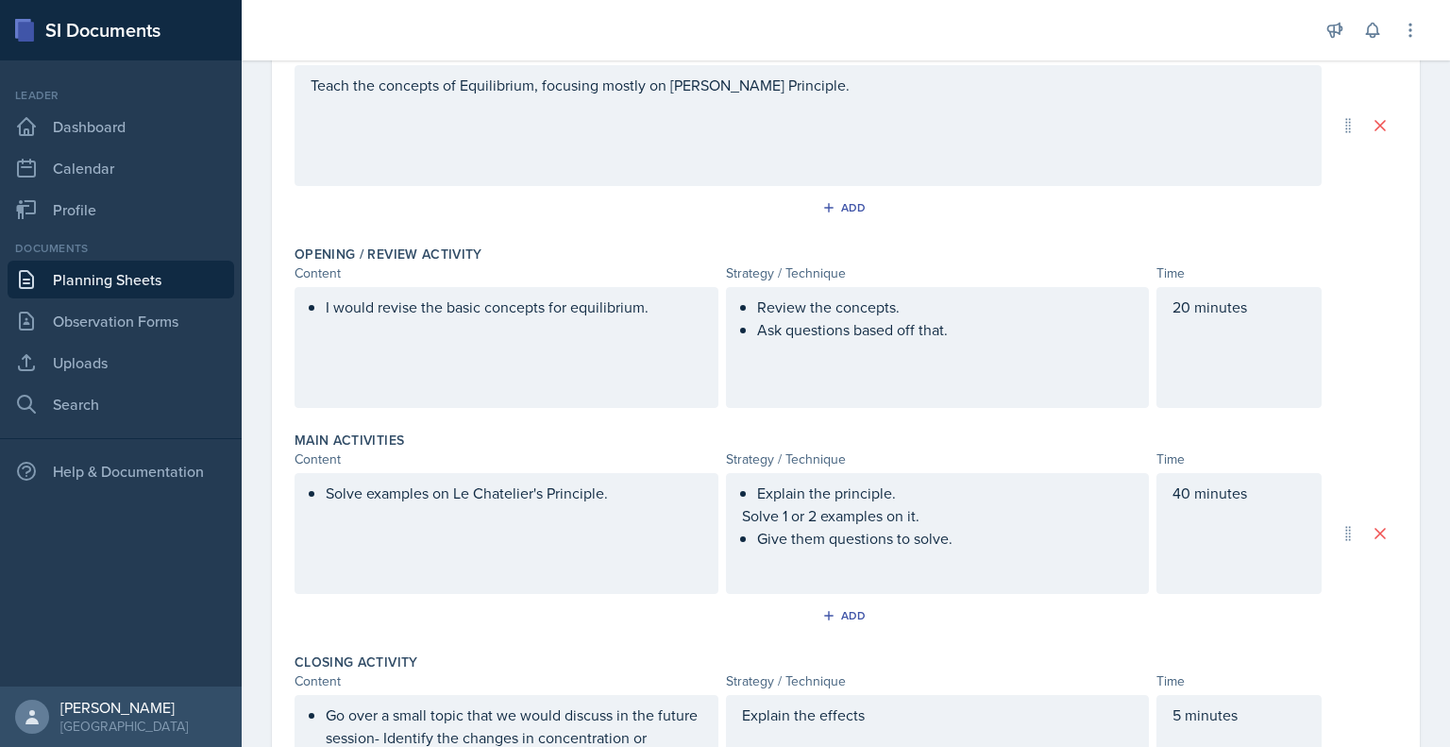
scroll to position [0, 0]
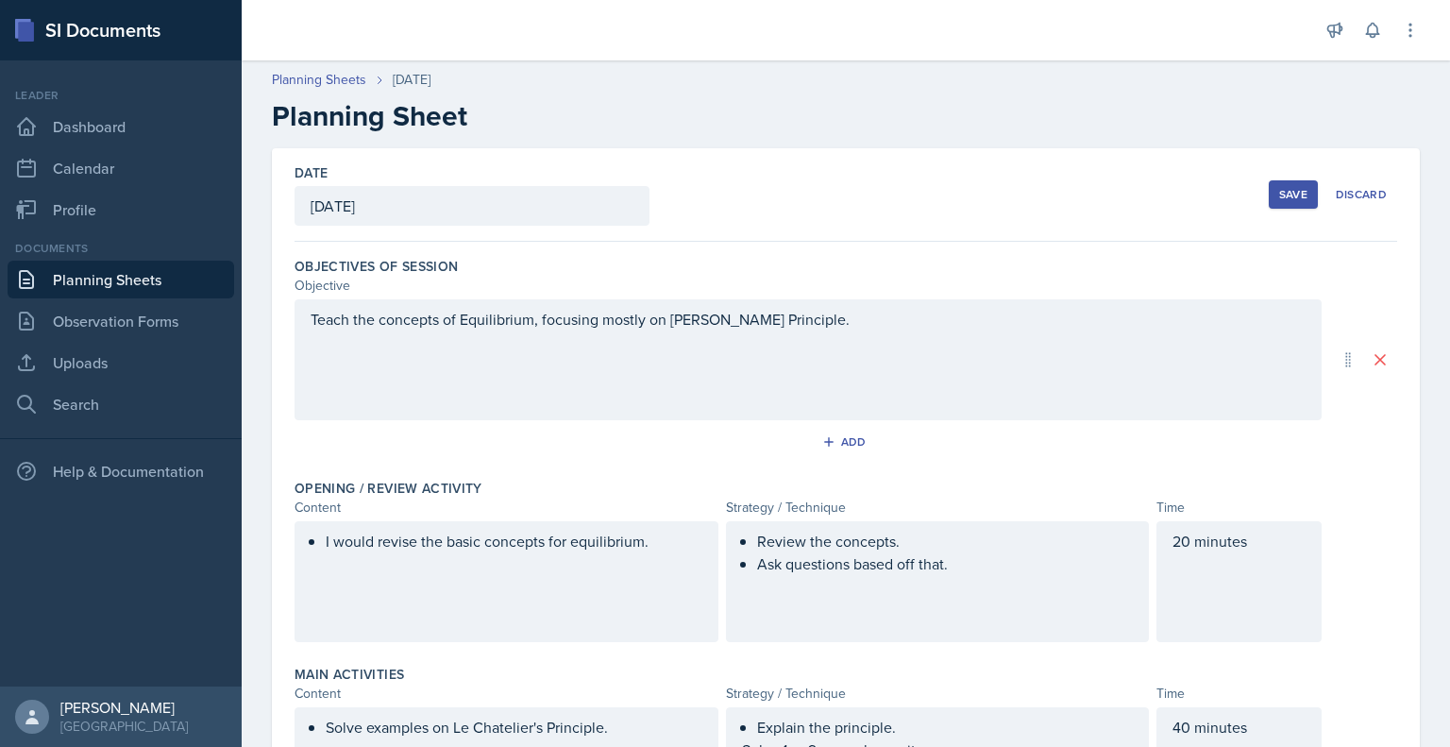
click at [1281, 203] on button "Save" at bounding box center [1293, 194] width 49 height 28
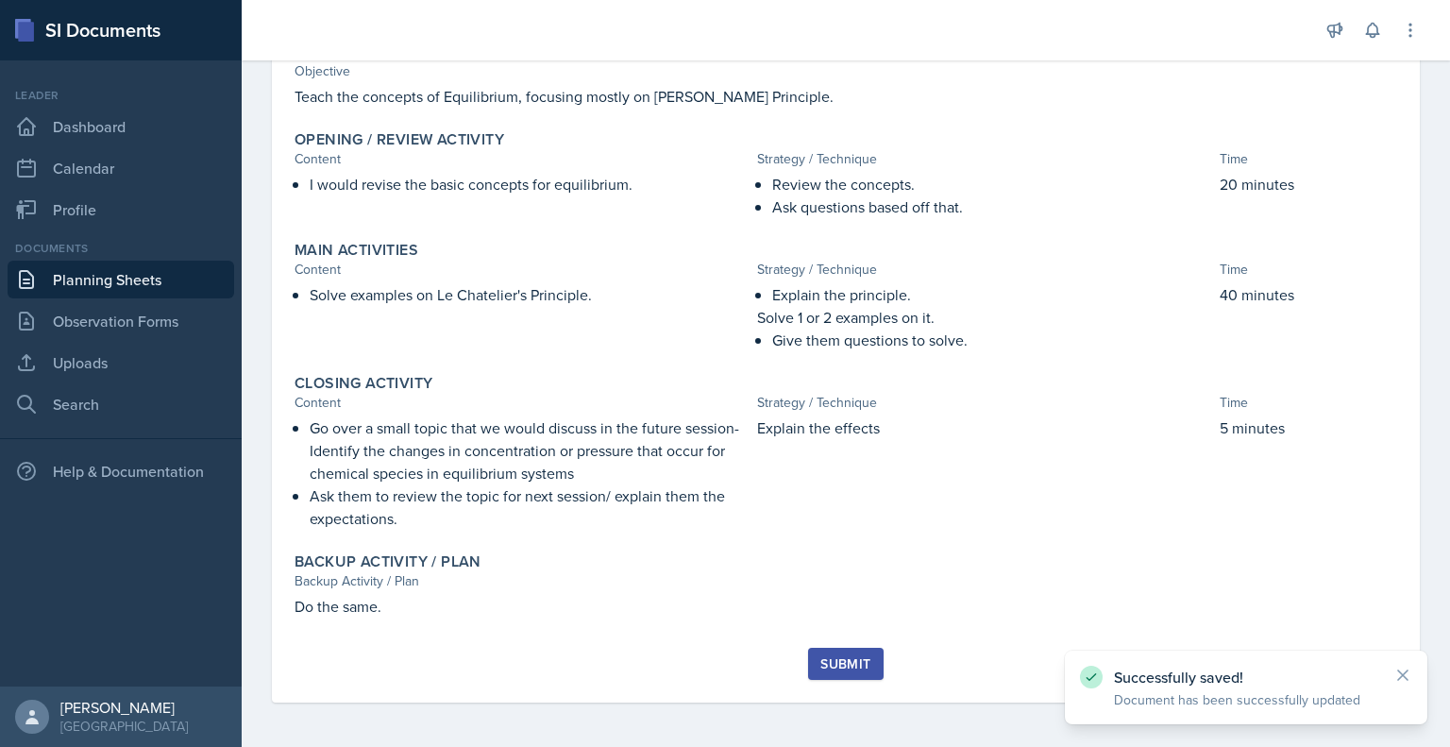
scroll to position [203, 0]
click at [857, 668] on div "Submit" at bounding box center [846, 664] width 50 height 15
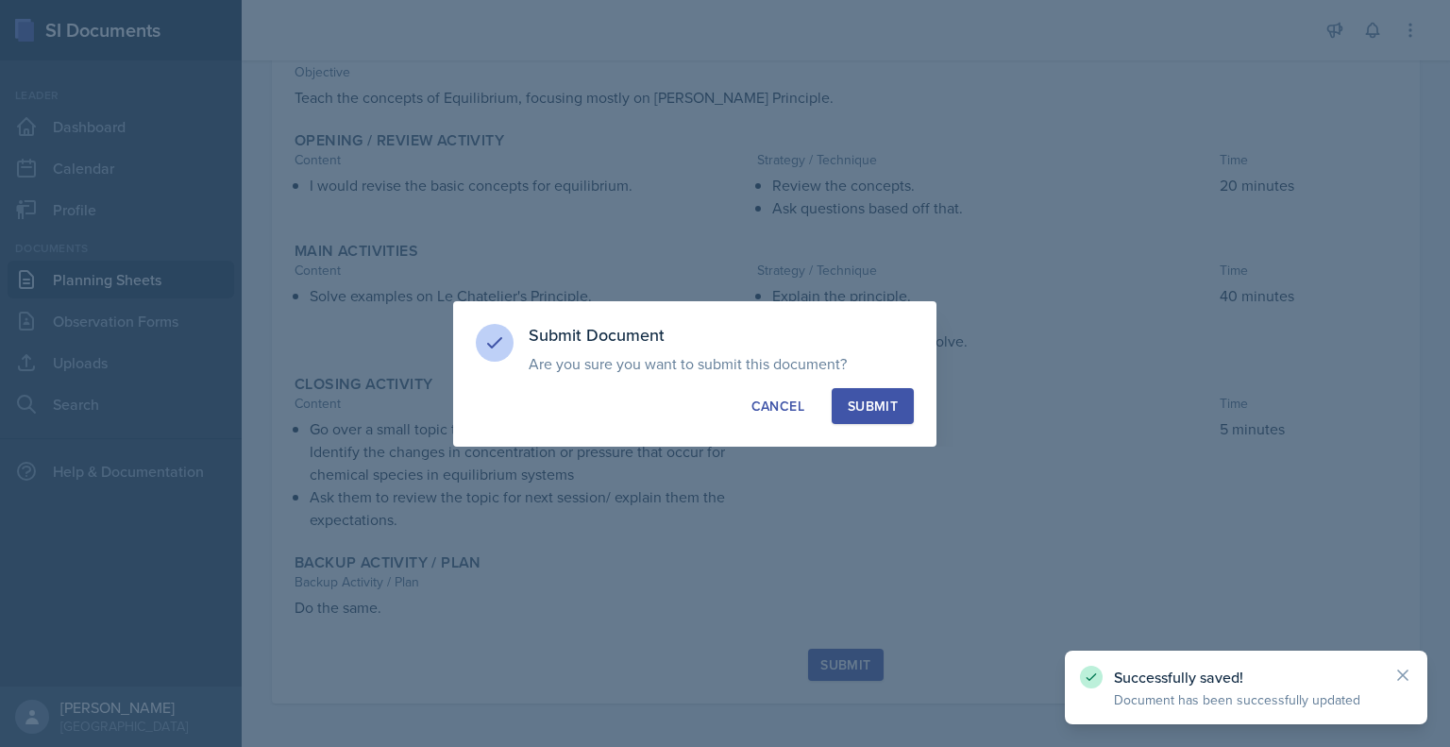
click at [867, 391] on button "Submit" at bounding box center [873, 406] width 82 height 36
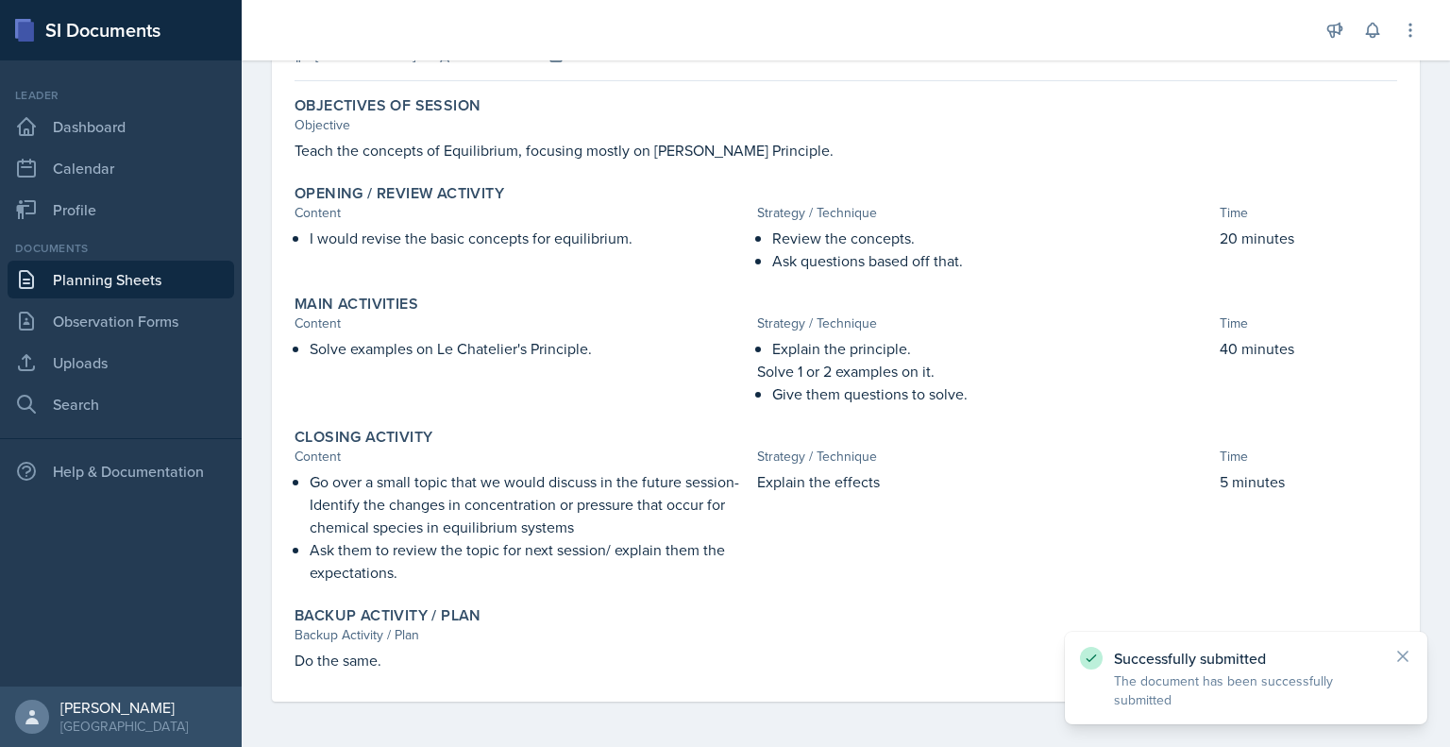
scroll to position [149, 0]
click at [78, 129] on link "Dashboard" at bounding box center [121, 127] width 227 height 38
